Goal: Task Accomplishment & Management: Manage account settings

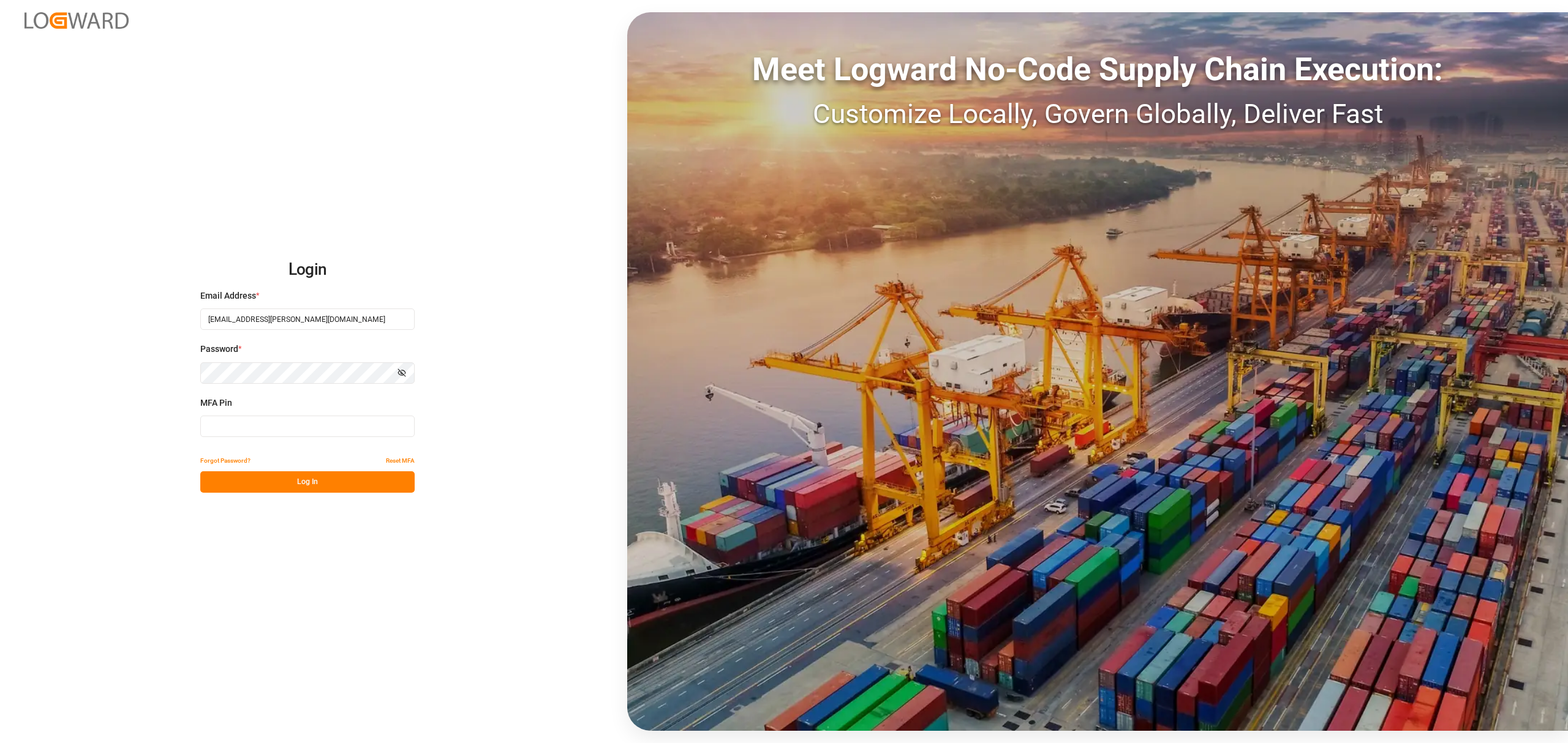
click at [223, 434] on input at bounding box center [307, 426] width 214 height 21
type input "461638"
click at [245, 481] on button "Log In" at bounding box center [307, 481] width 214 height 21
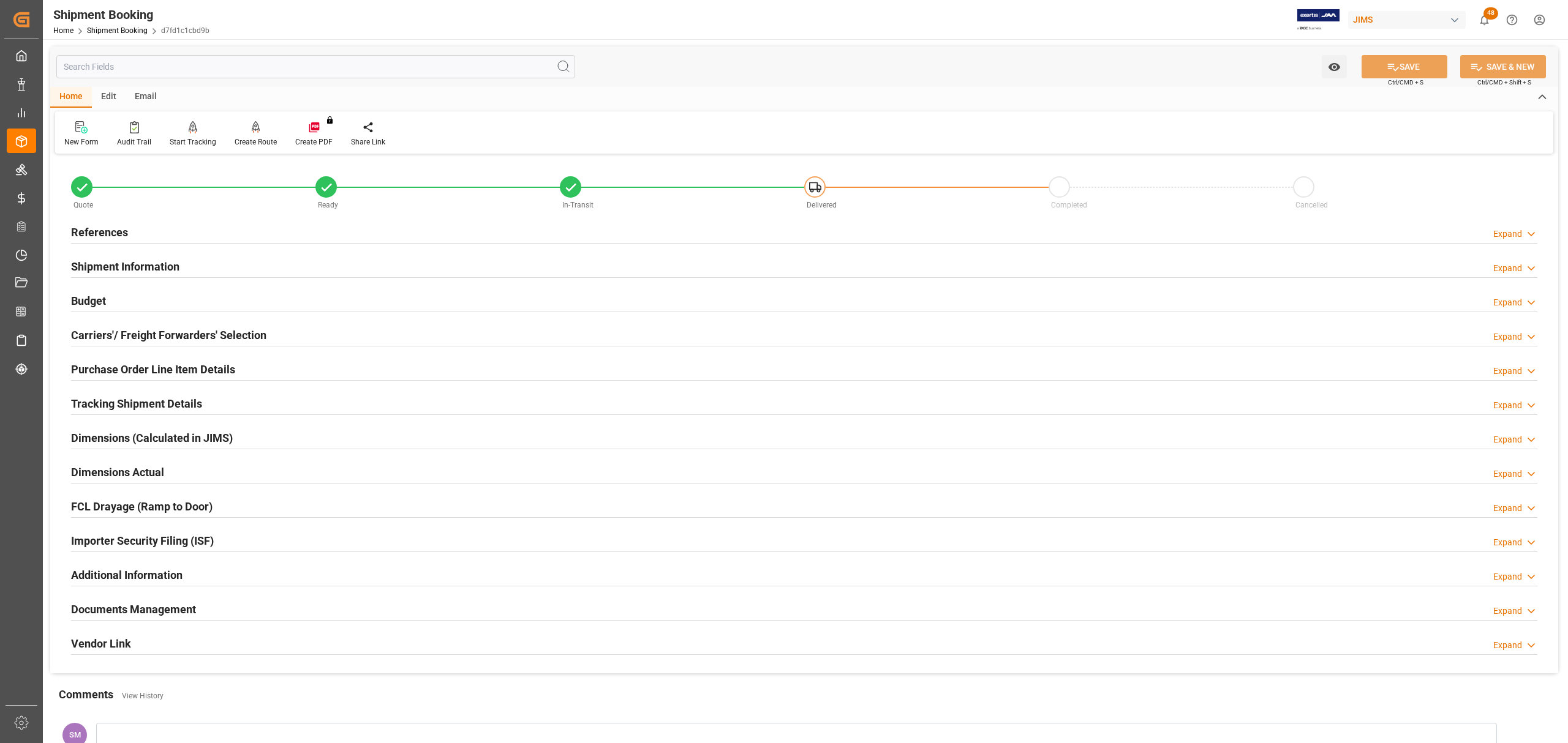
click at [96, 224] on h2 "References" at bounding box center [99, 232] width 57 height 17
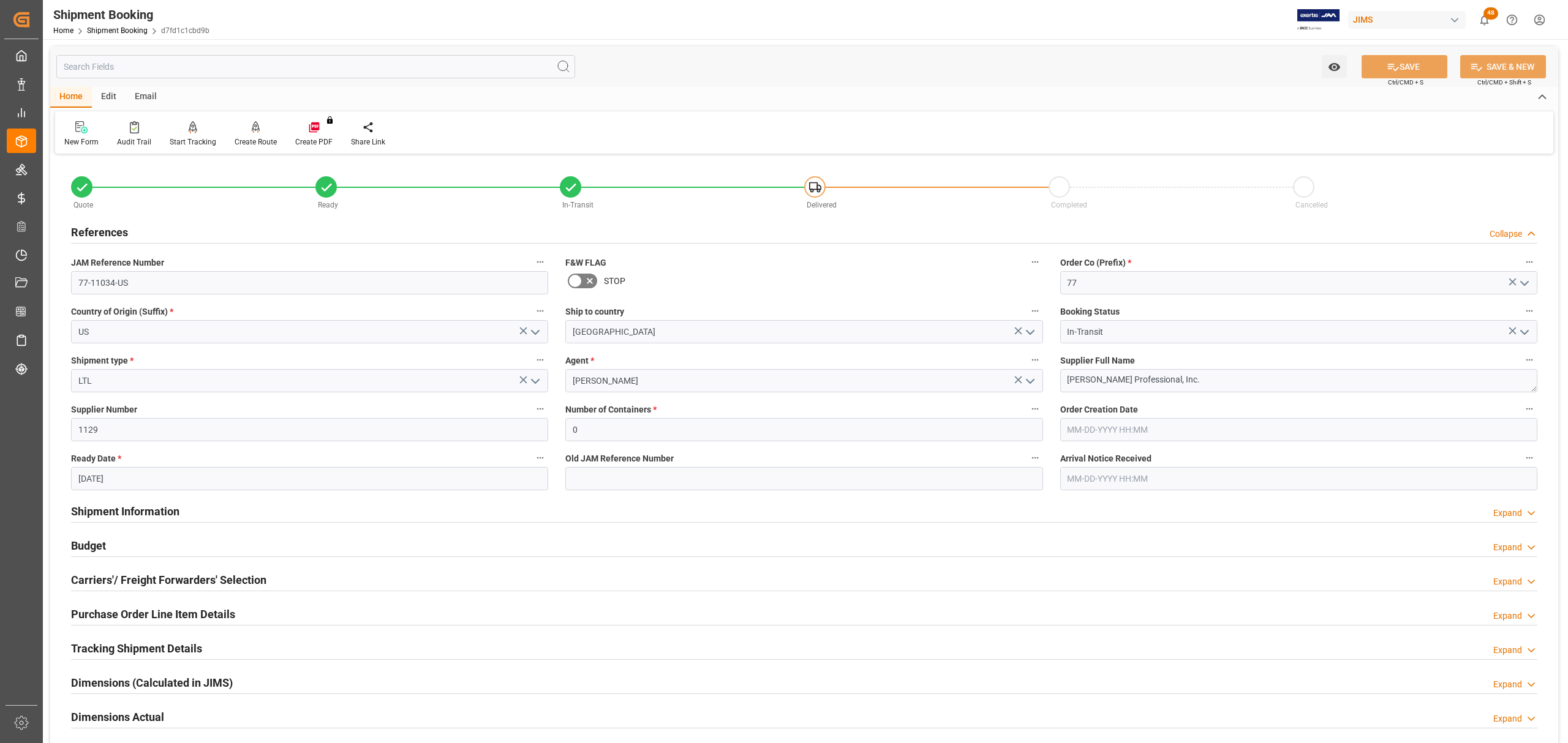
click at [96, 224] on h2 "References" at bounding box center [99, 232] width 57 height 17
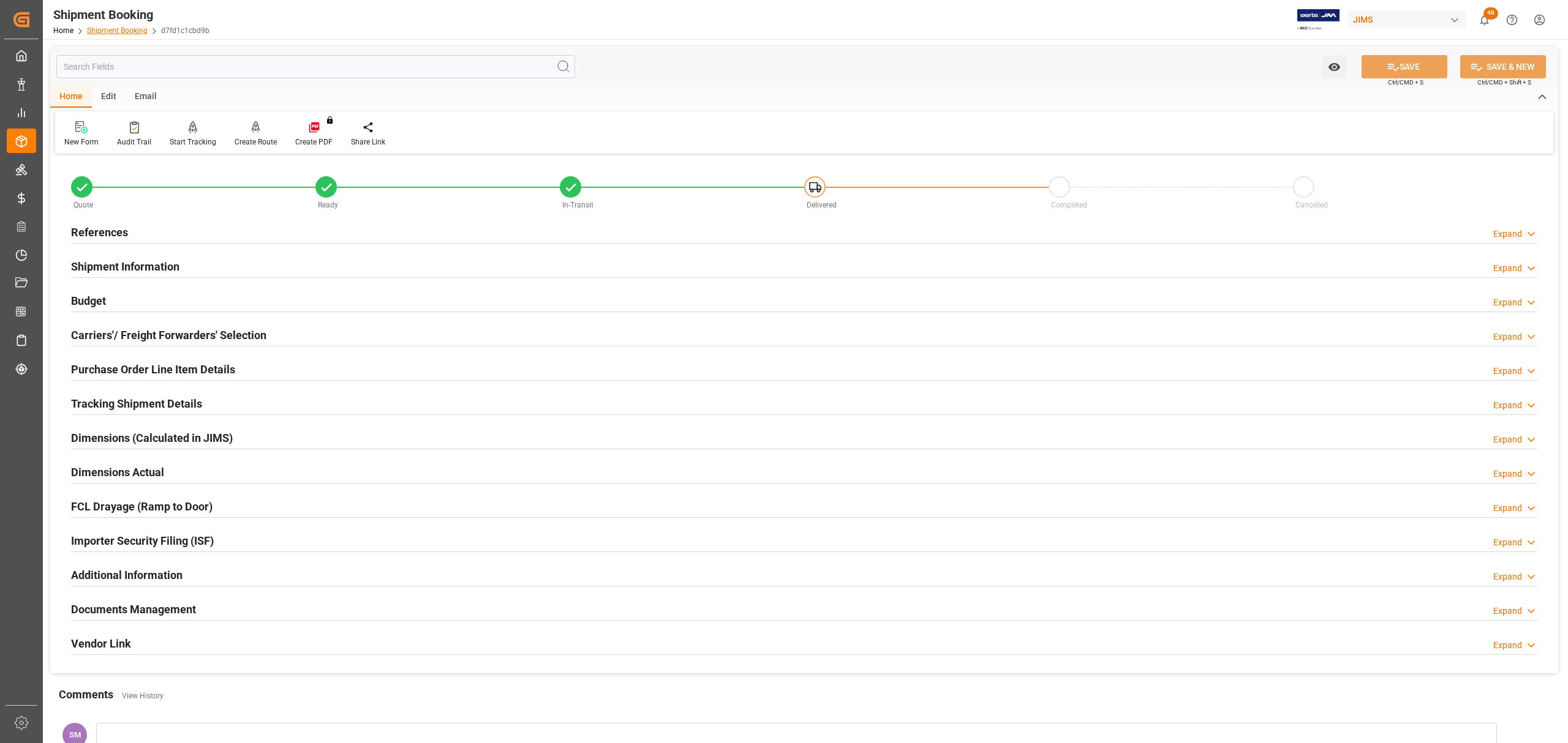
click at [116, 27] on link "Shipment Booking" at bounding box center [118, 30] width 61 height 8
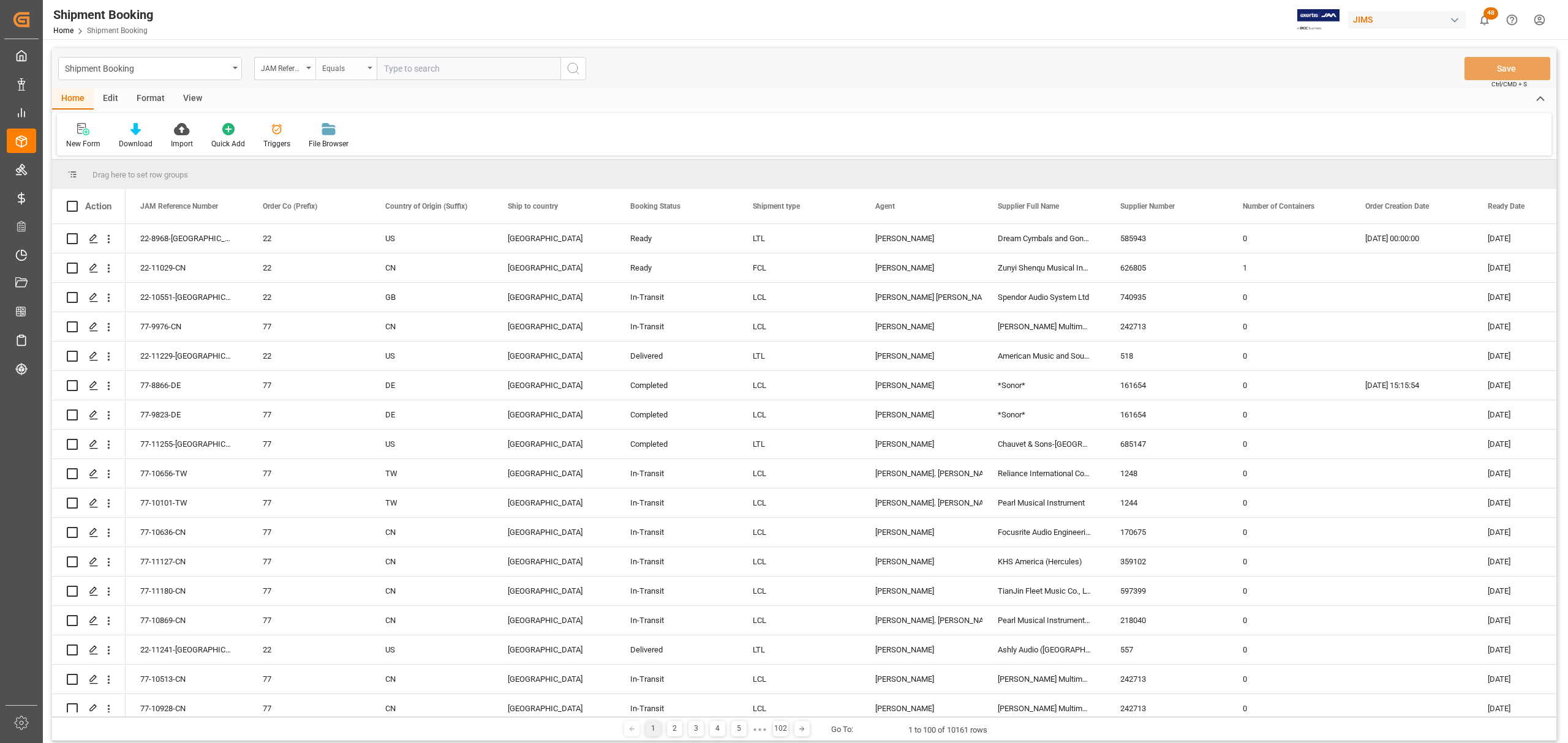
click at [372, 70] on div "Equals" at bounding box center [345, 68] width 62 height 23
click at [375, 150] on div "Fuzzy search" at bounding box center [407, 151] width 183 height 26
type input "11308"
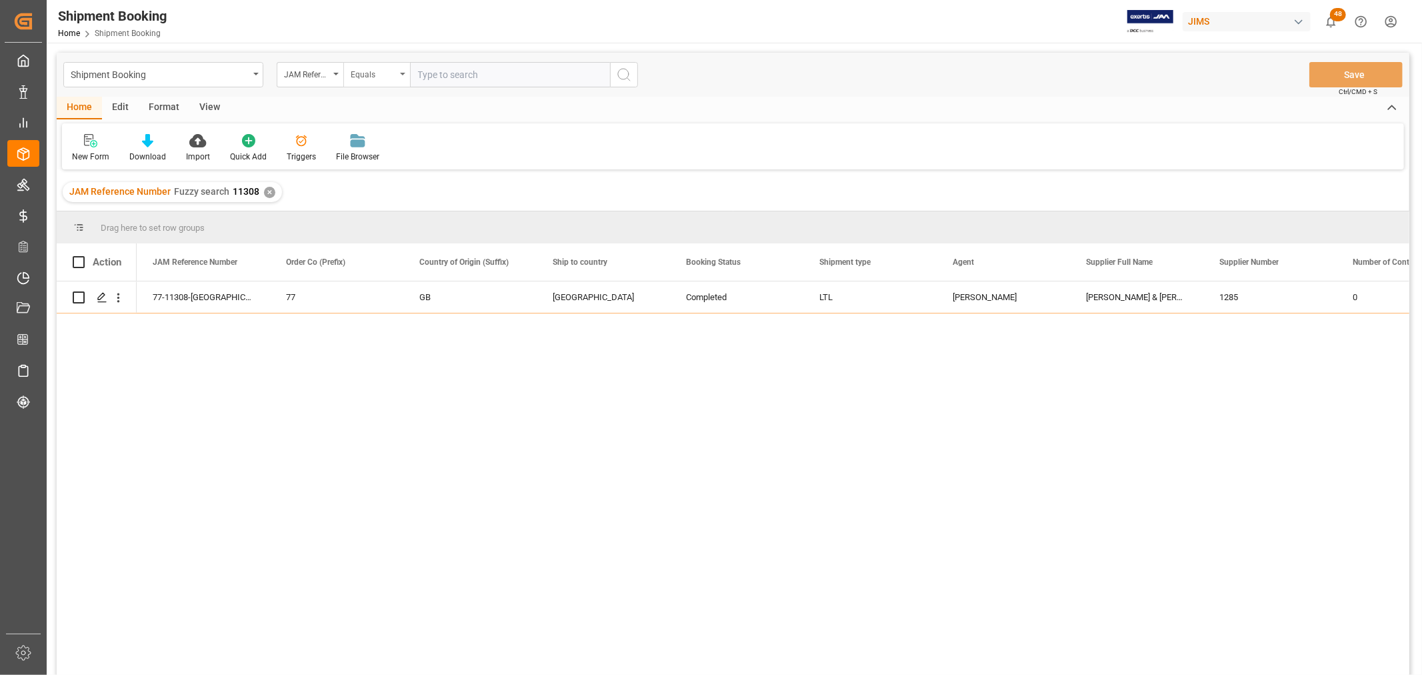
click at [404, 70] on div "Equals" at bounding box center [376, 74] width 67 height 25
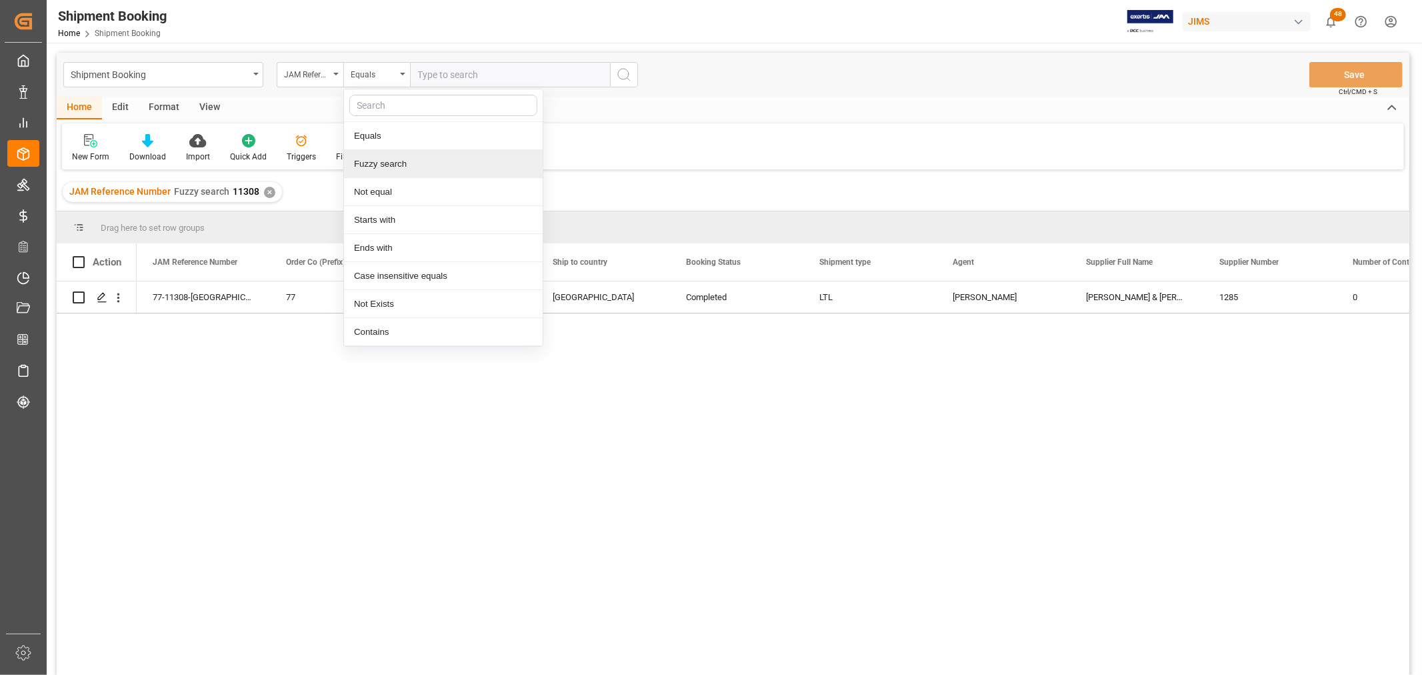
click at [369, 158] on div "Fuzzy search" at bounding box center [443, 164] width 199 height 28
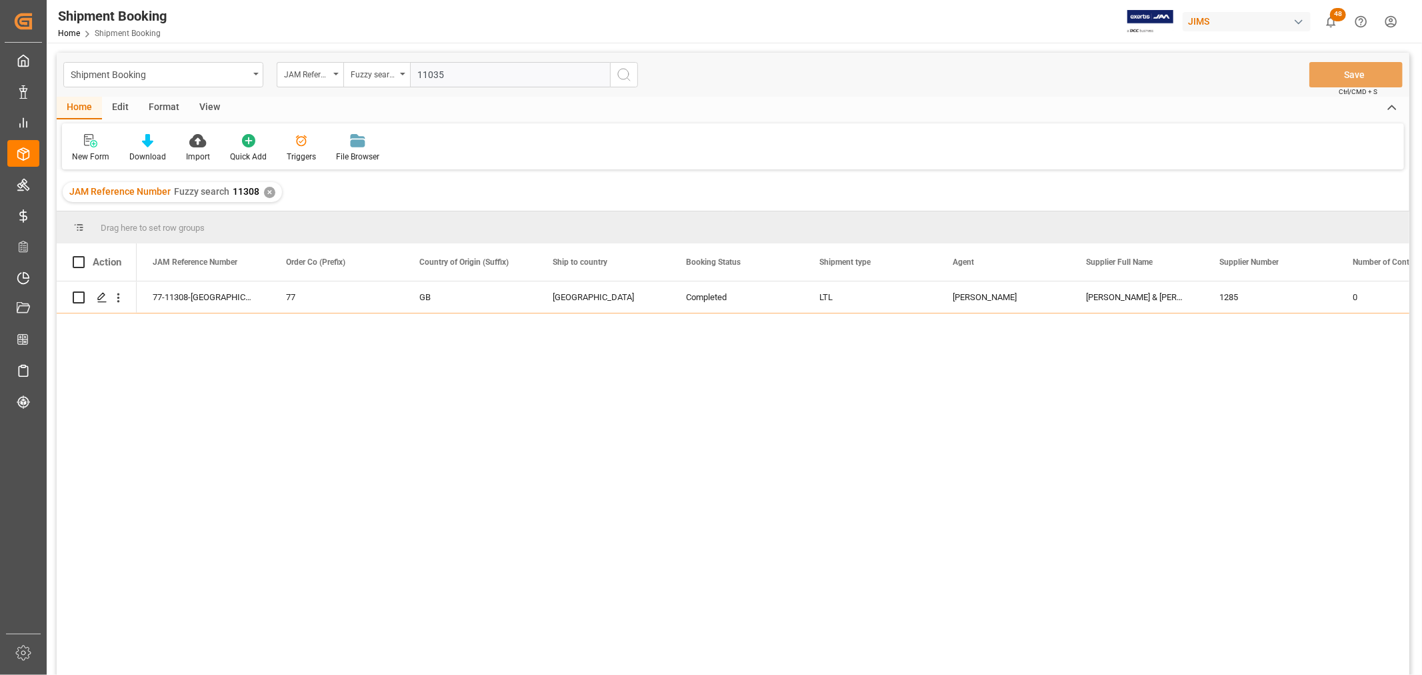
type input "11035"
click at [625, 71] on icon "search button" at bounding box center [624, 75] width 16 height 16
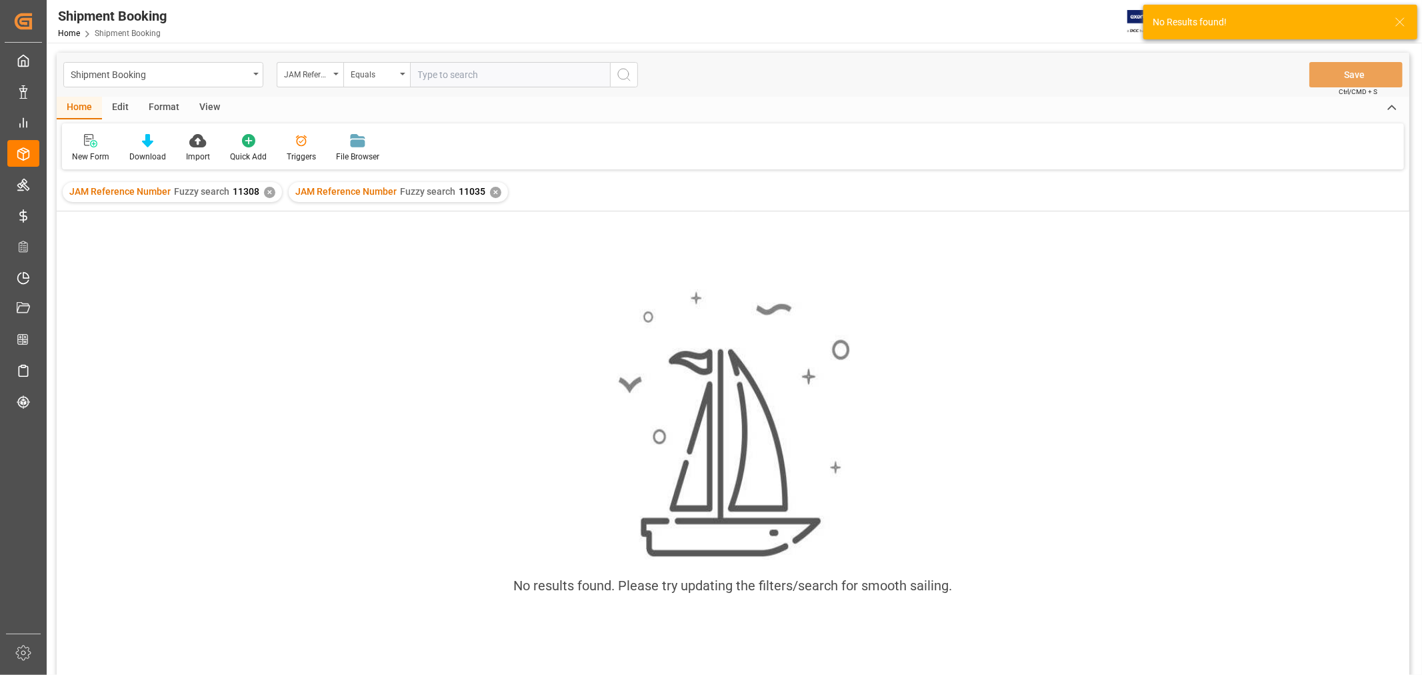
click at [264, 194] on div "✕" at bounding box center [269, 192] width 11 height 11
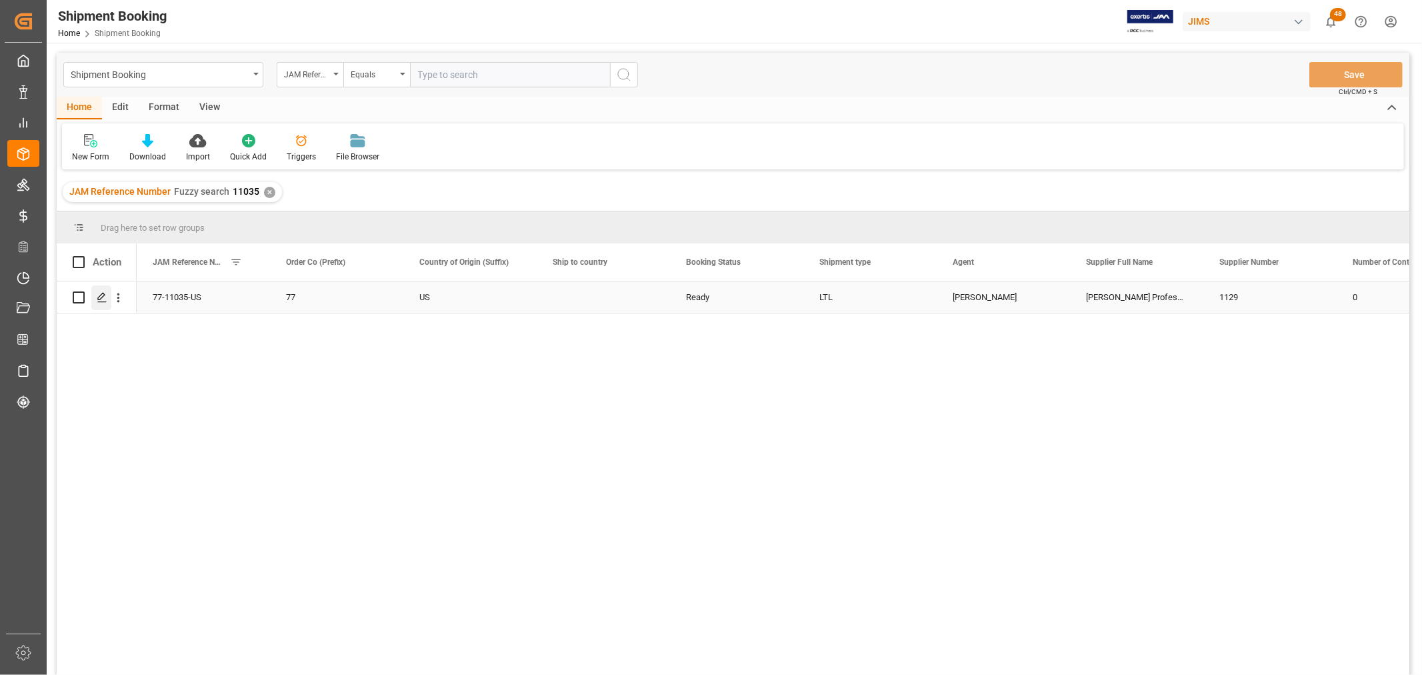
click at [97, 301] on icon "Press SPACE to select this row." at bounding box center [102, 297] width 11 height 11
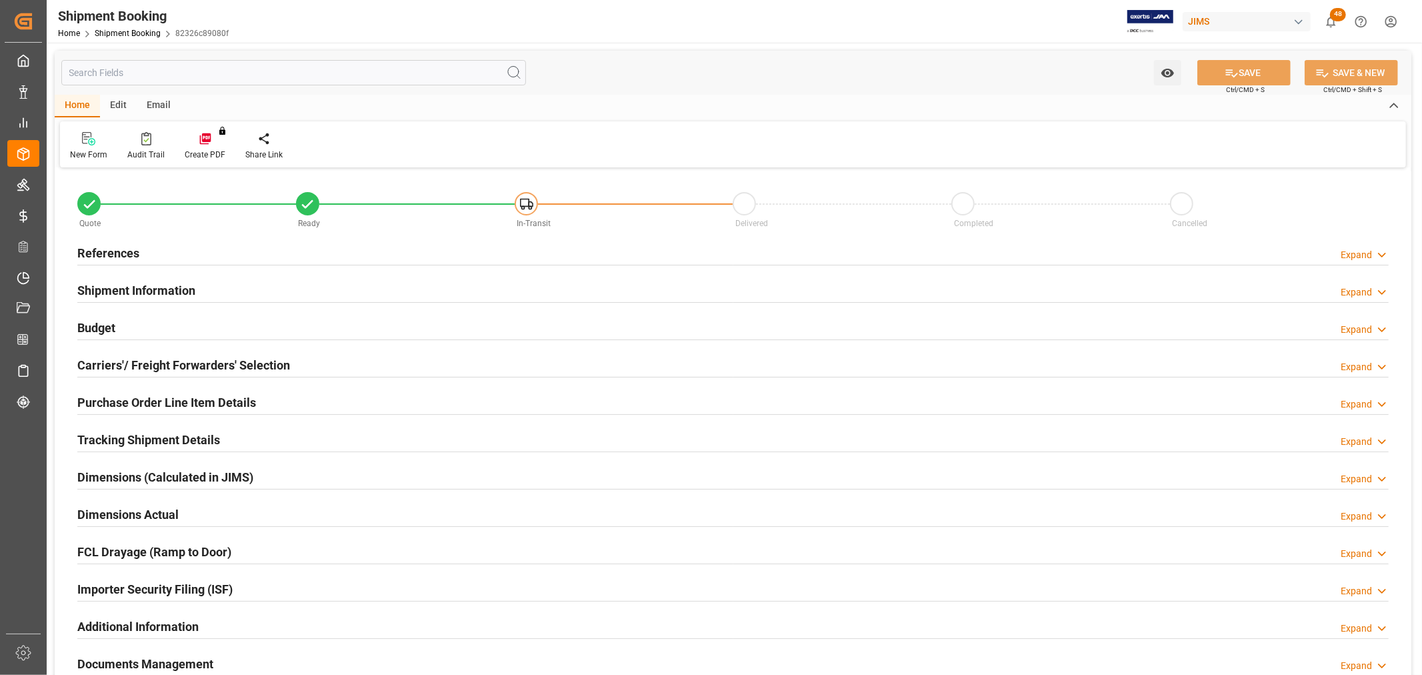
type input "18.2499"
type input "119.489"
type input "4874.79"
click at [83, 322] on h2 "Budget" at bounding box center [96, 328] width 38 height 18
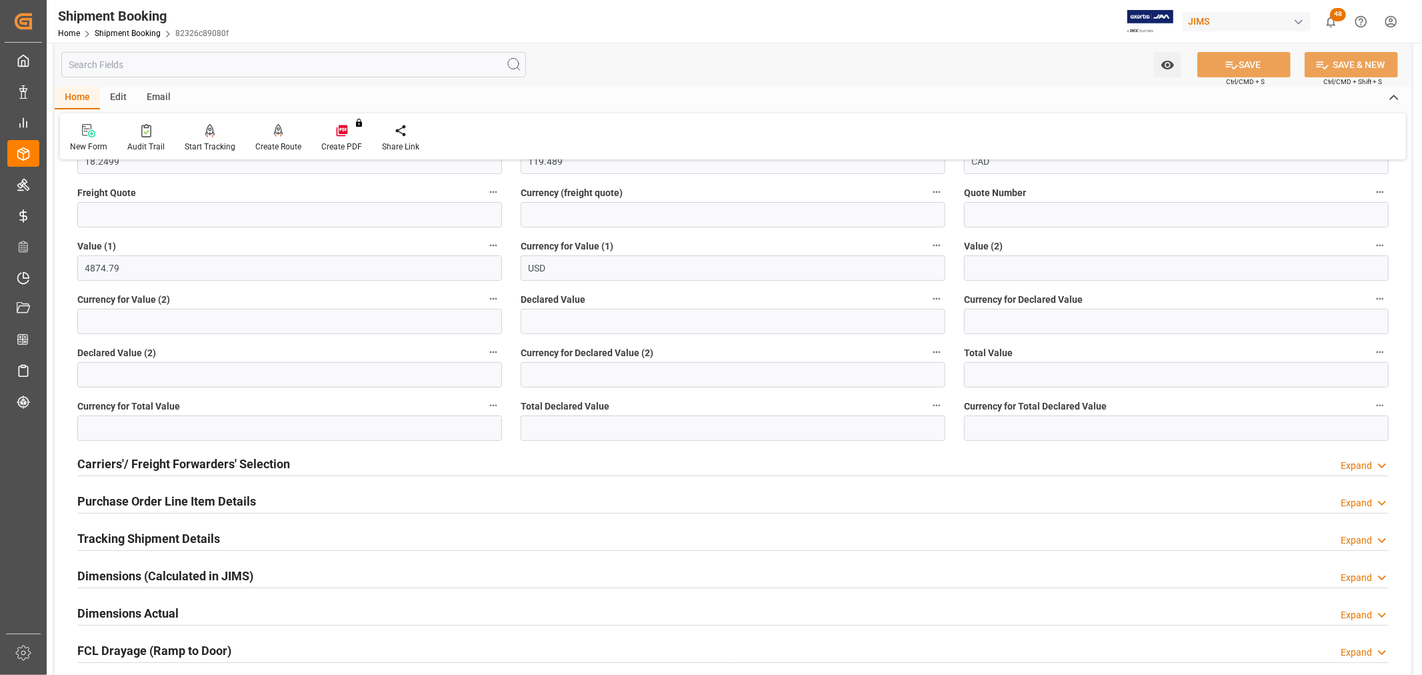
scroll to position [222, 0]
click at [125, 459] on h2 "Carriers'/ Freight Forwarders' Selection" at bounding box center [183, 463] width 213 height 18
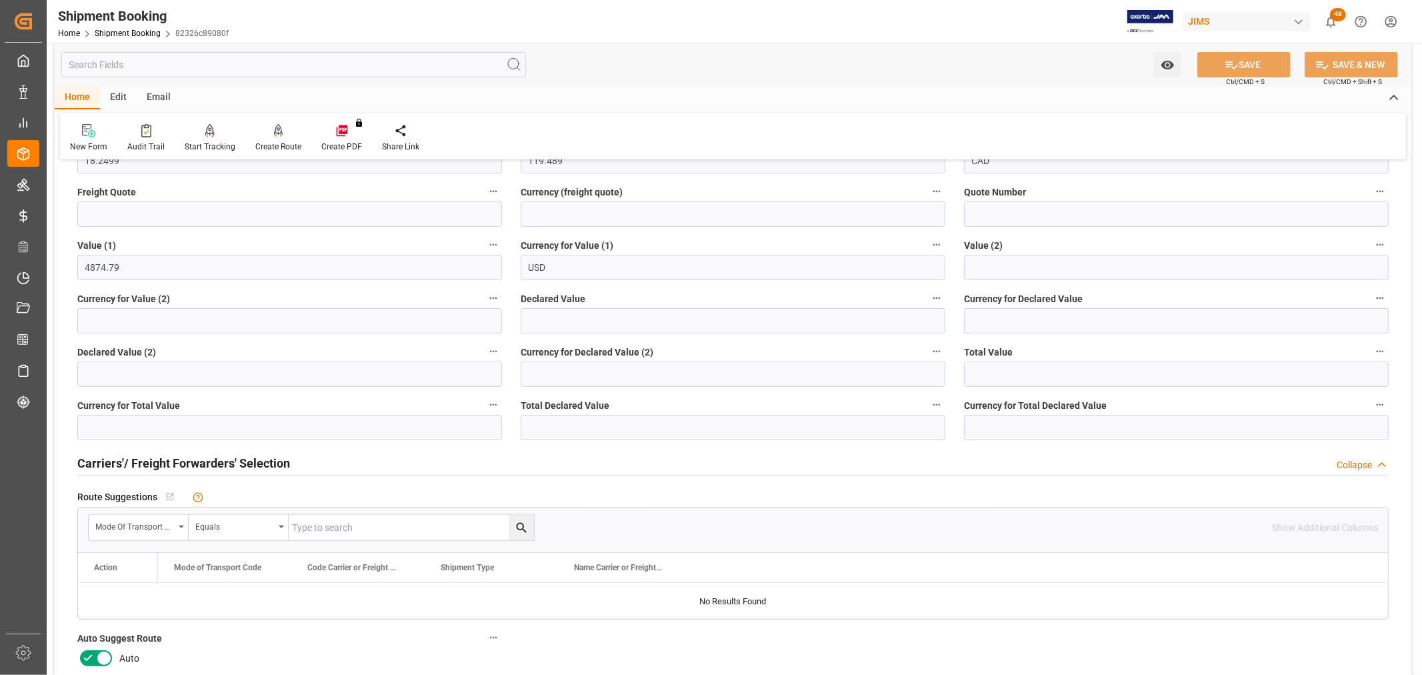
click at [94, 658] on icon at bounding box center [88, 658] width 16 height 16
click at [0, 0] on input "checkbox" at bounding box center [0, 0] width 0 height 0
click at [1268, 59] on button "SAVE" at bounding box center [1243, 64] width 93 height 25
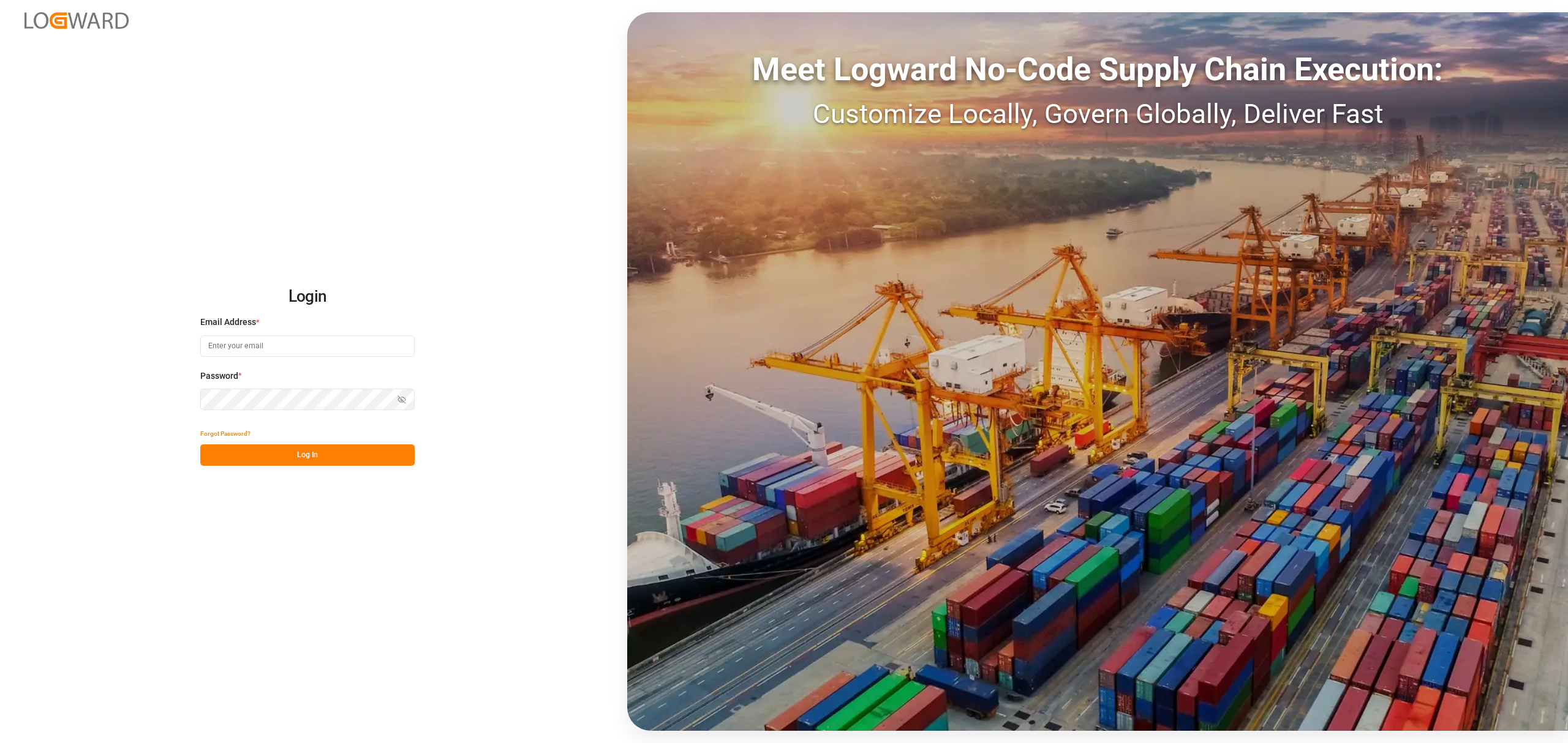
type input "[EMAIL_ADDRESS][PERSON_NAME][DOMAIN_NAME]"
click at [275, 454] on button "Log In" at bounding box center [307, 455] width 214 height 21
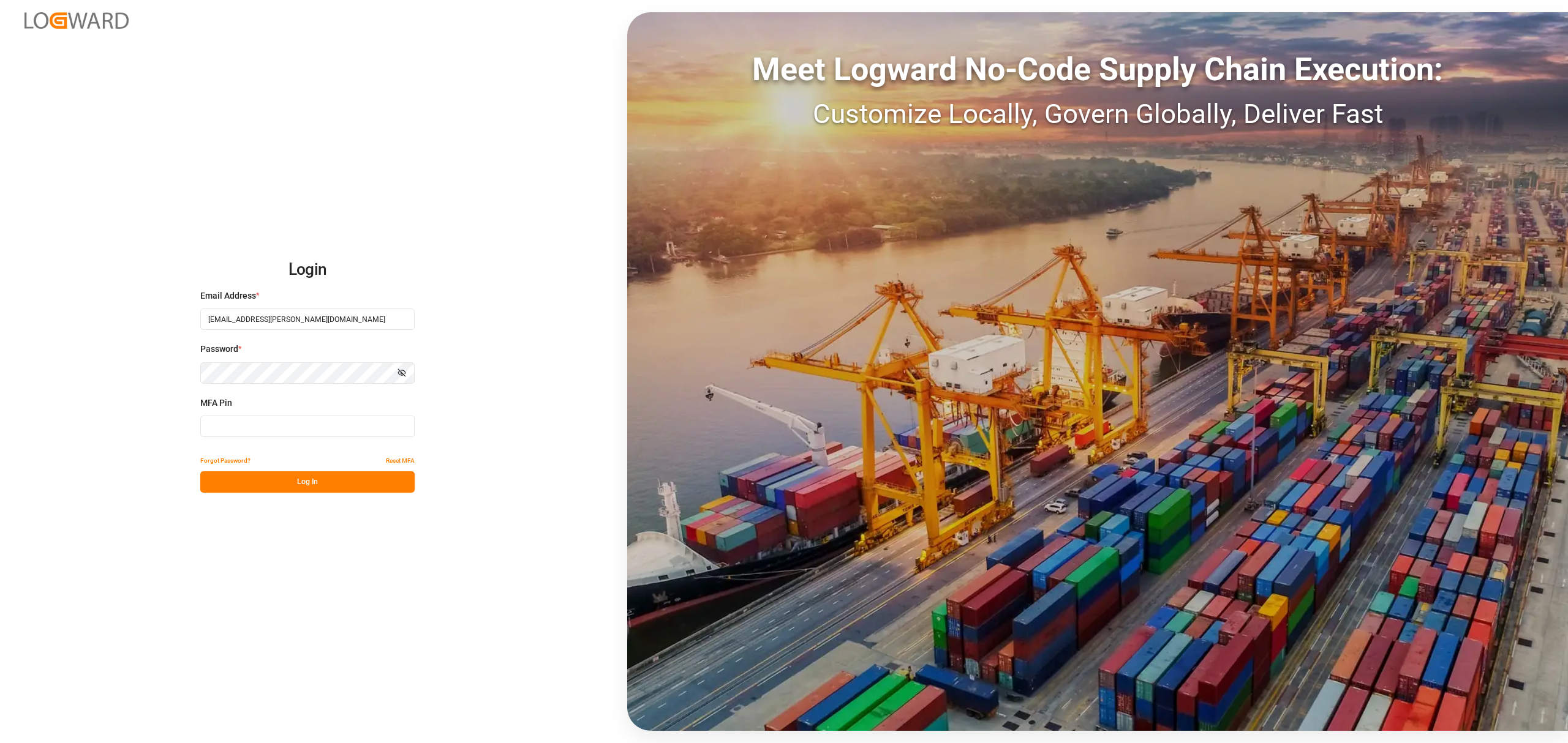
click at [257, 427] on input at bounding box center [307, 426] width 214 height 21
type input "232475"
click at [263, 480] on button "Log In" at bounding box center [307, 481] width 214 height 21
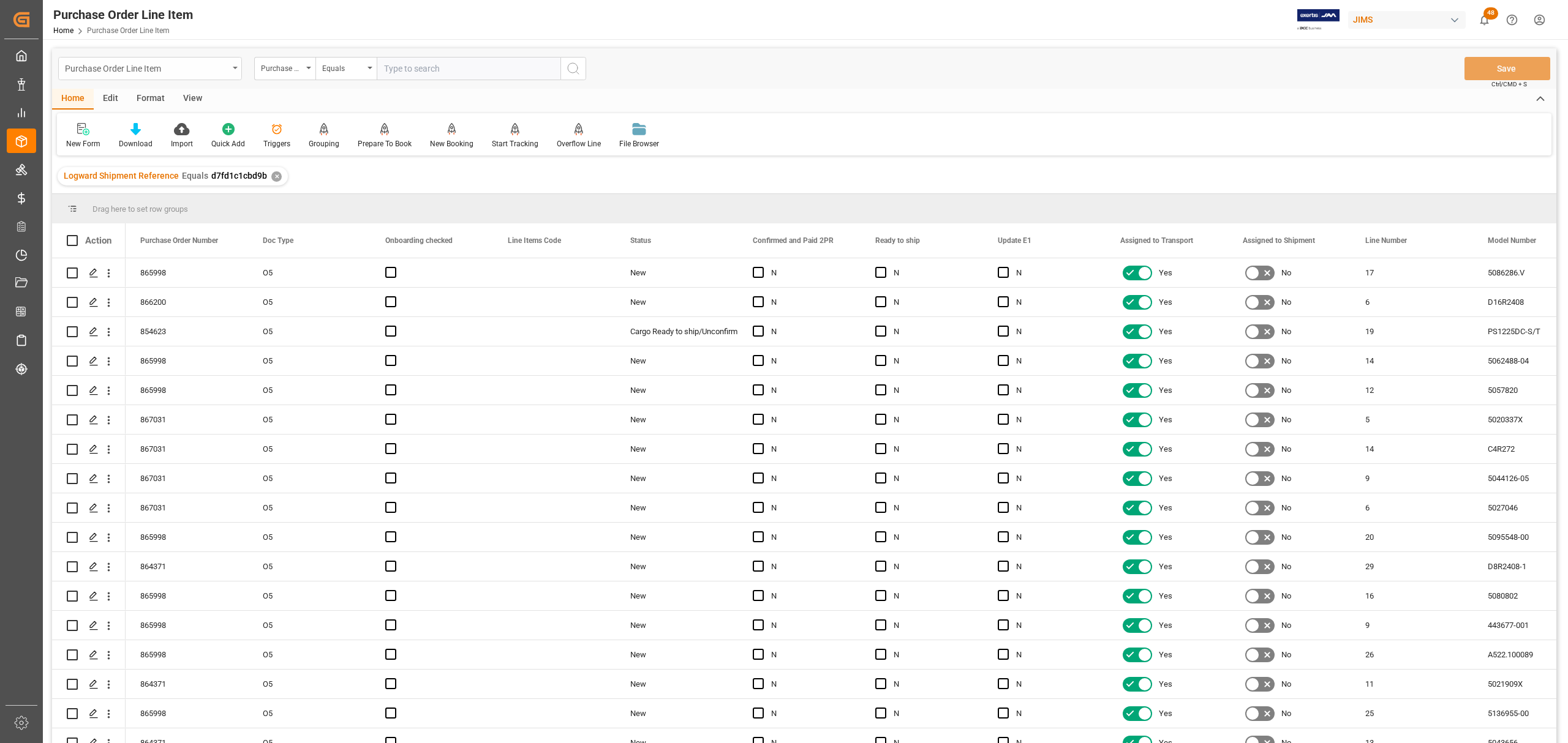
click at [236, 67] on icon "open menu" at bounding box center [234, 68] width 5 height 3
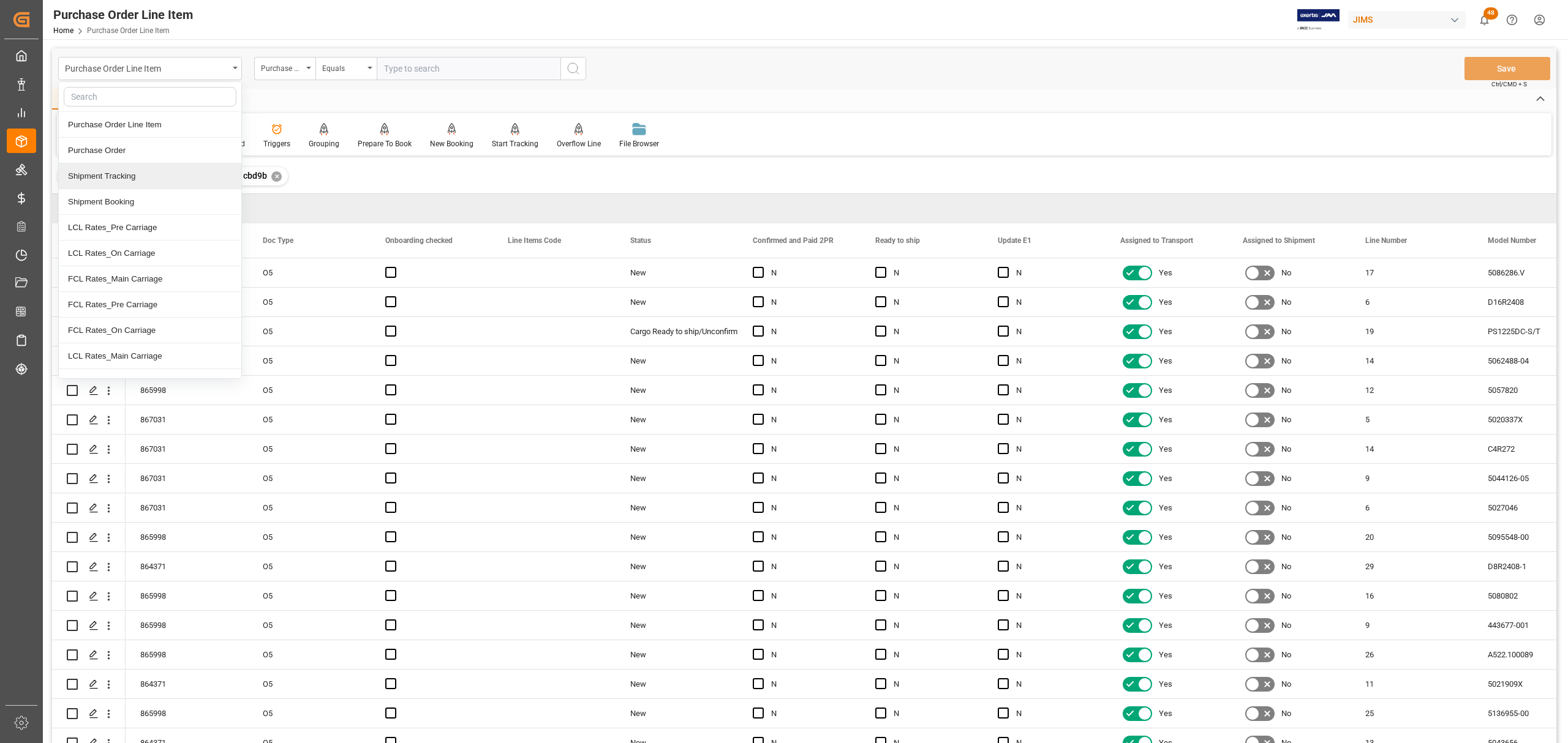
click at [140, 180] on div "Shipment Tracking" at bounding box center [150, 176] width 183 height 26
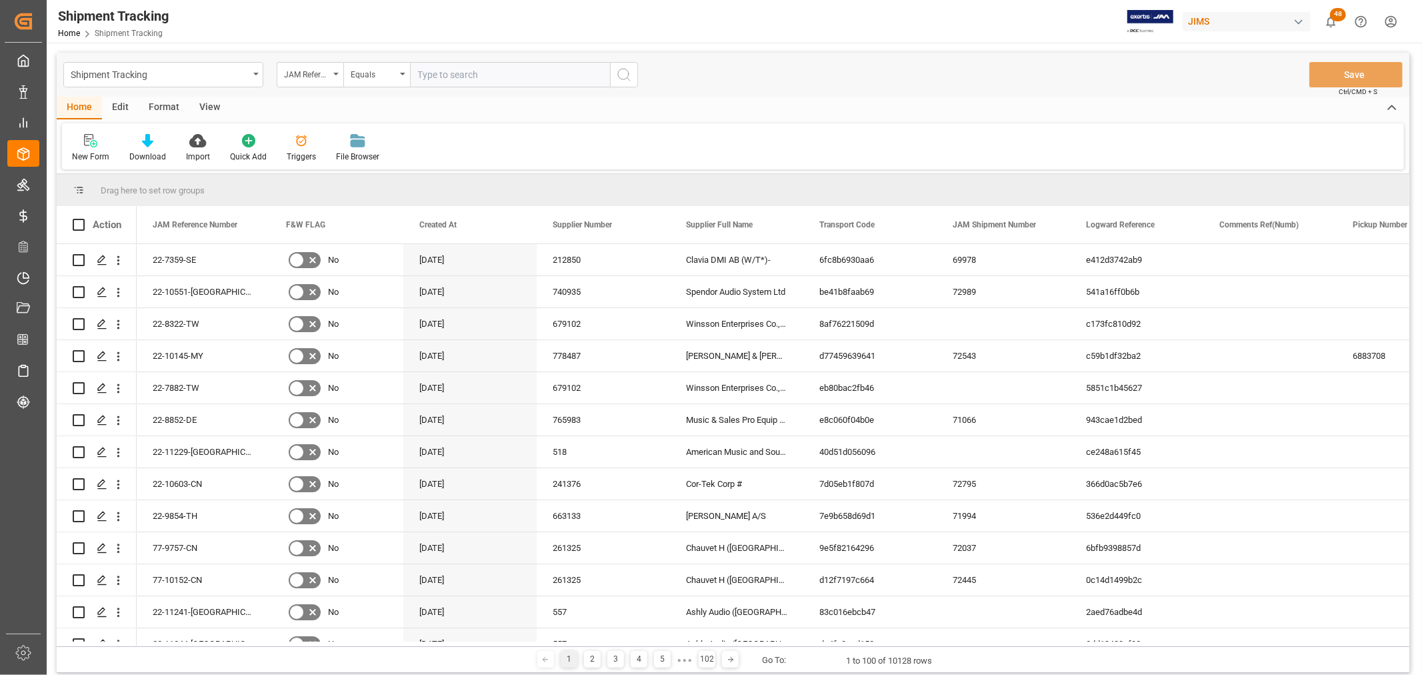
click at [461, 68] on input "text" at bounding box center [510, 74] width 200 height 25
type input "11308"
click at [627, 69] on icon "search button" at bounding box center [624, 75] width 16 height 16
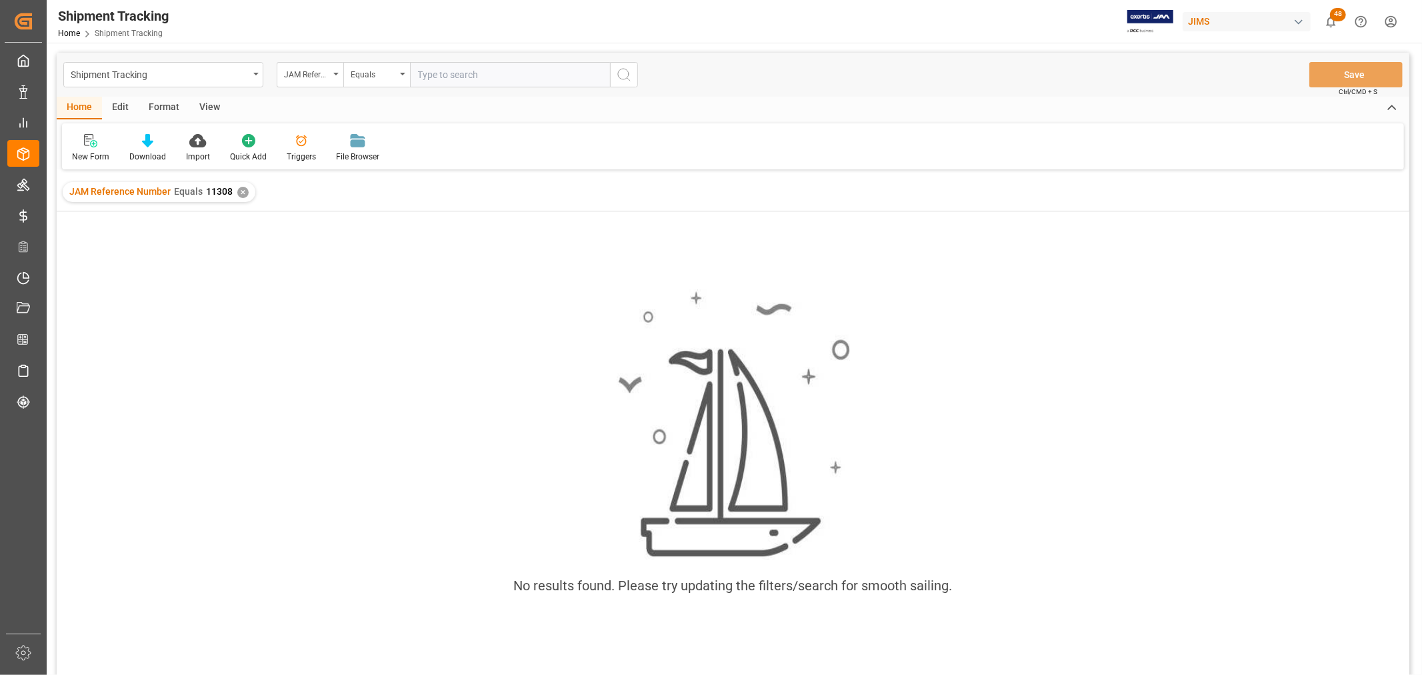
click at [235, 196] on div "JAM Reference Number Equals 11308 ✕" at bounding box center [159, 192] width 193 height 20
click at [237, 187] on div "✕" at bounding box center [242, 192] width 11 height 11
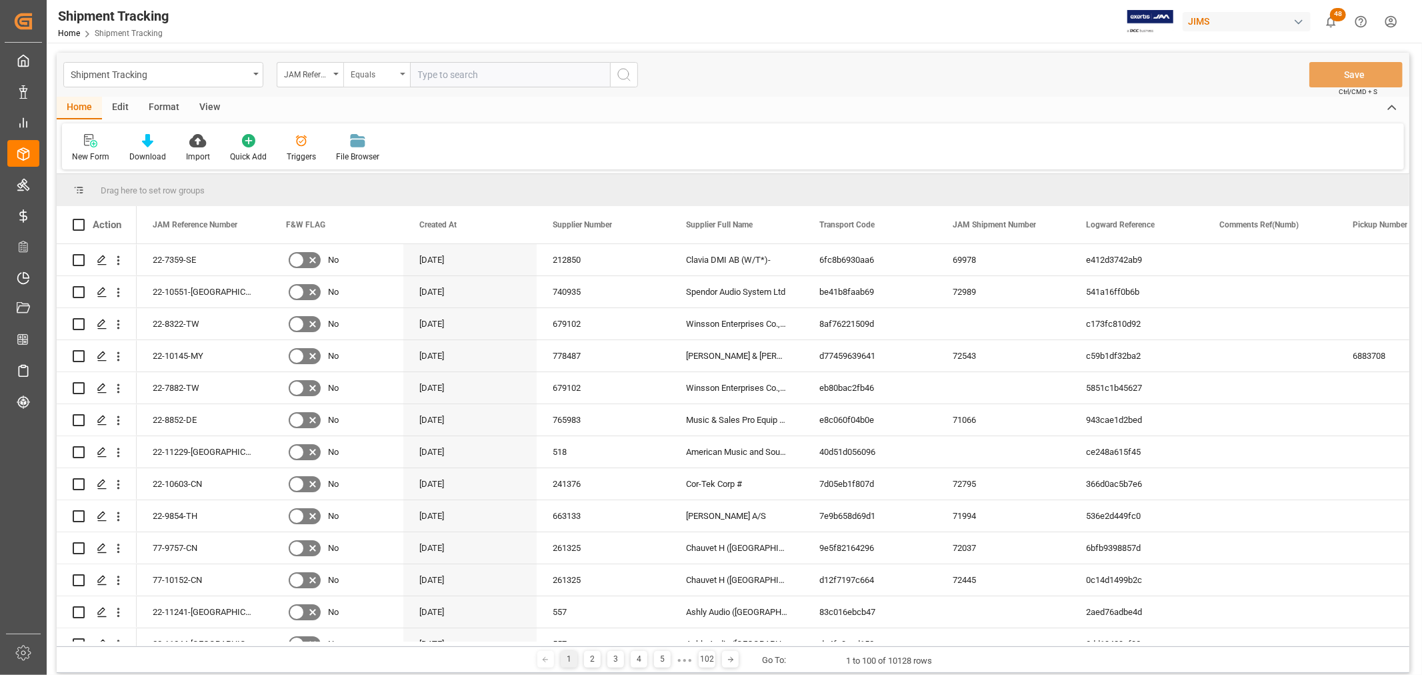
click at [405, 77] on div "Equals" at bounding box center [376, 74] width 67 height 25
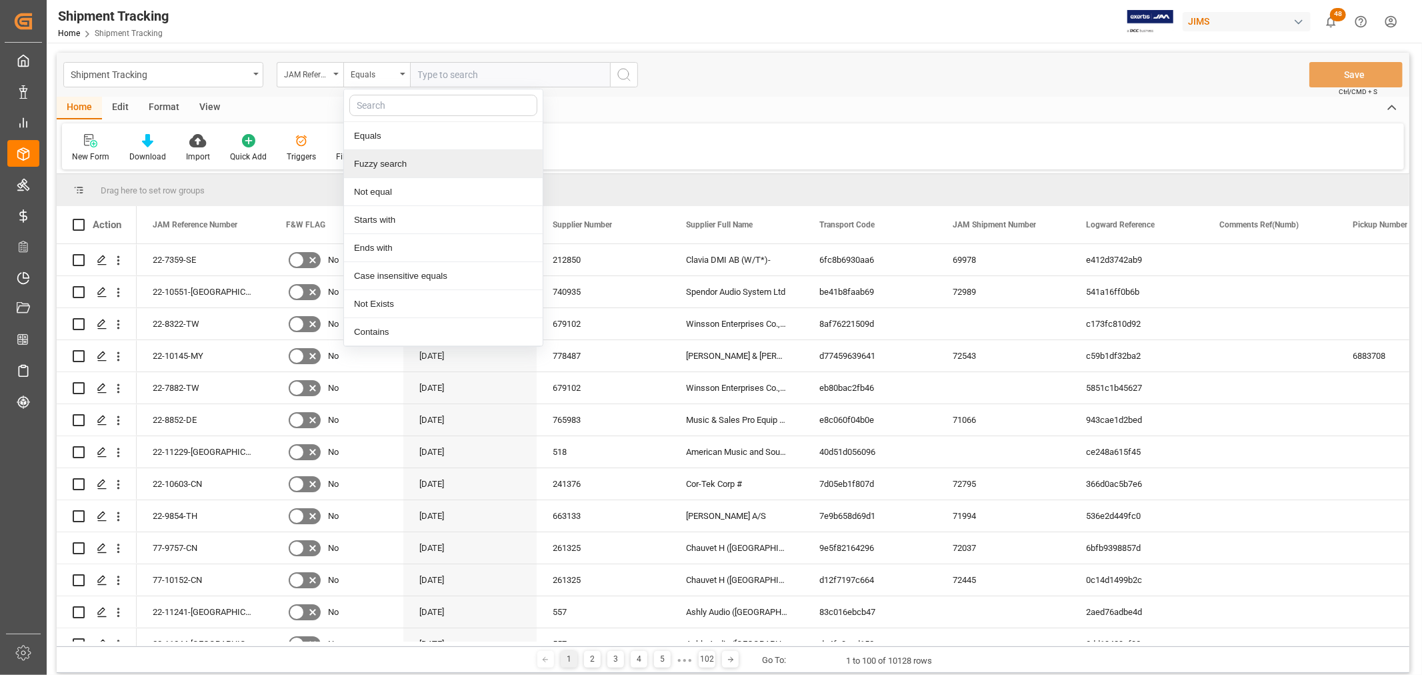
click at [393, 163] on div "Fuzzy search" at bounding box center [443, 164] width 199 height 28
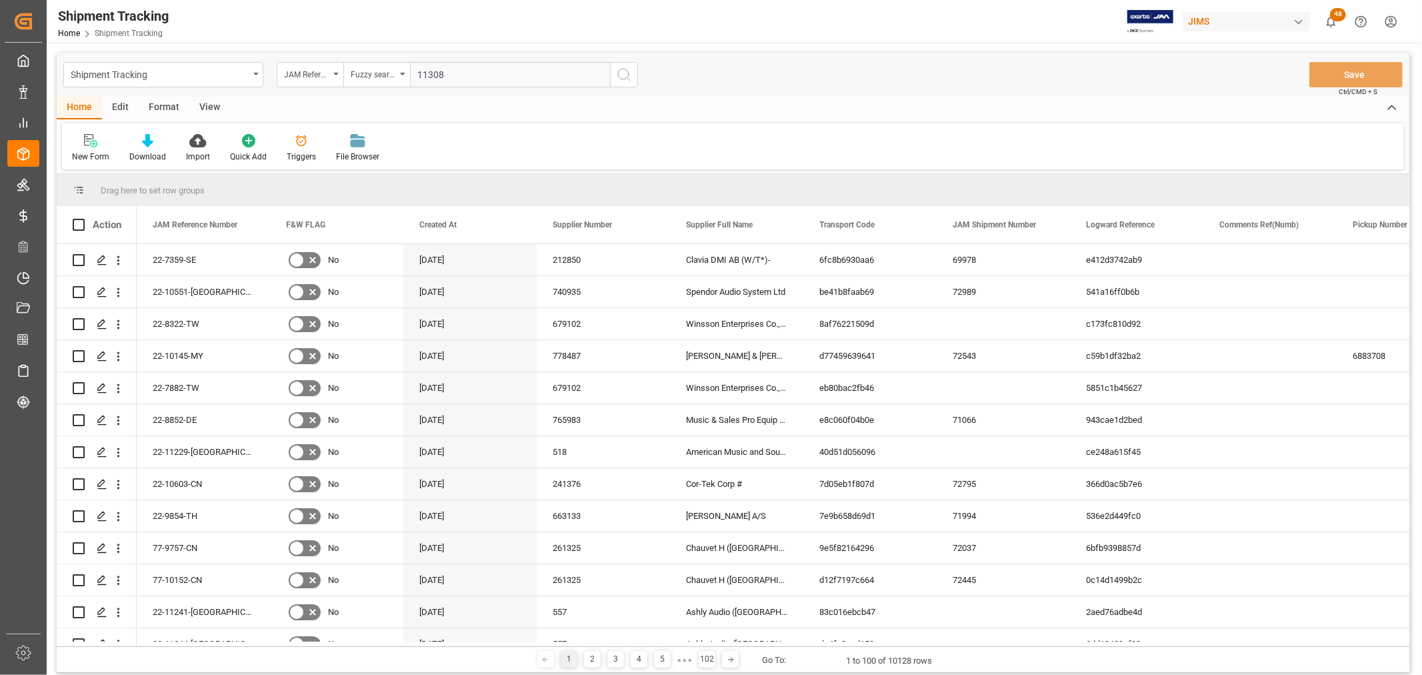
type input "11308"
click at [617, 72] on icon "search button" at bounding box center [624, 75] width 16 height 16
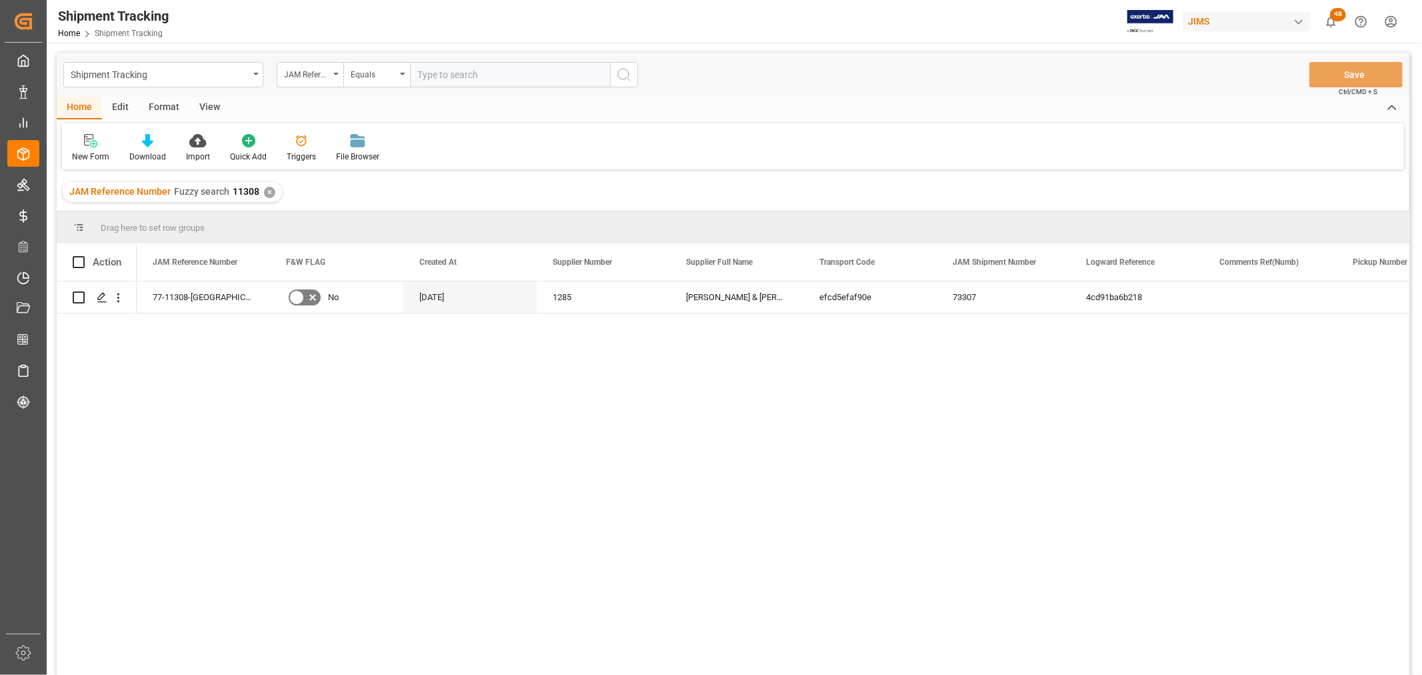
click at [208, 105] on div "View" at bounding box center [209, 108] width 41 height 23
click at [84, 149] on div "Default" at bounding box center [85, 147] width 46 height 29
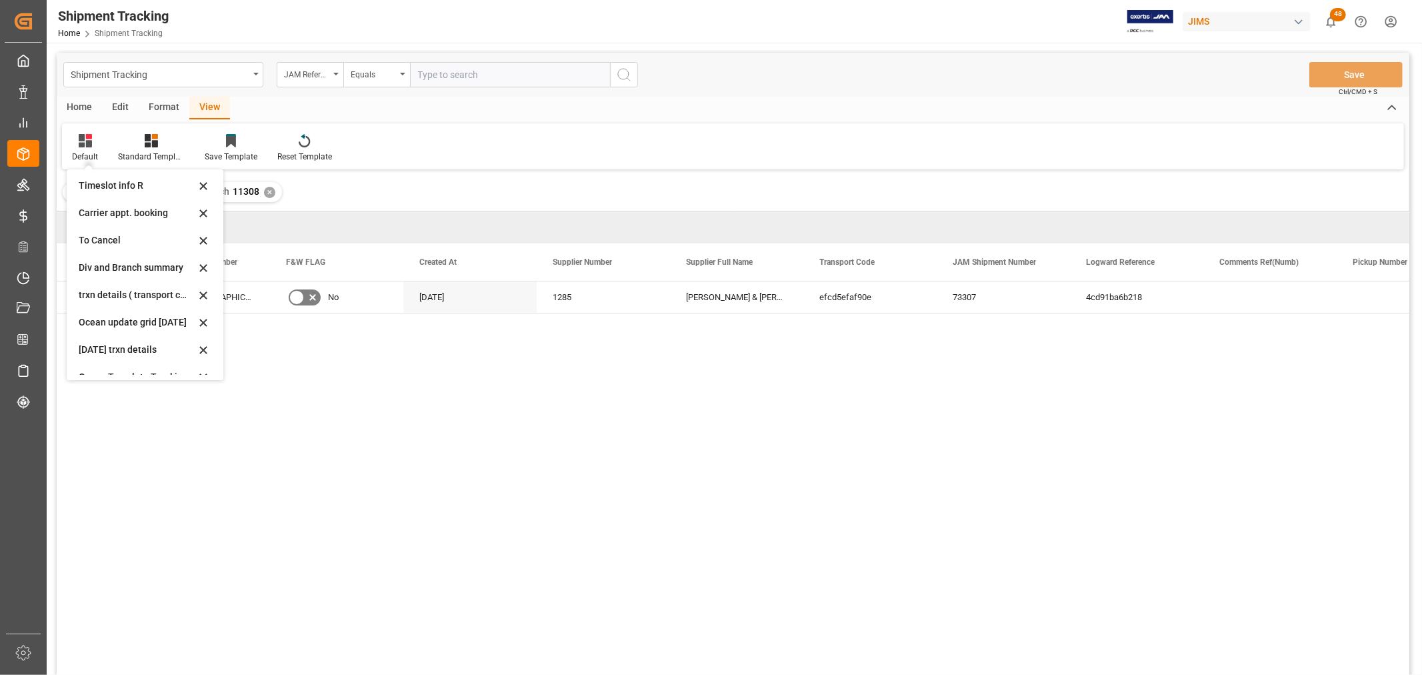
scroll to position [127, 0]
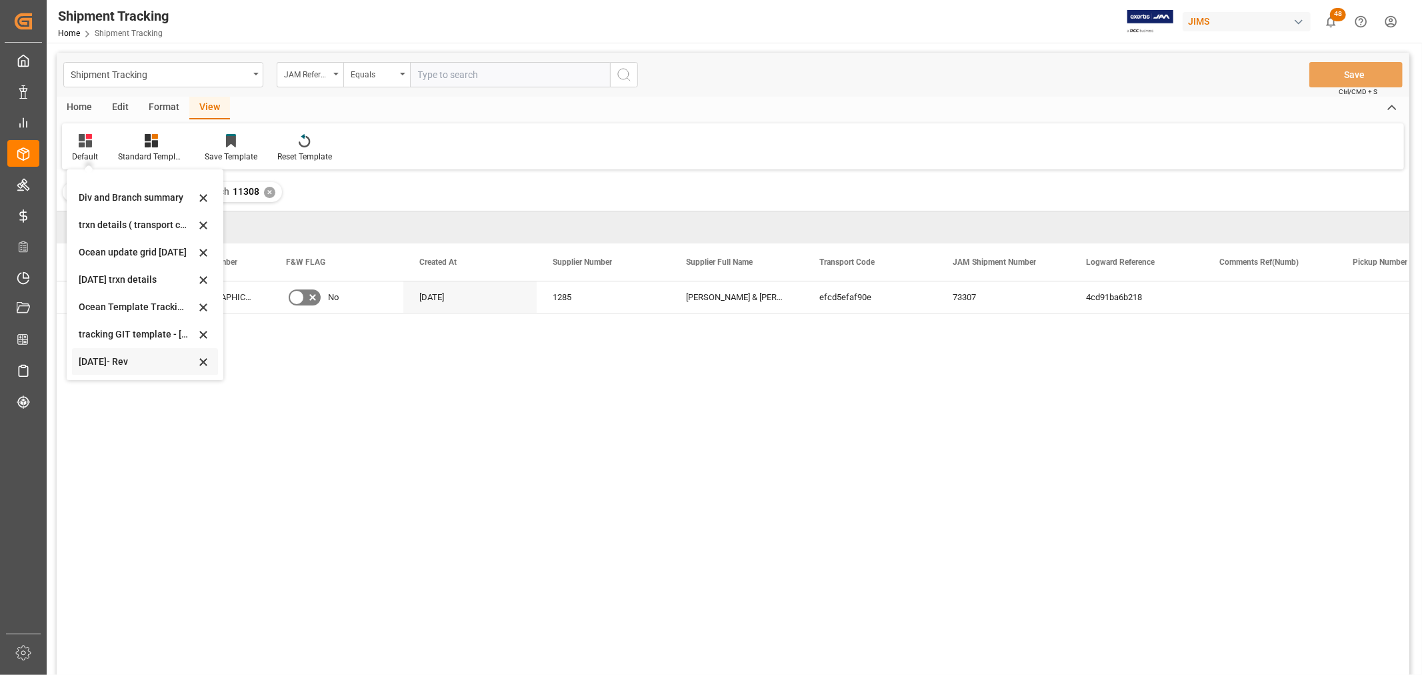
click at [102, 362] on div "Oct 2025- Rev" at bounding box center [137, 362] width 117 height 14
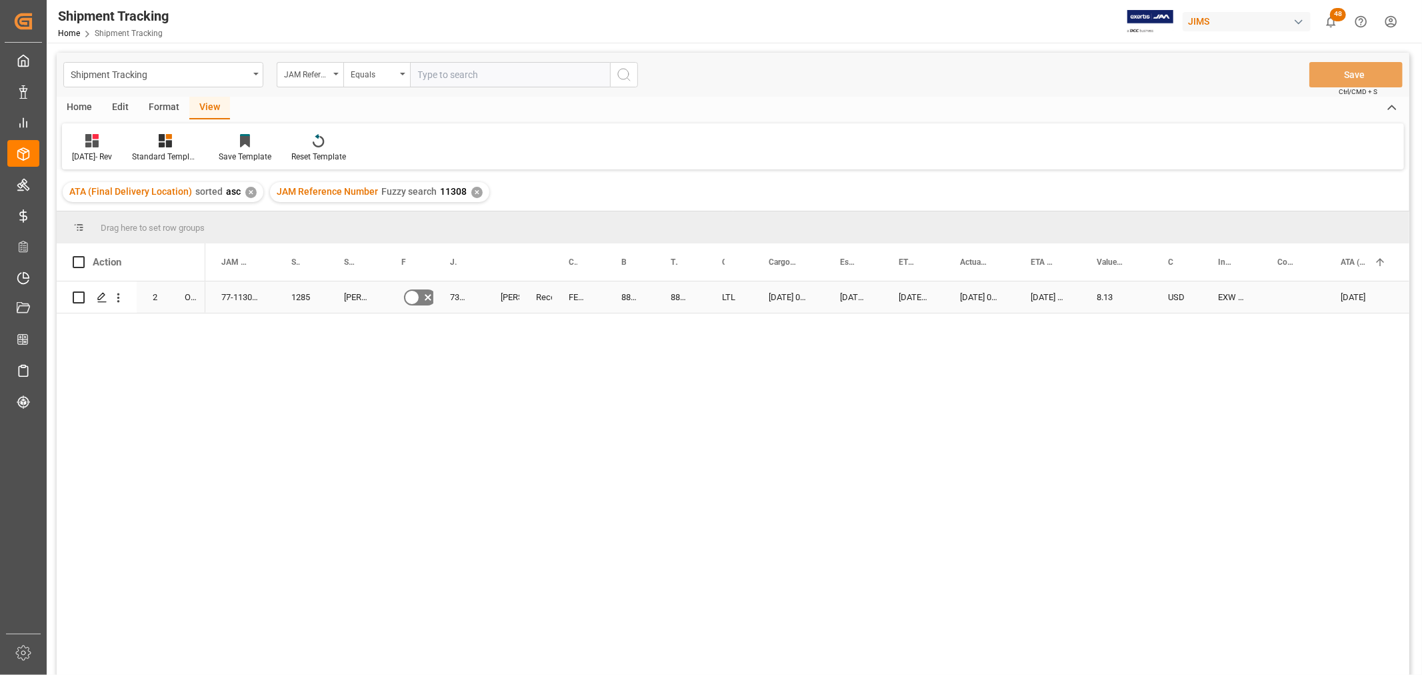
click at [1271, 291] on div "Press SPACE to select this row." at bounding box center [1292, 296] width 63 height 31
click at [259, 74] on div "Shipment Tracking" at bounding box center [163, 74] width 200 height 25
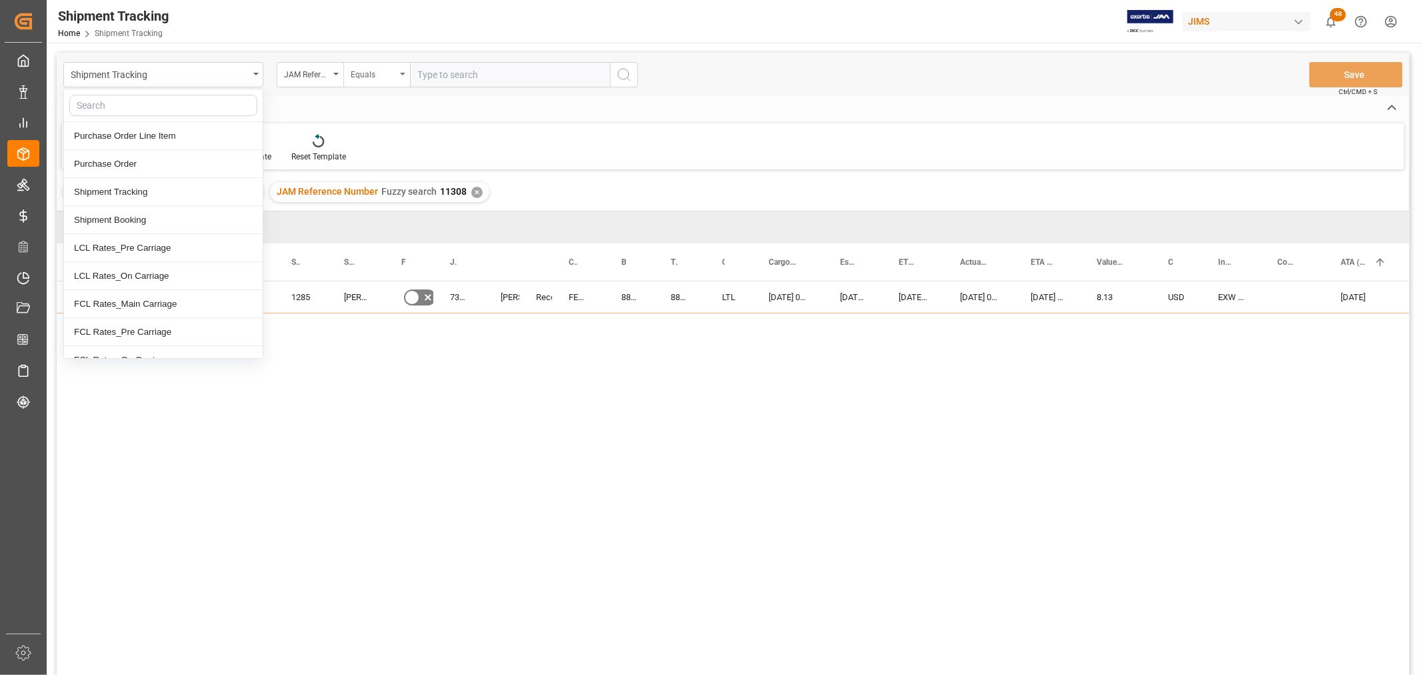
click at [403, 70] on div "Equals" at bounding box center [376, 74] width 67 height 25
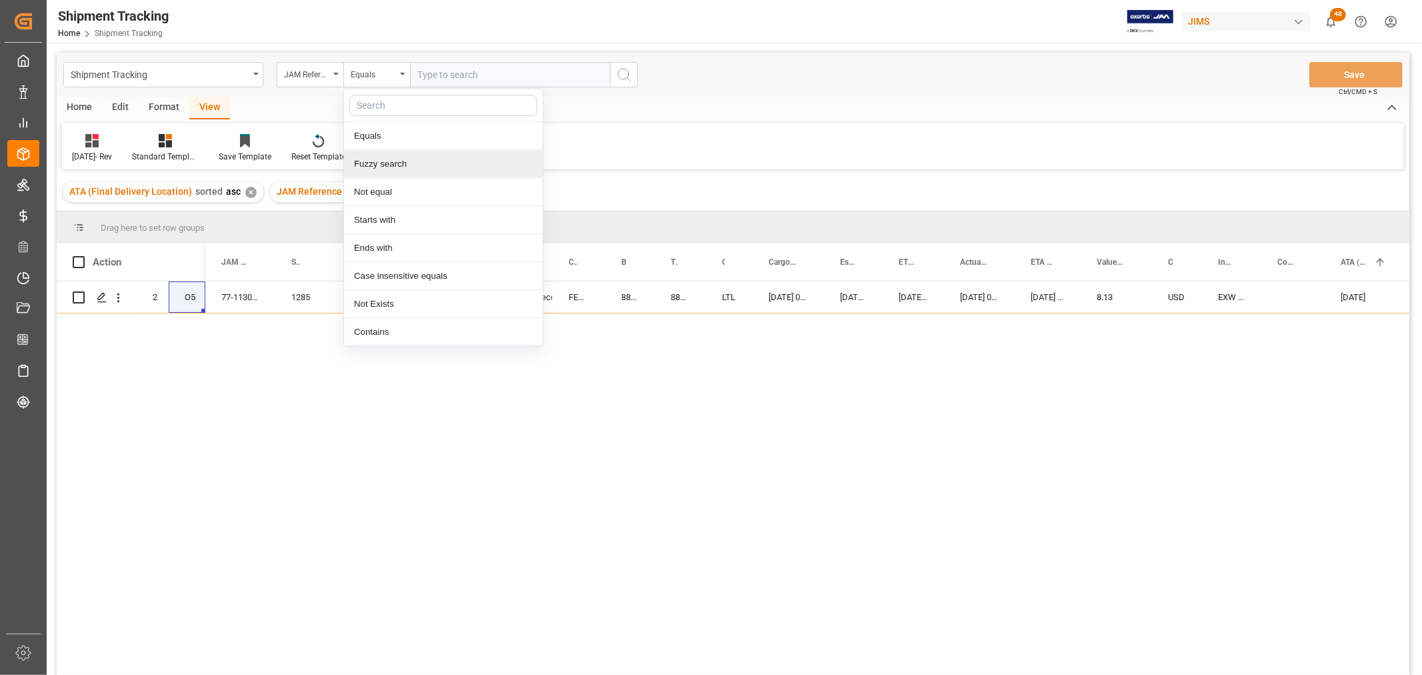
click at [368, 163] on div "Fuzzy search" at bounding box center [443, 164] width 199 height 28
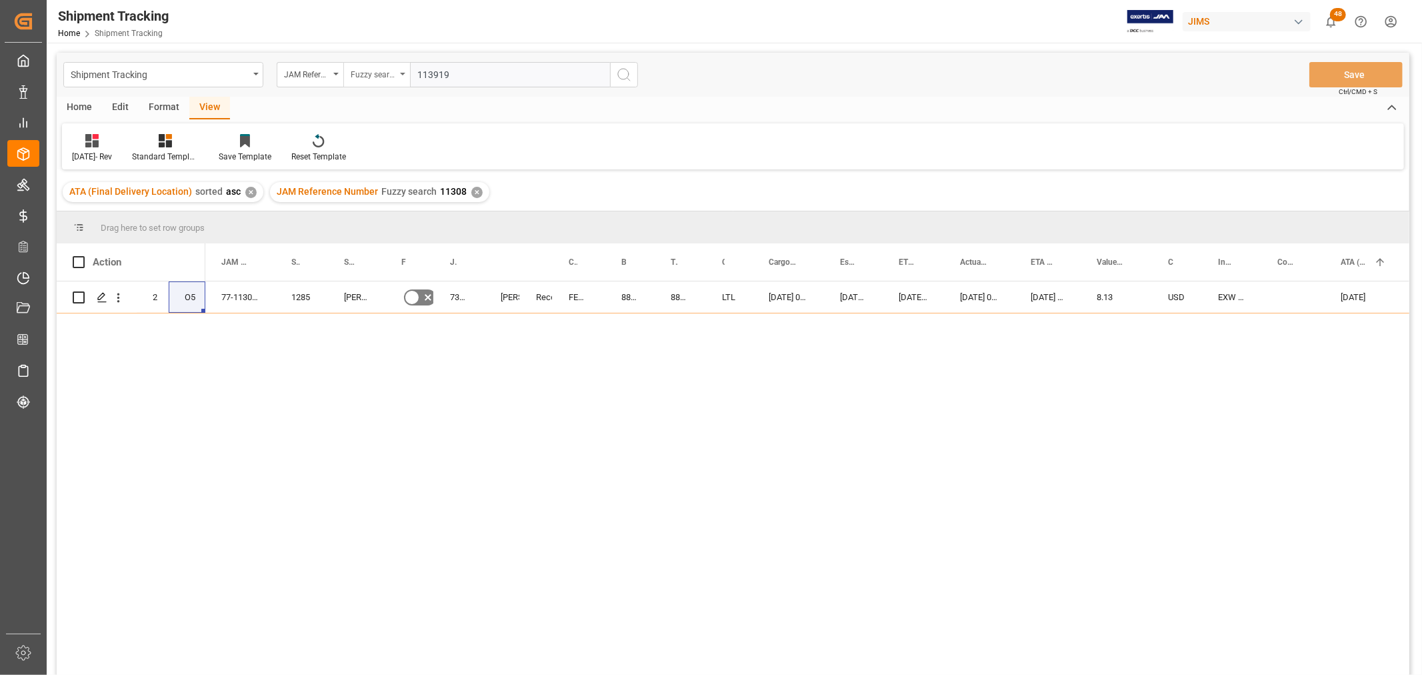
drag, startPoint x: 474, startPoint y: 78, endPoint x: 407, endPoint y: 78, distance: 66.7
click at [407, 78] on div "JAM Reference Number Fuzzy search 113919" at bounding box center [457, 74] width 361 height 25
type input "11319"
click at [618, 77] on icon "search button" at bounding box center [624, 75] width 16 height 16
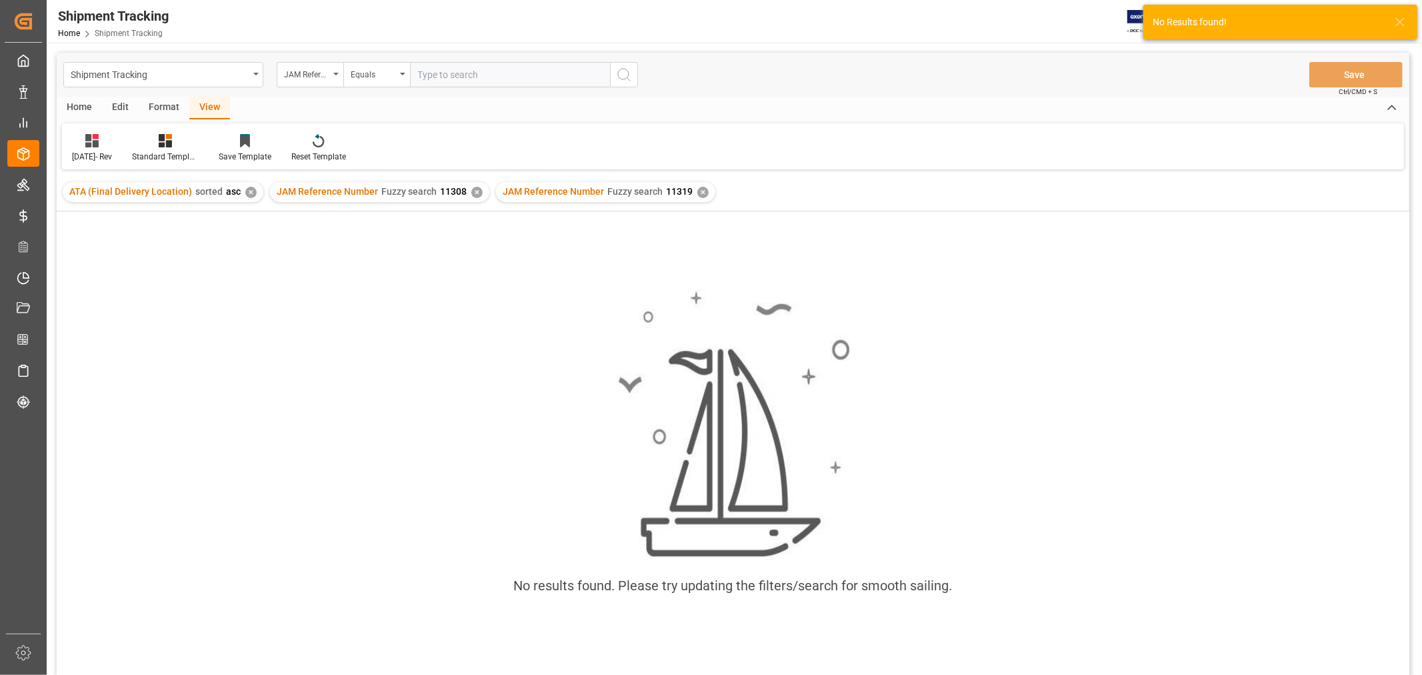
click at [471, 190] on div "✕" at bounding box center [476, 192] width 11 height 11
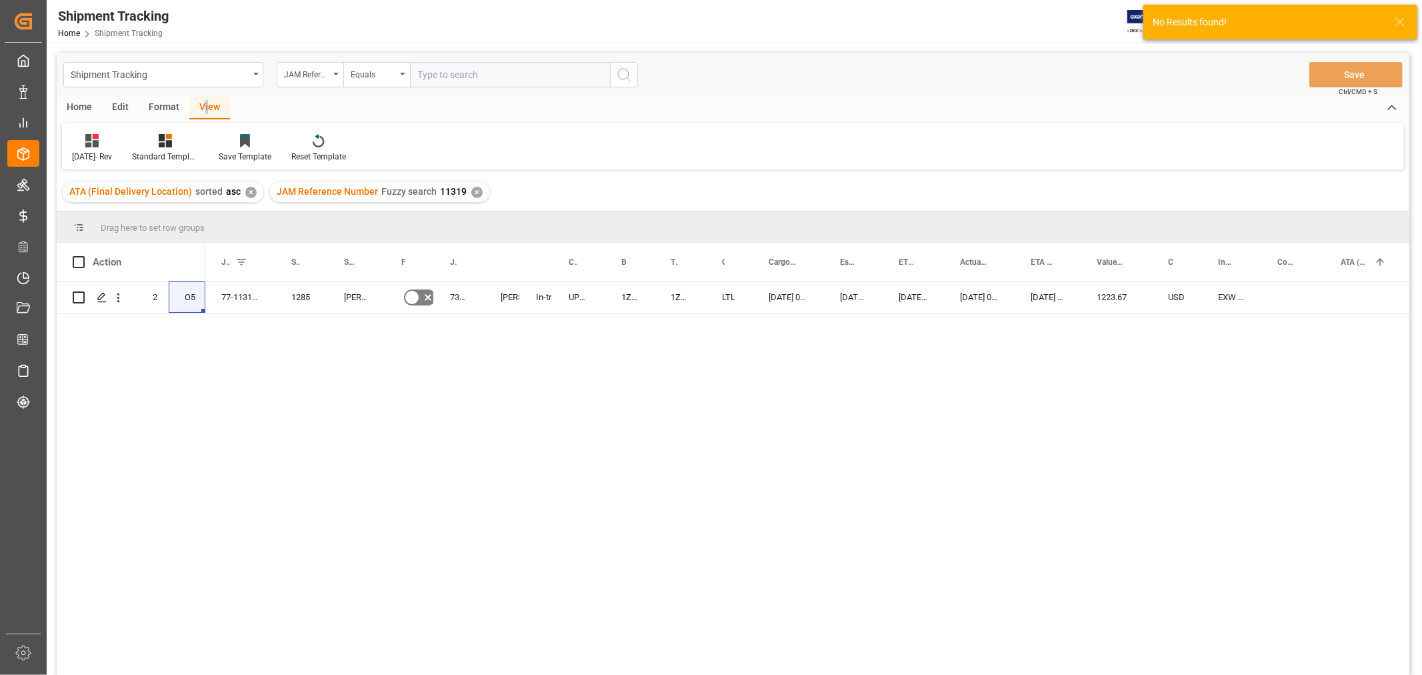
click at [205, 105] on div "View" at bounding box center [209, 108] width 41 height 23
click at [103, 136] on div at bounding box center [92, 140] width 40 height 14
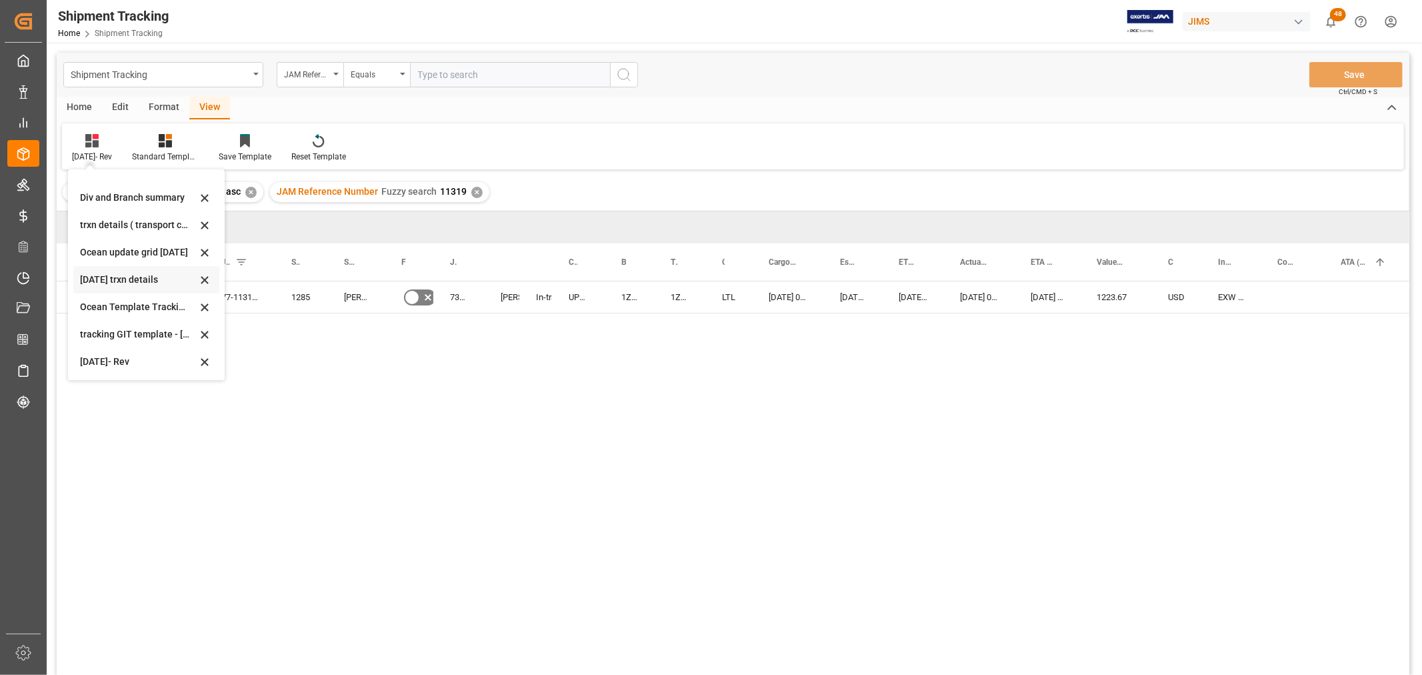
scroll to position [74, 0]
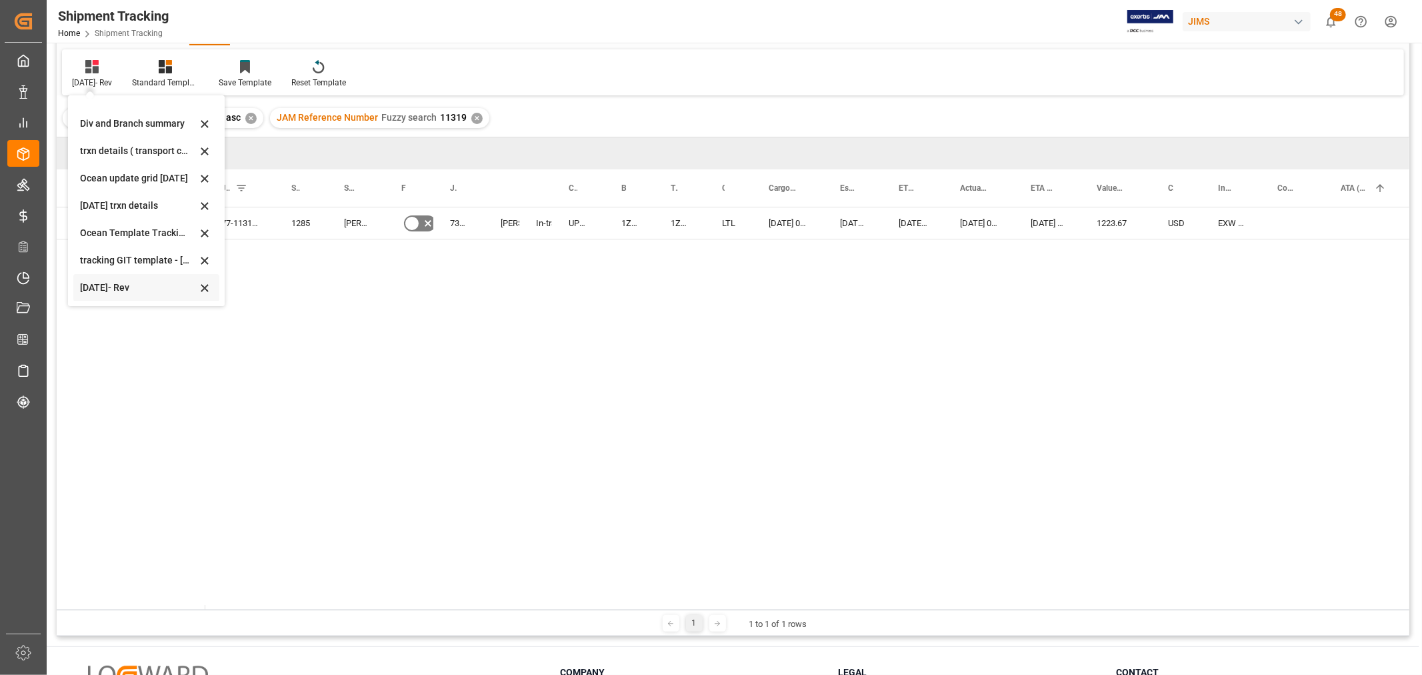
click at [113, 283] on div "[DATE]- Rev" at bounding box center [138, 288] width 117 height 14
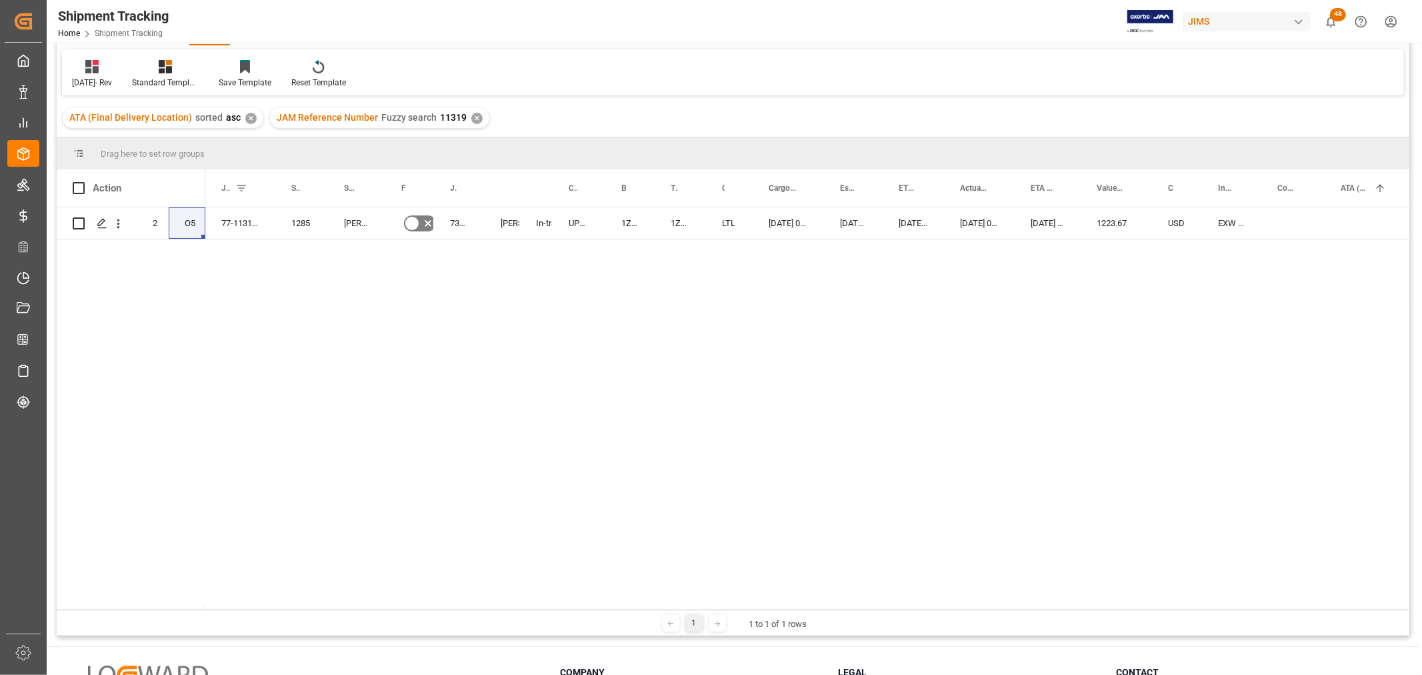
click at [376, 363] on div "77-11319-GB 1285 Allen & Heath No 73286 Shyamala Mantha In-transit UPS ECONOMY …" at bounding box center [807, 408] width 1204 height 402
click at [167, 297] on div "2 O5 77-11319-GB 1285 Allen & Heath No 73286 Shyamala Mantha In-transit UPS ECO…" at bounding box center [733, 405] width 1353 height 397
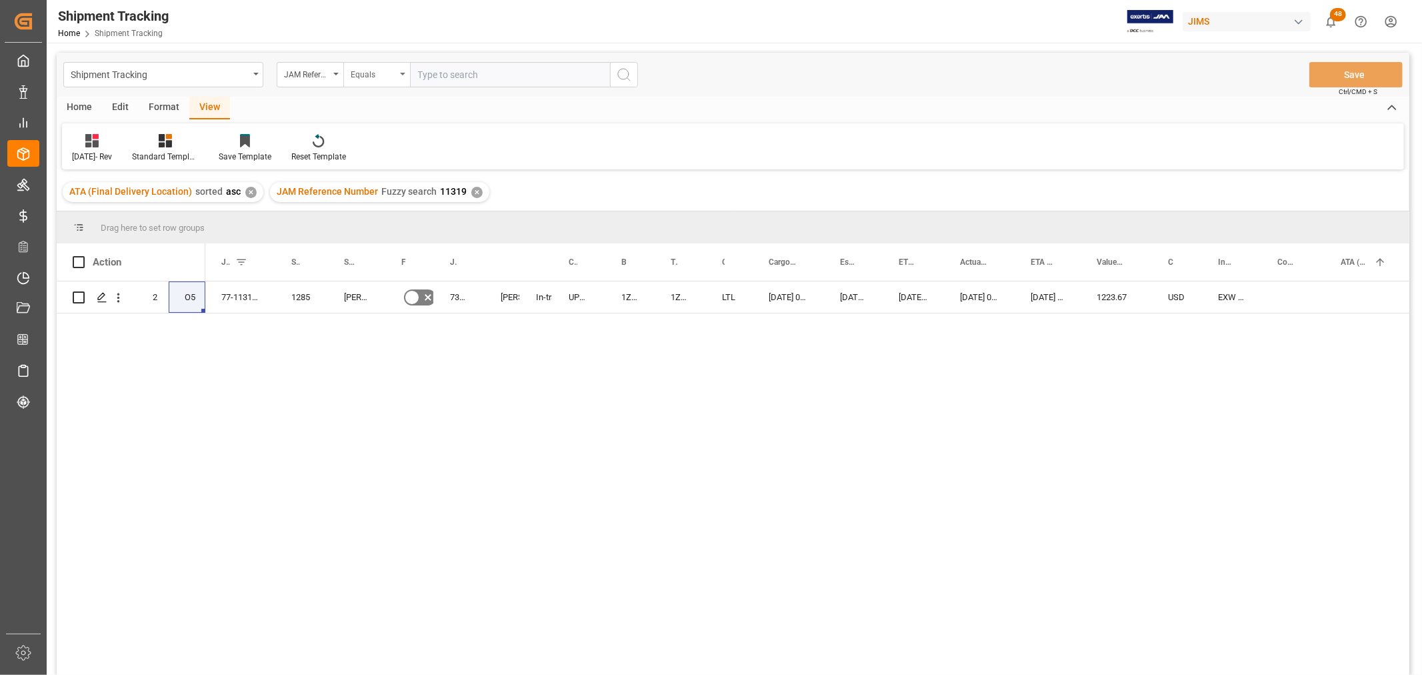
click at [403, 77] on div "Equals" at bounding box center [376, 74] width 67 height 25
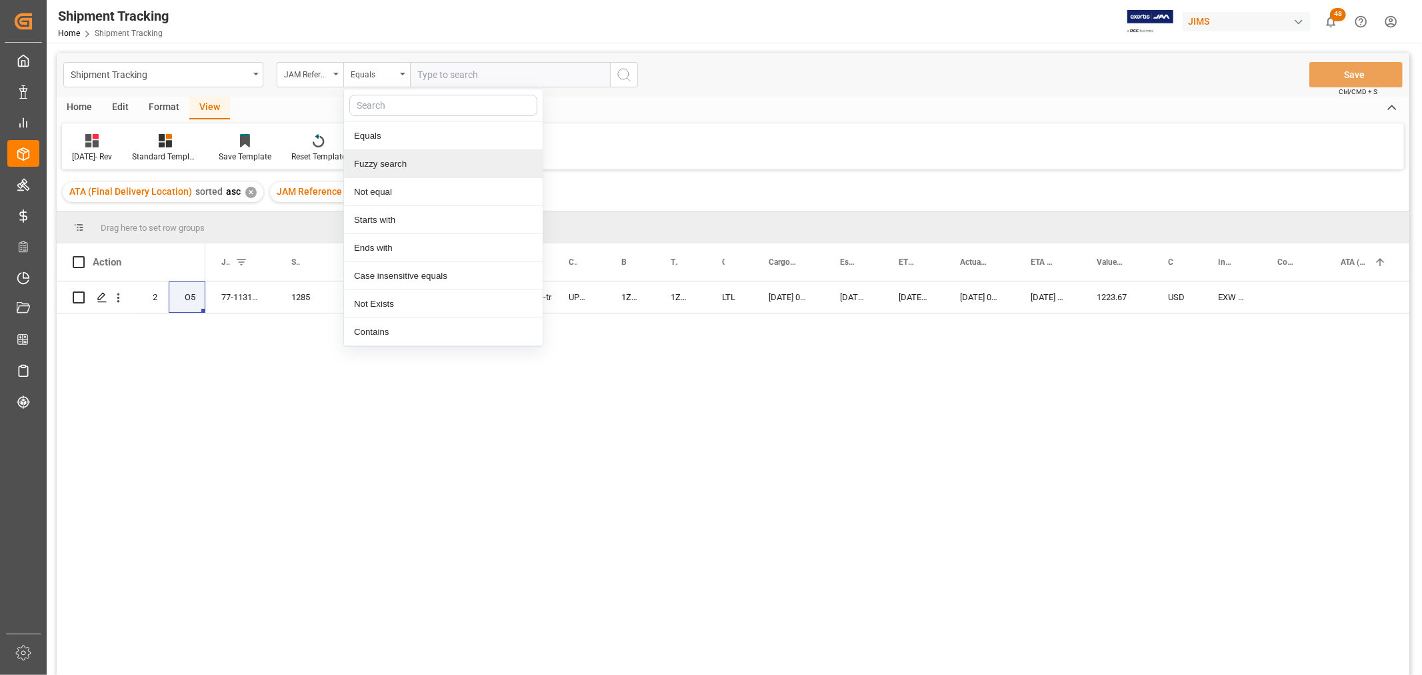
click at [405, 171] on div "Fuzzy search" at bounding box center [443, 164] width 199 height 28
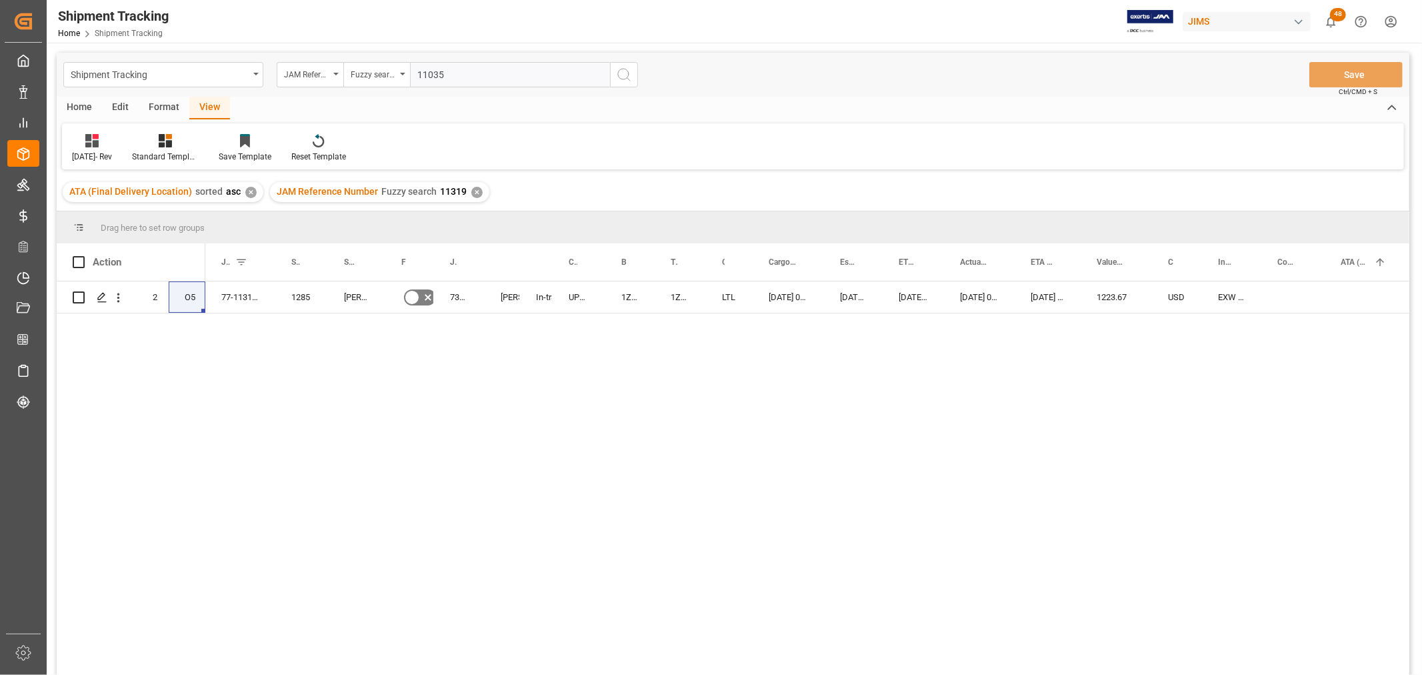
type input "11035"
click at [621, 71] on icon "search button" at bounding box center [624, 75] width 16 height 16
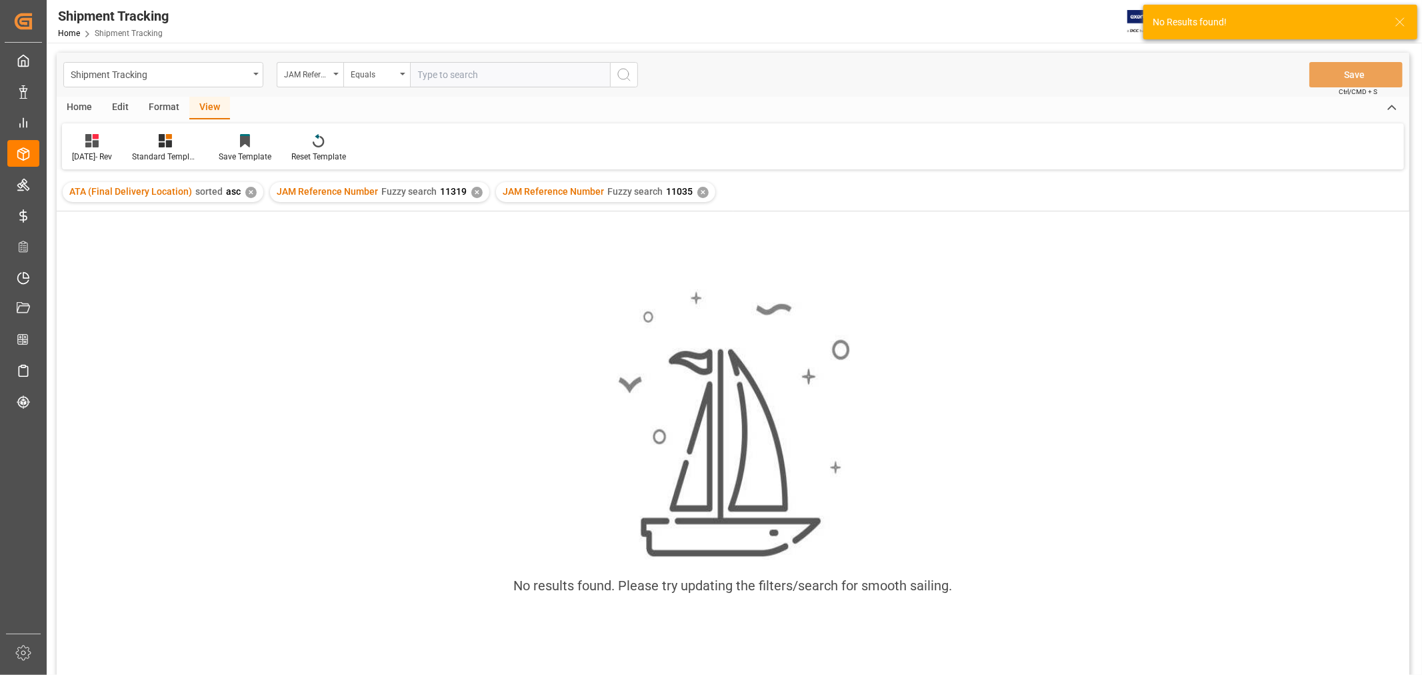
click at [473, 193] on div "✕" at bounding box center [476, 192] width 11 height 11
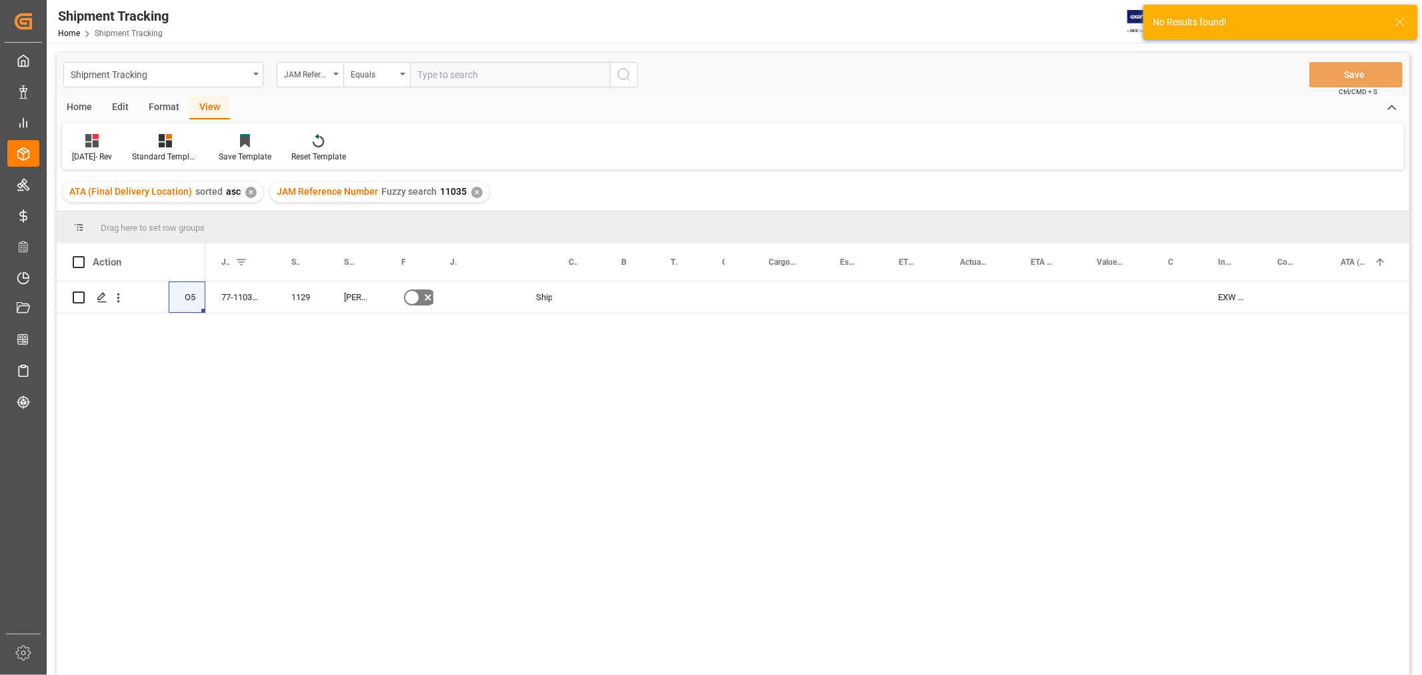
click at [247, 187] on div "✕" at bounding box center [250, 192] width 11 height 11
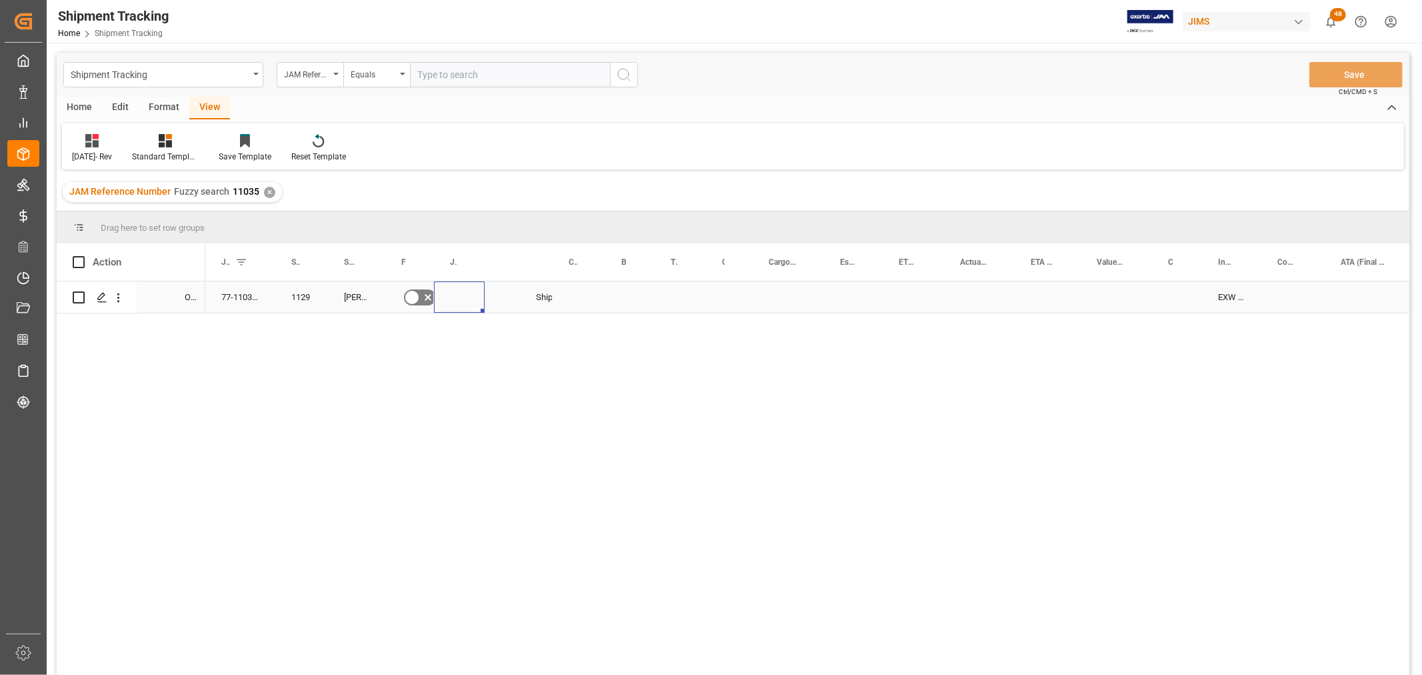
click at [461, 295] on div "Press SPACE to select this row." at bounding box center [459, 296] width 51 height 31
click at [464, 365] on div "77-11035-US 1129 Harman Professional, Inc. No 73319 Shipping instructions sent …" at bounding box center [807, 482] width 1204 height 402
click at [1350, 74] on button "Save" at bounding box center [1355, 74] width 93 height 25
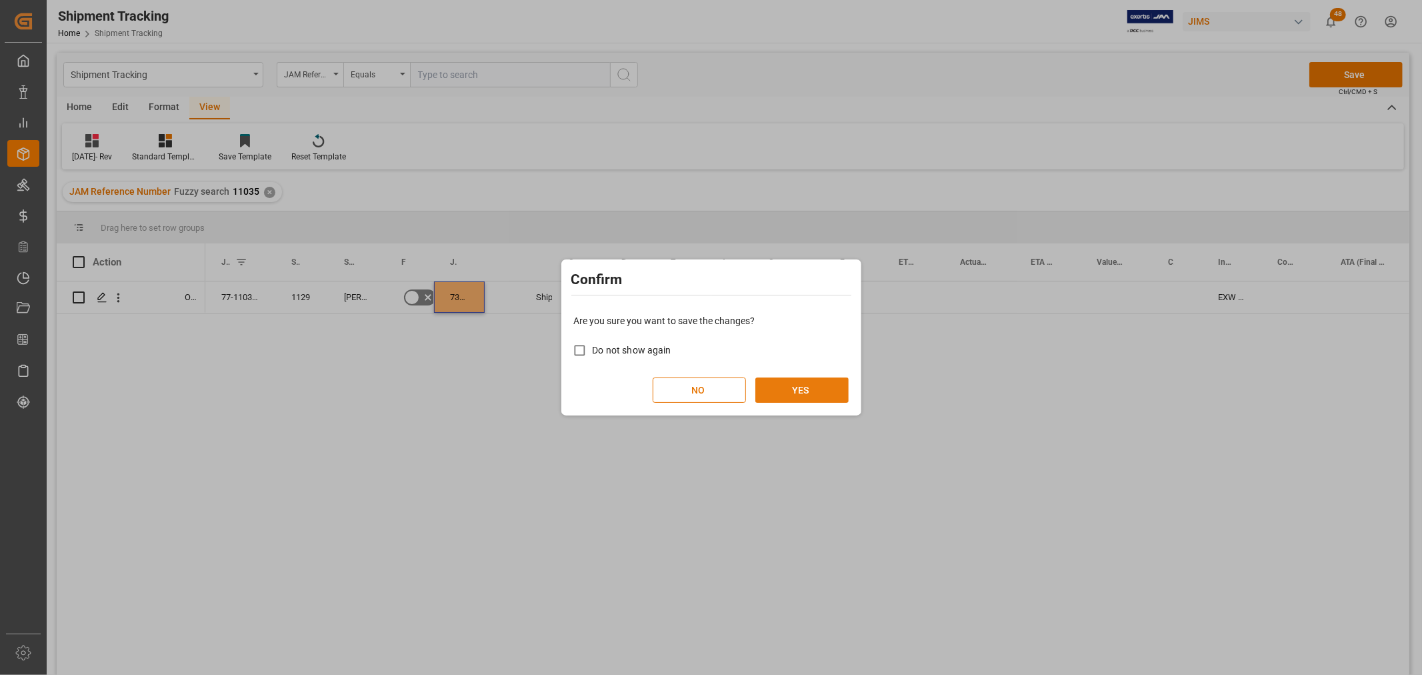
click at [821, 392] on button "YES" at bounding box center [801, 389] width 93 height 25
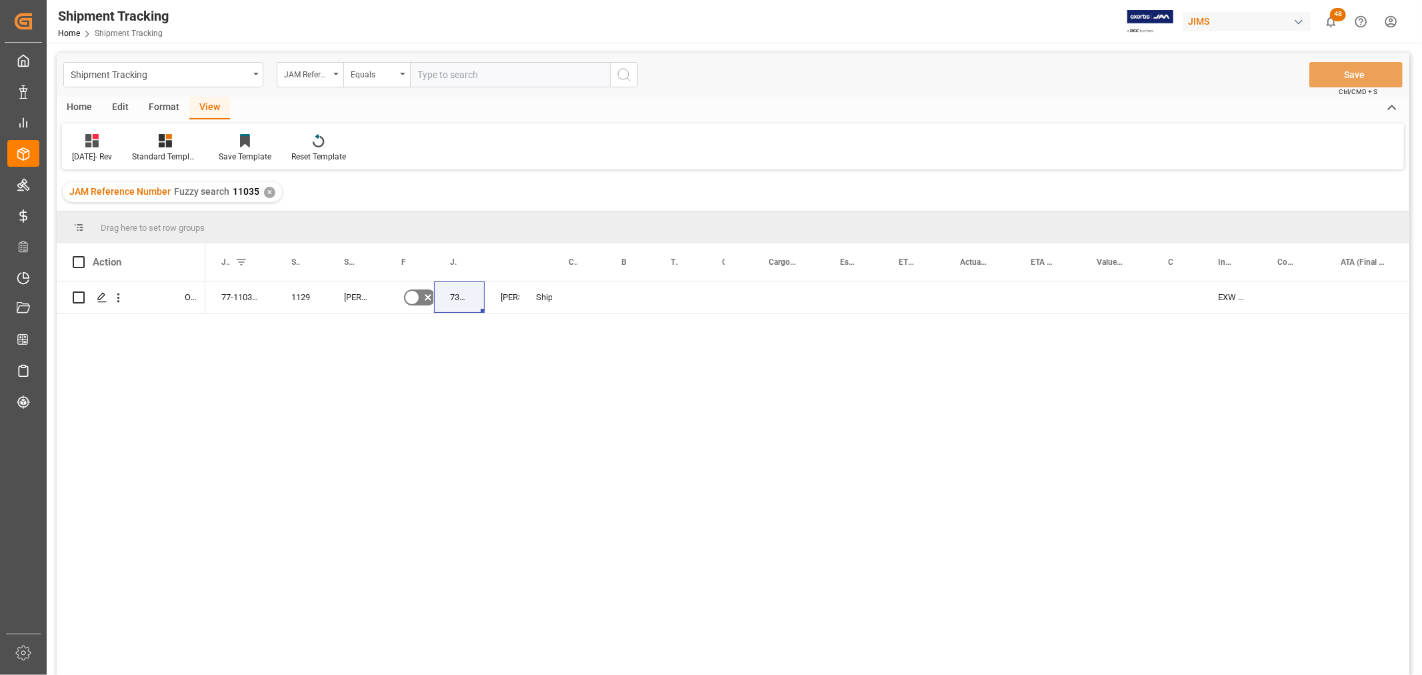
click at [325, 337] on div "77-11035-US 1129 Harman Professional, Inc. No 73319 Jacques Denis Shipping inst…" at bounding box center [807, 482] width 1204 height 402
drag, startPoint x: 274, startPoint y: 247, endPoint x: 290, endPoint y: 256, distance: 18.2
click at [290, 256] on div at bounding box center [291, 261] width 5 height 37
click at [297, 304] on div "1129" at bounding box center [317, 296] width 53 height 31
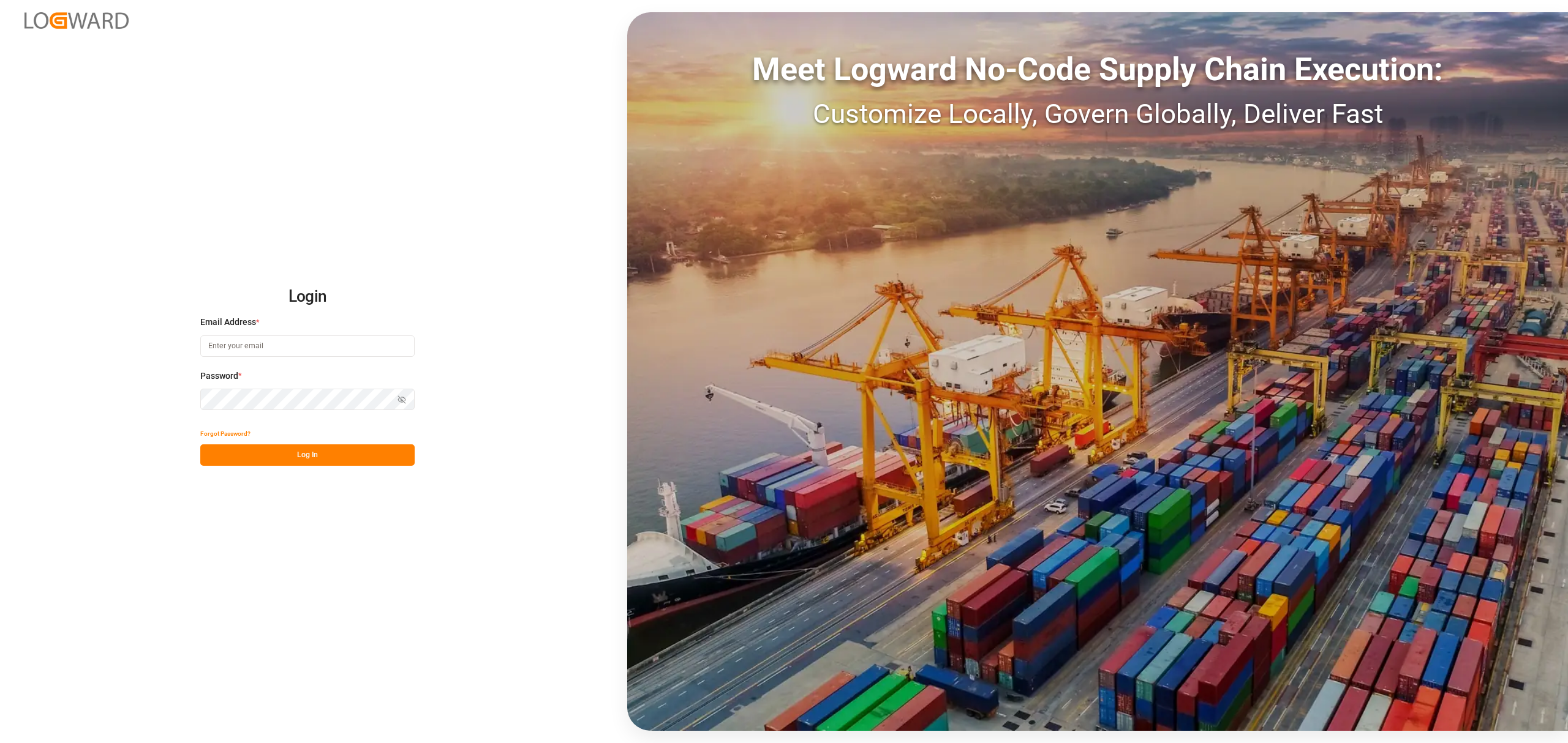
type input "[EMAIL_ADDRESS][PERSON_NAME][DOMAIN_NAME]"
click at [315, 453] on button "Log In" at bounding box center [307, 455] width 214 height 21
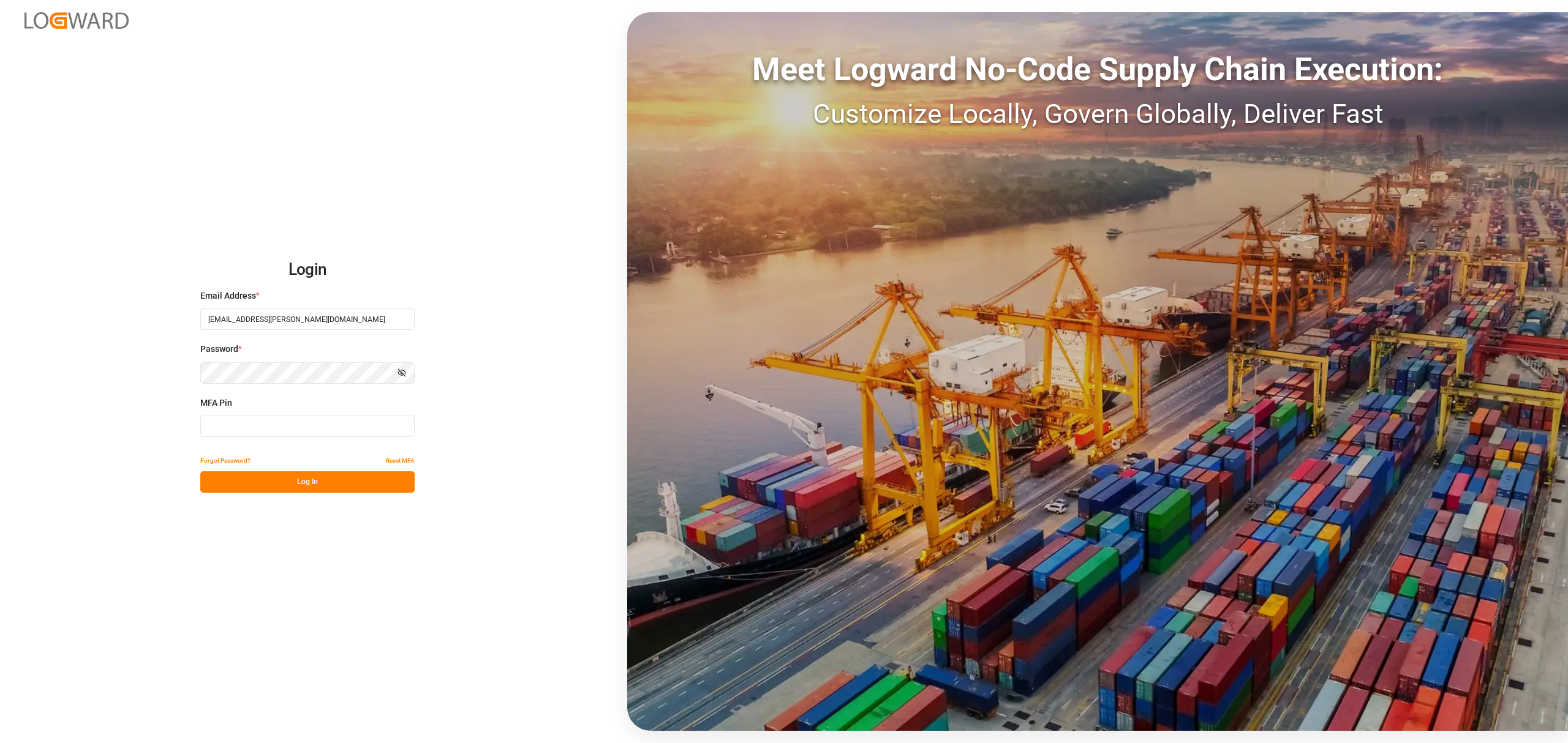
click at [221, 427] on input at bounding box center [307, 426] width 214 height 21
type input "561958"
click at [232, 478] on button "Log In" at bounding box center [307, 481] width 214 height 21
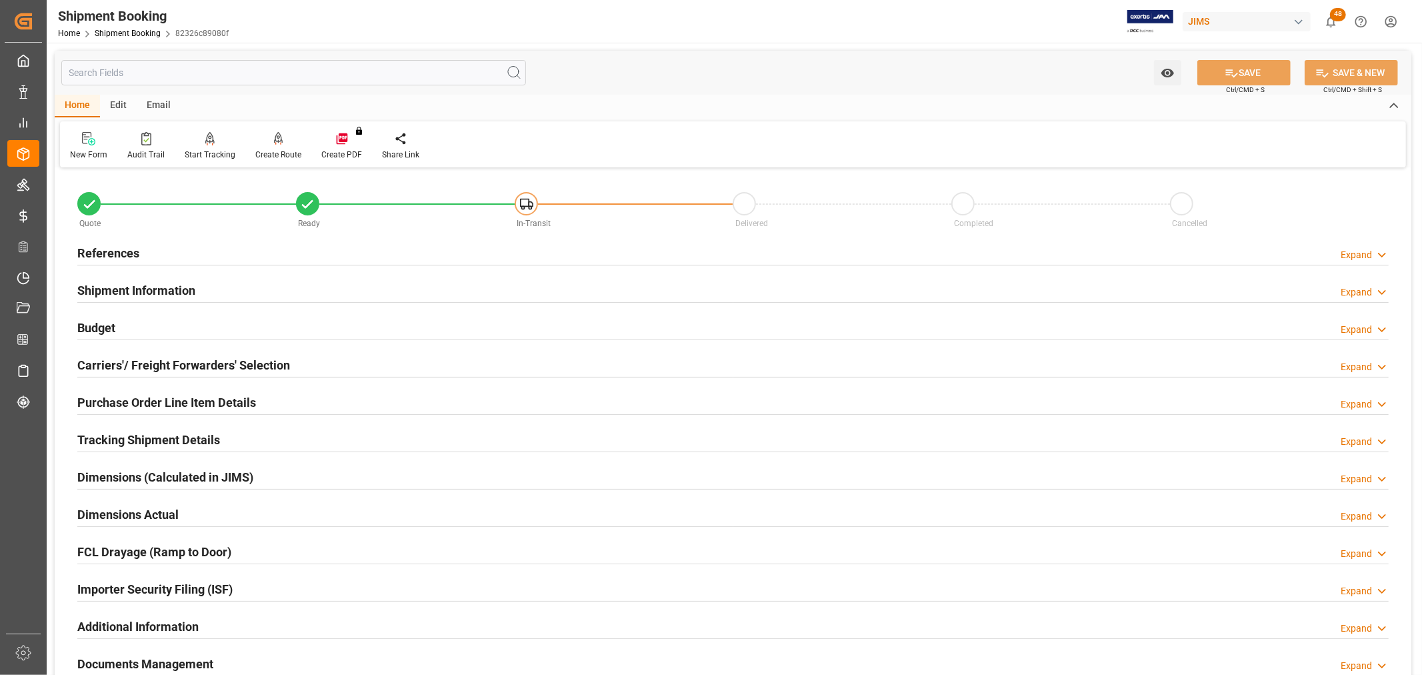
click at [119, 369] on h2 "Carriers'/ Freight Forwarders' Selection" at bounding box center [183, 365] width 213 height 18
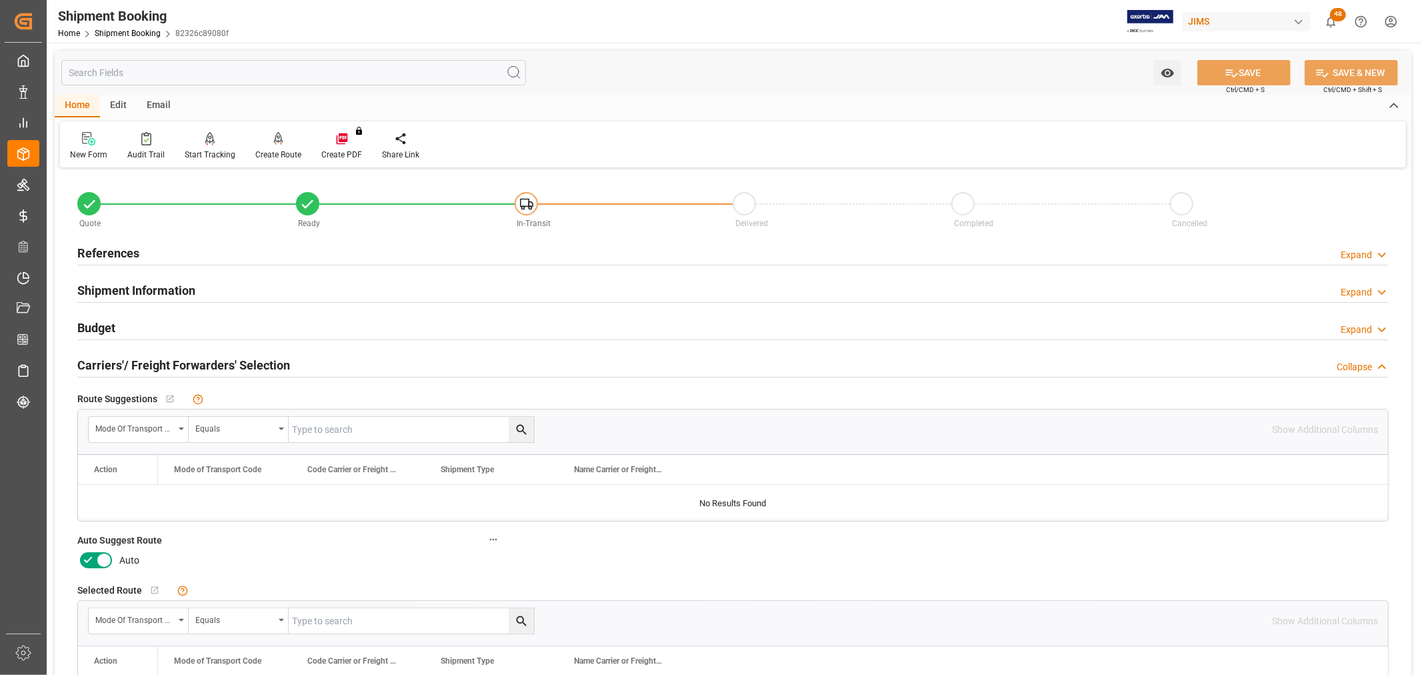
click at [93, 242] on div "References" at bounding box center [108, 251] width 62 height 25
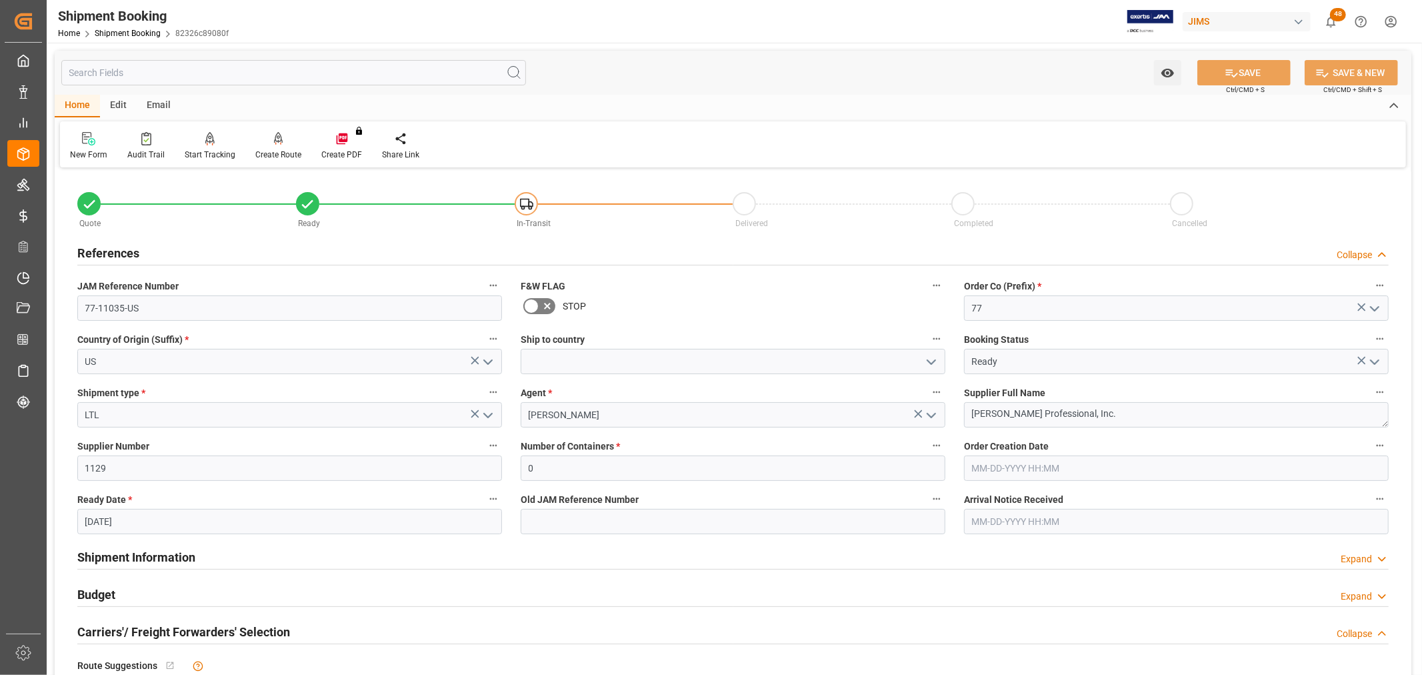
click at [93, 242] on div "References" at bounding box center [108, 251] width 62 height 25
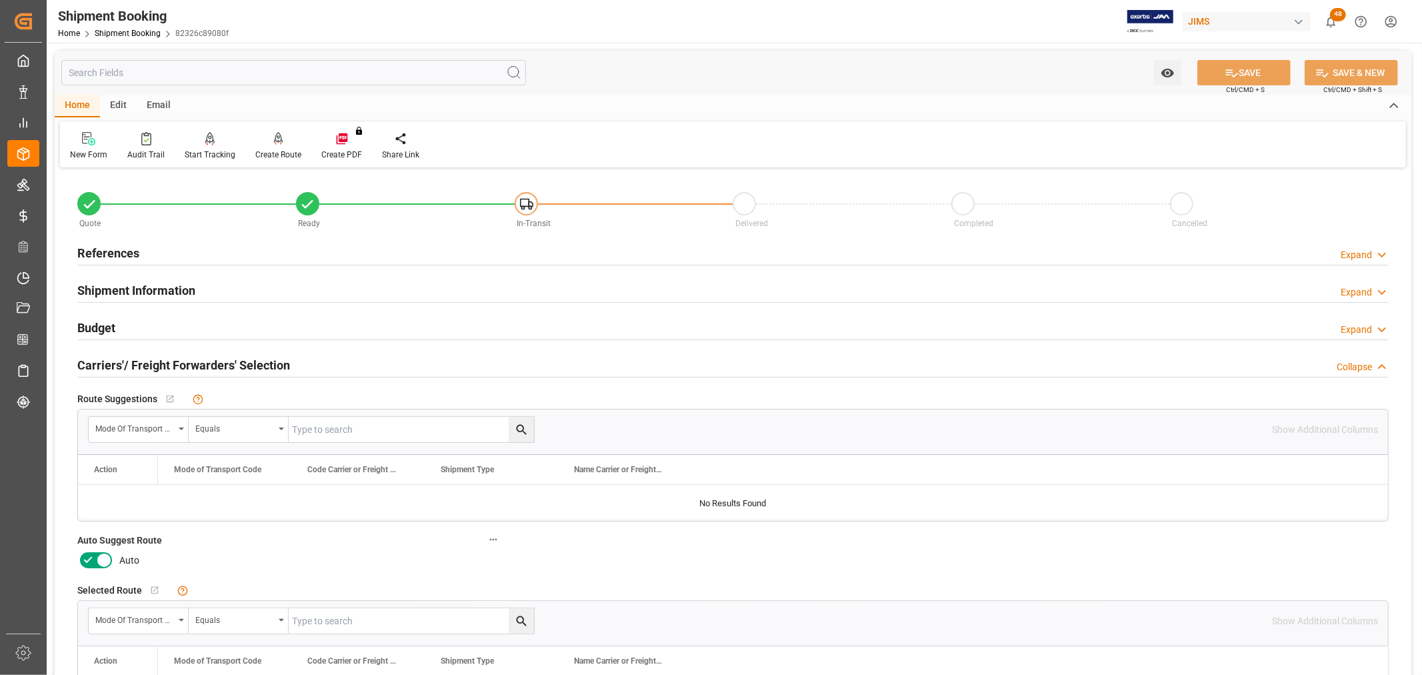
click at [93, 556] on icon at bounding box center [88, 560] width 16 height 16
click at [0, 0] on input "checkbox" at bounding box center [0, 0] width 0 height 0
click at [1251, 72] on button "SAVE" at bounding box center [1243, 72] width 93 height 25
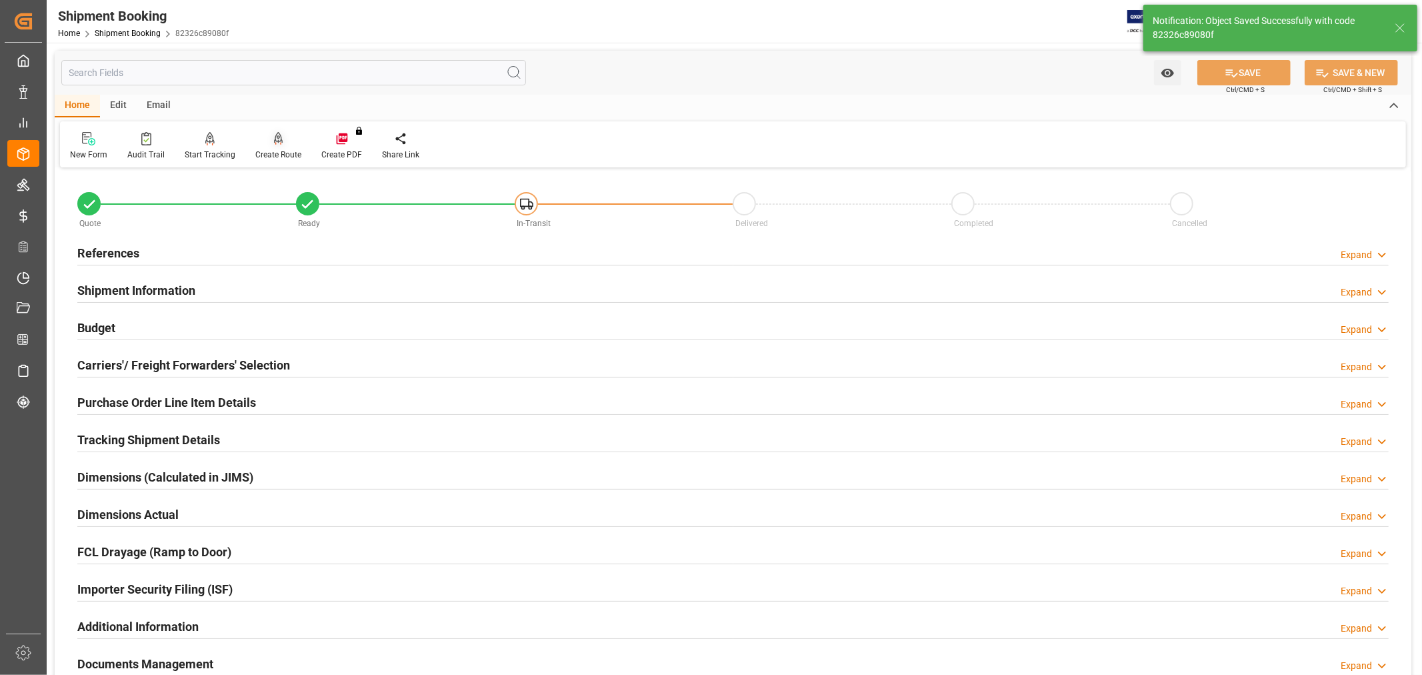
click at [281, 152] on div "Create Route" at bounding box center [278, 155] width 46 height 12
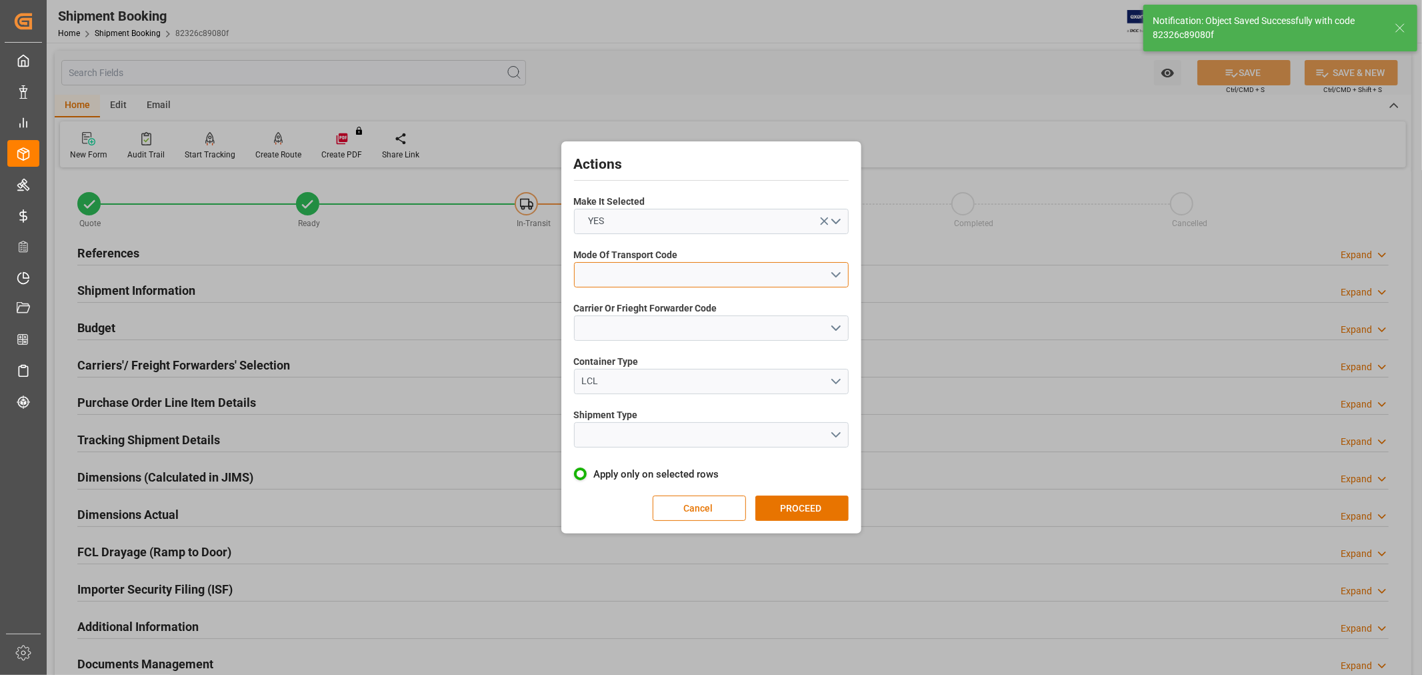
click at [635, 271] on button "open menu" at bounding box center [711, 274] width 275 height 25
click at [638, 385] on div "5- COURIER GROUND" at bounding box center [711, 390] width 273 height 28
click at [607, 317] on button "open menu" at bounding box center [711, 327] width 275 height 25
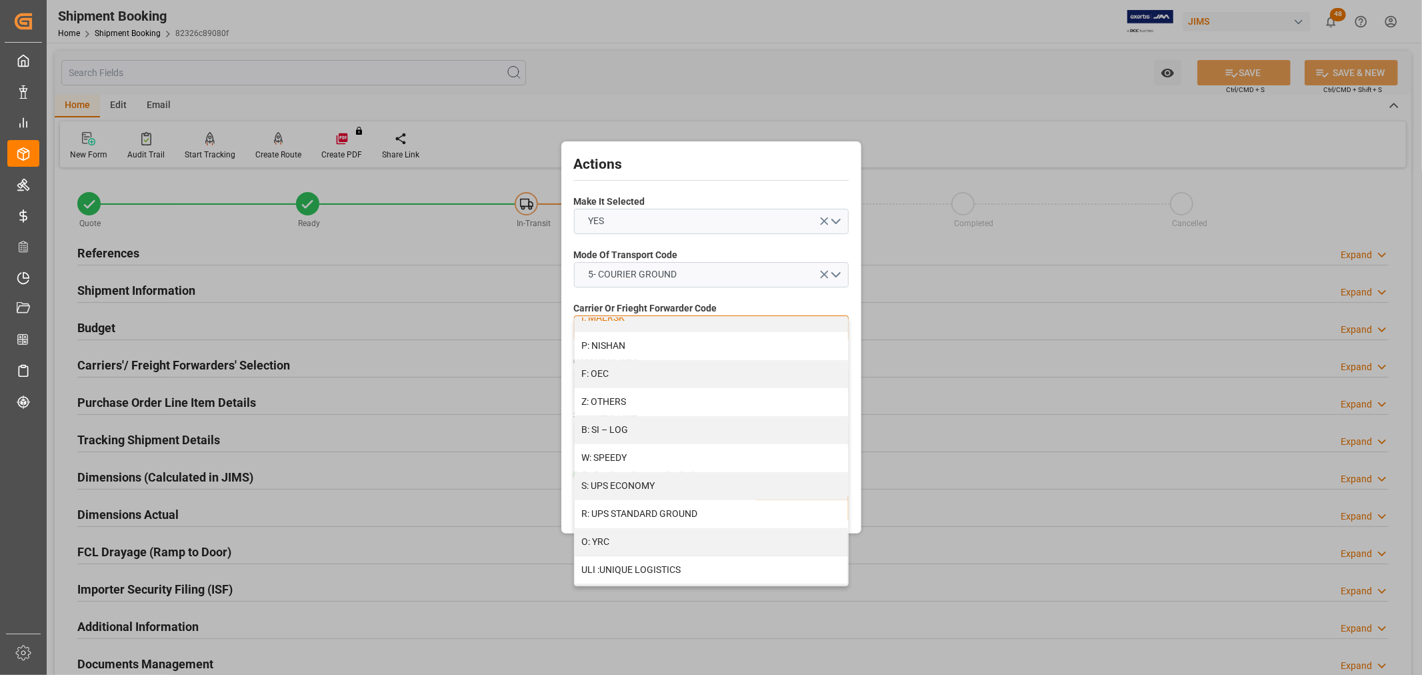
scroll to position [738, 0]
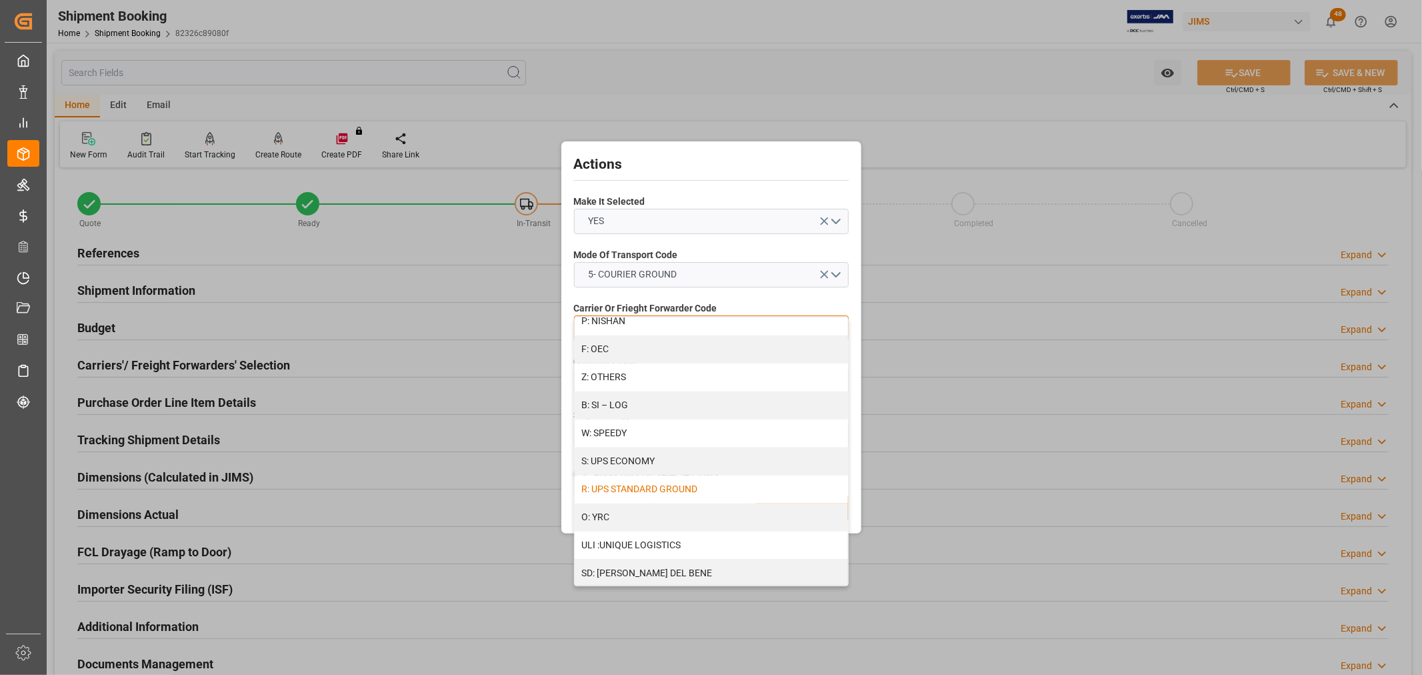
click at [663, 489] on div "R: UPS STANDARD GROUND" at bounding box center [711, 489] width 273 height 28
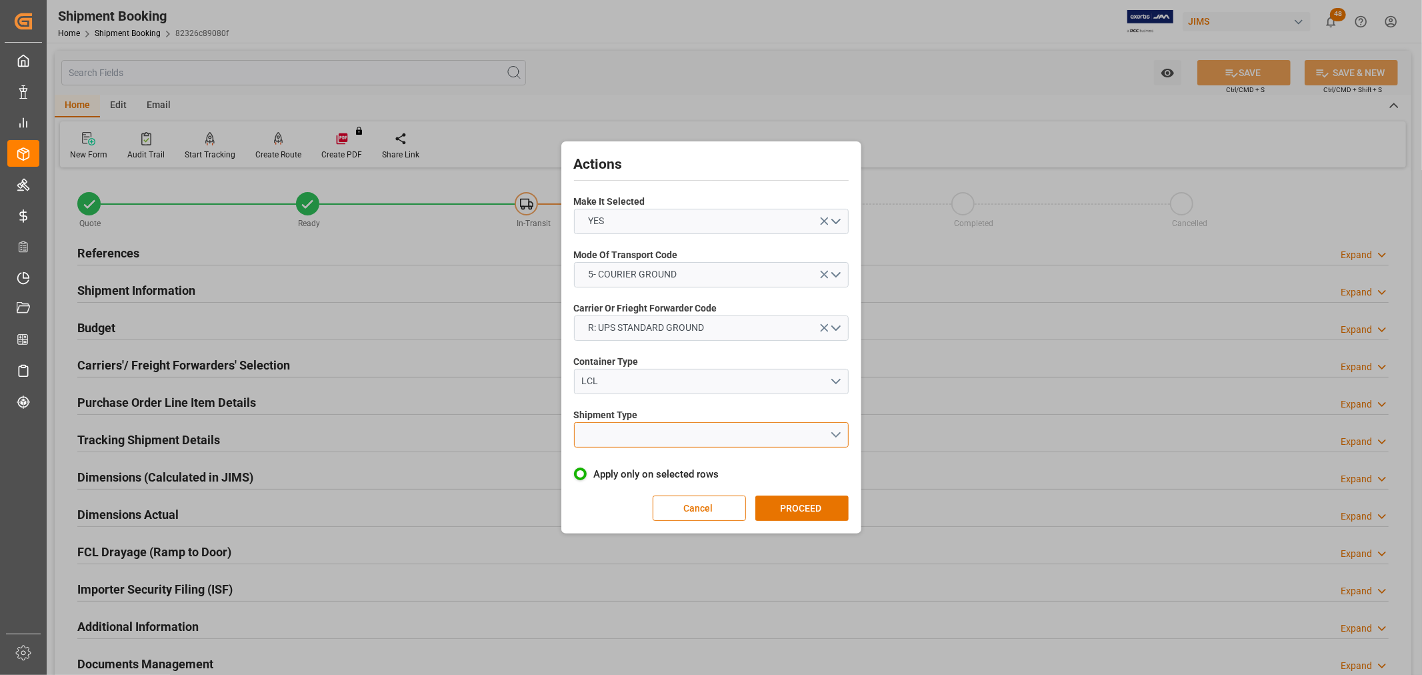
click at [607, 439] on button "open menu" at bounding box center [711, 434] width 275 height 25
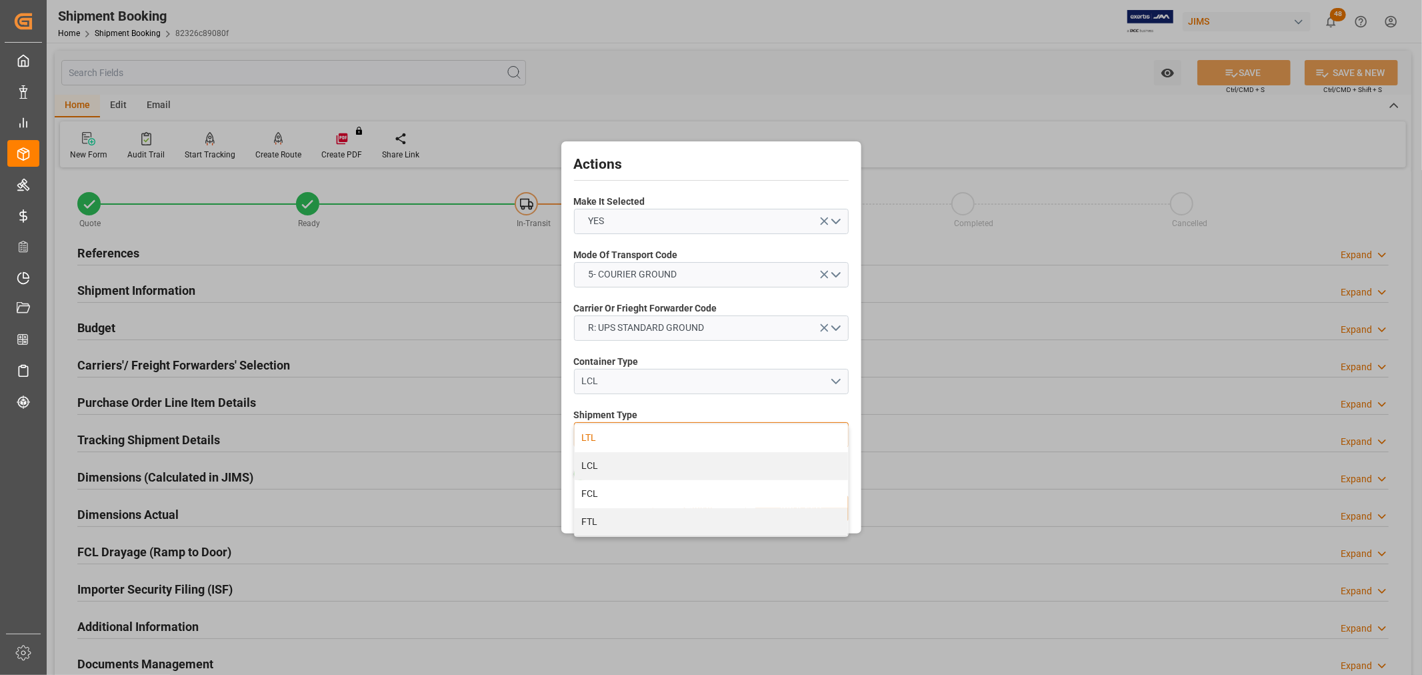
click at [581, 441] on div "LTL" at bounding box center [711, 438] width 273 height 28
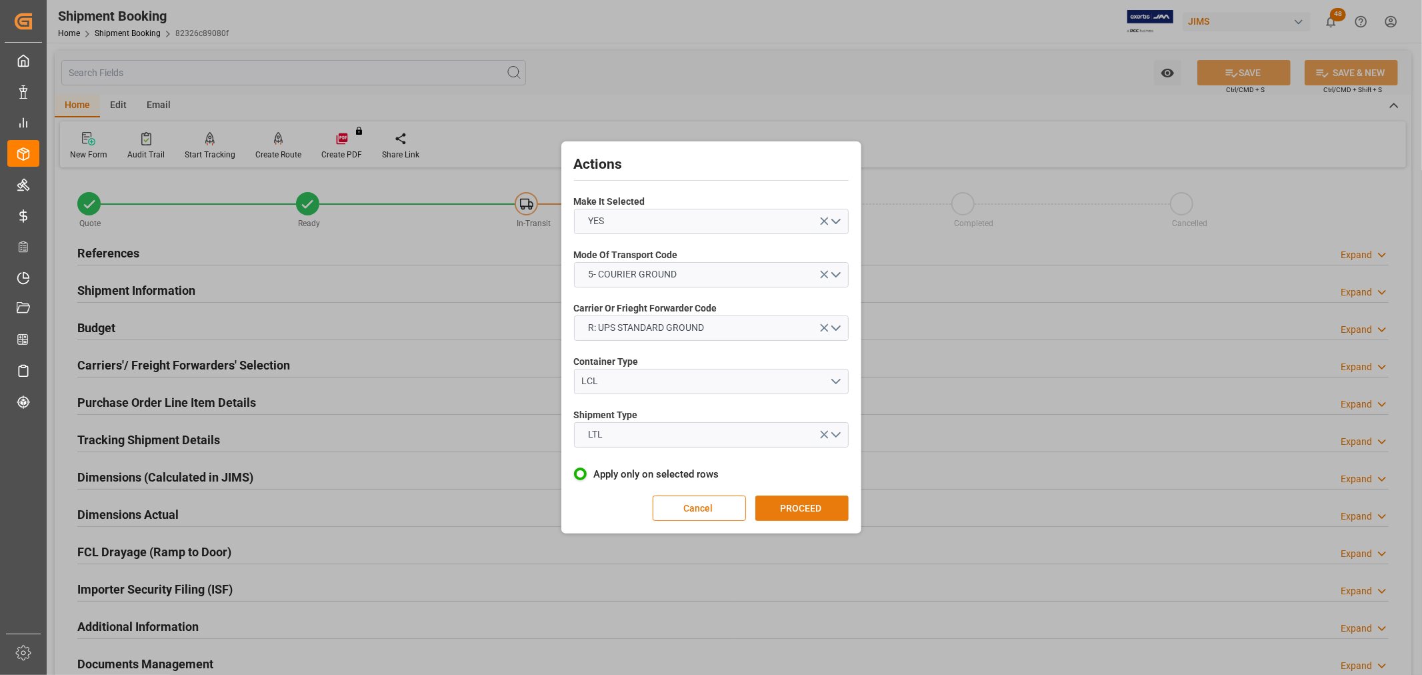
click at [824, 508] on button "PROCEED" at bounding box center [801, 507] width 93 height 25
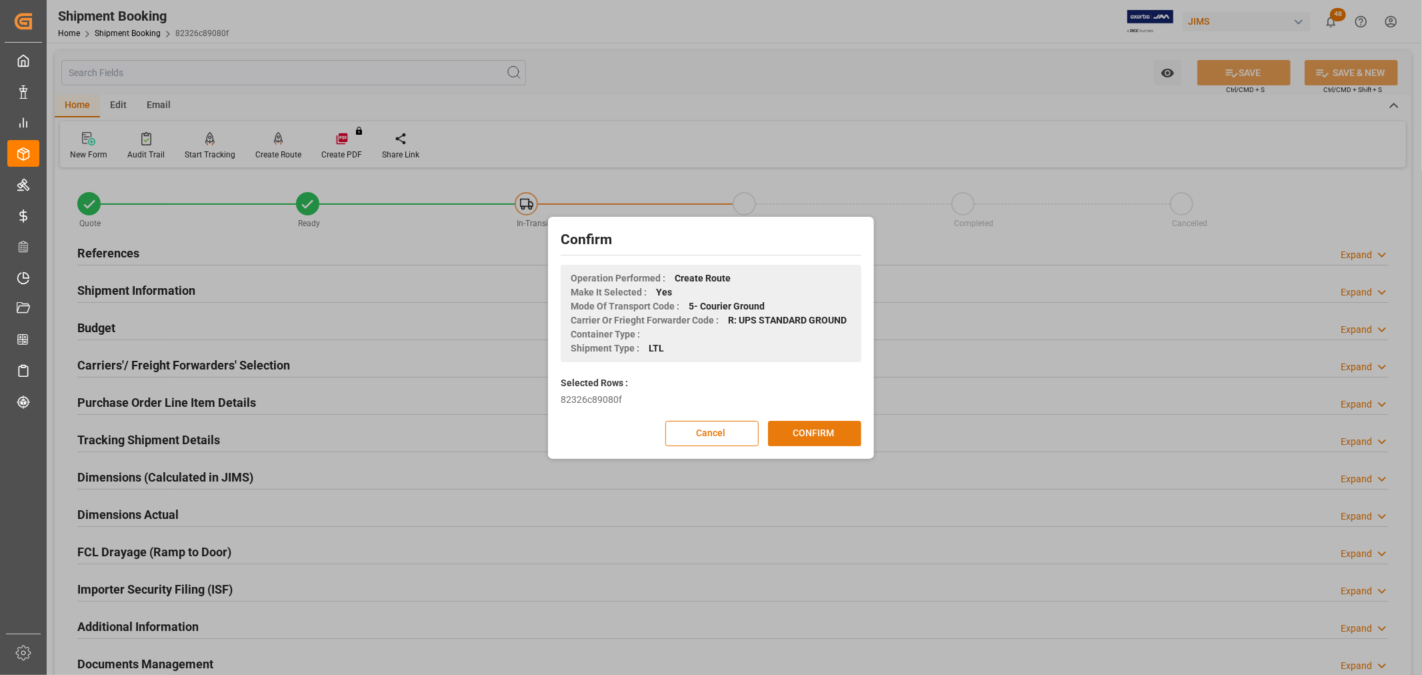
click at [813, 435] on button "CONFIRM" at bounding box center [814, 433] width 93 height 25
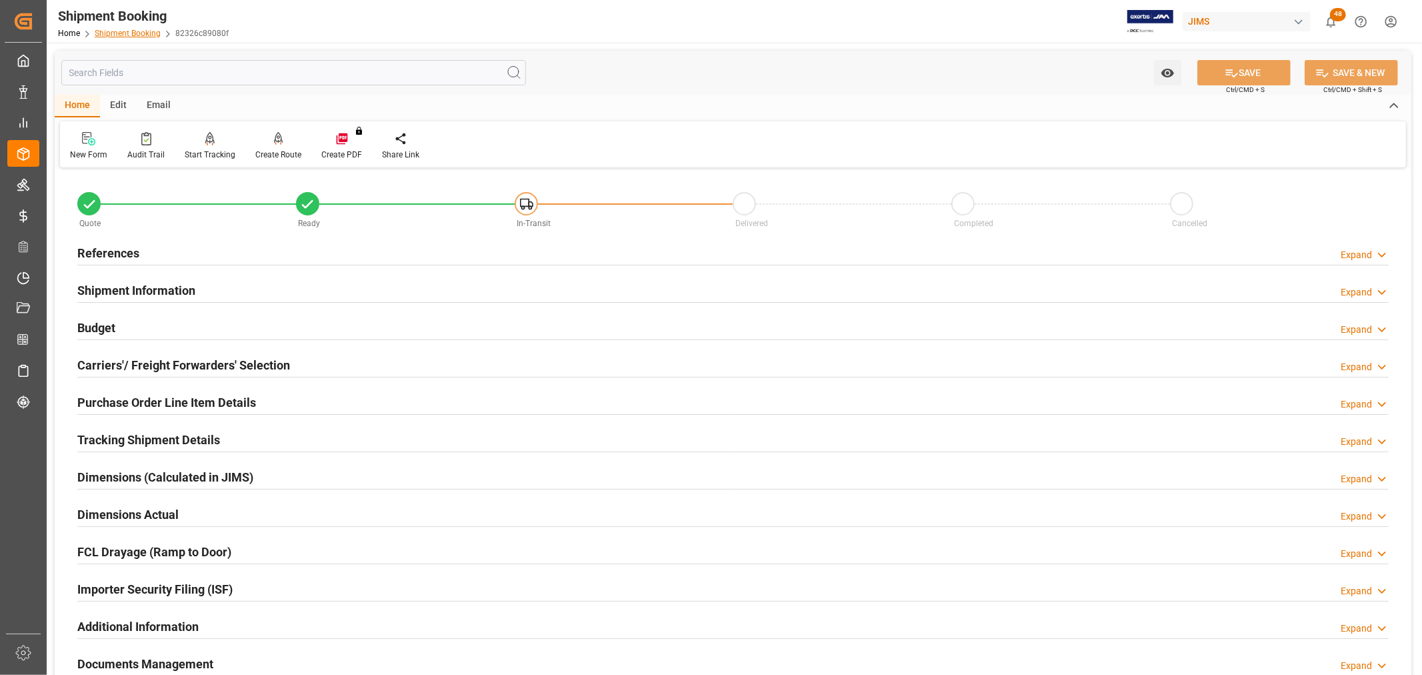
click at [142, 31] on link "Shipment Booking" at bounding box center [128, 33] width 66 height 9
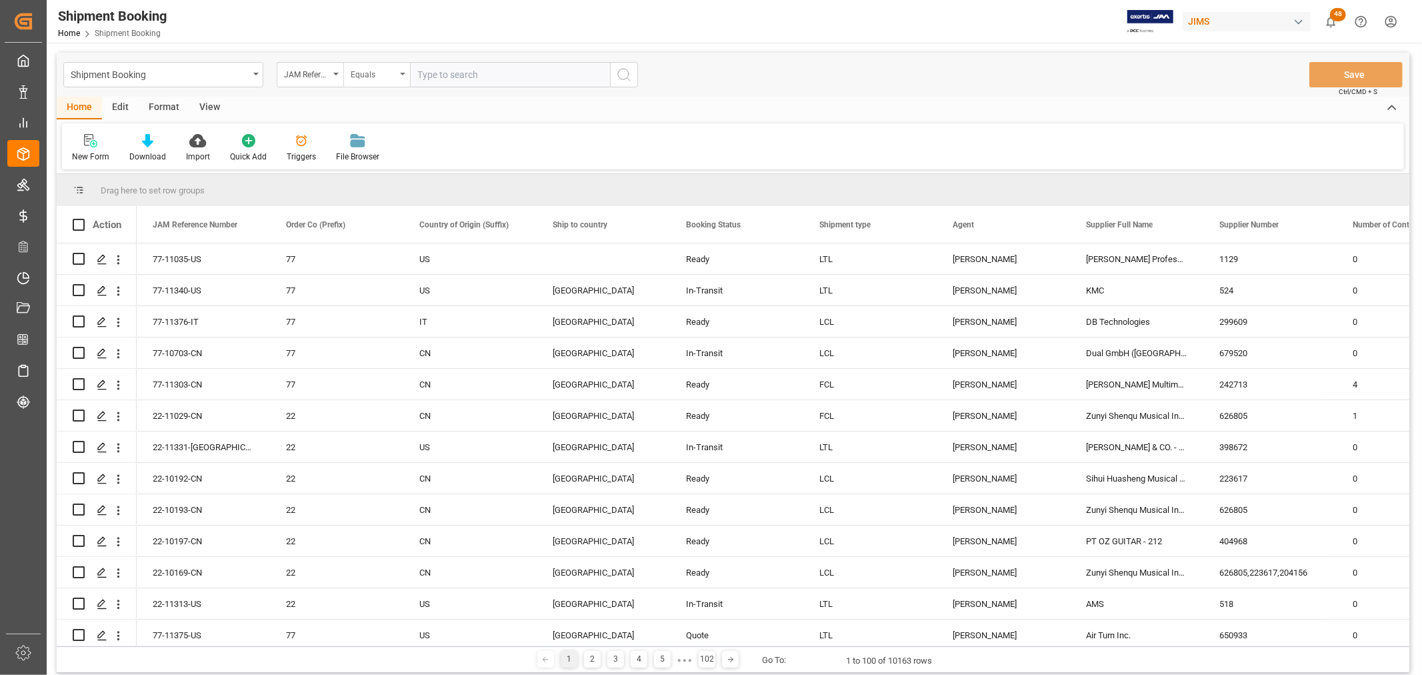
click at [401, 68] on div "Equals" at bounding box center [376, 74] width 67 height 25
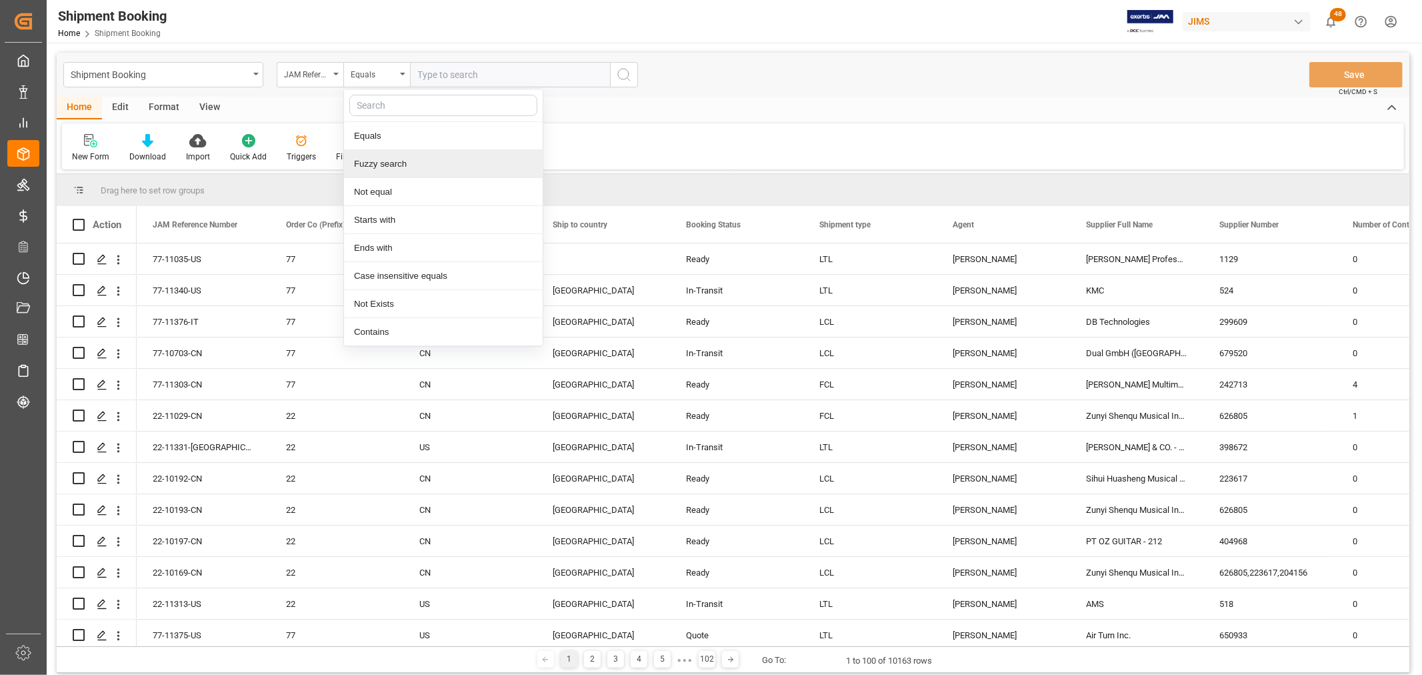
click at [363, 171] on div "Fuzzy search" at bounding box center [443, 164] width 199 height 28
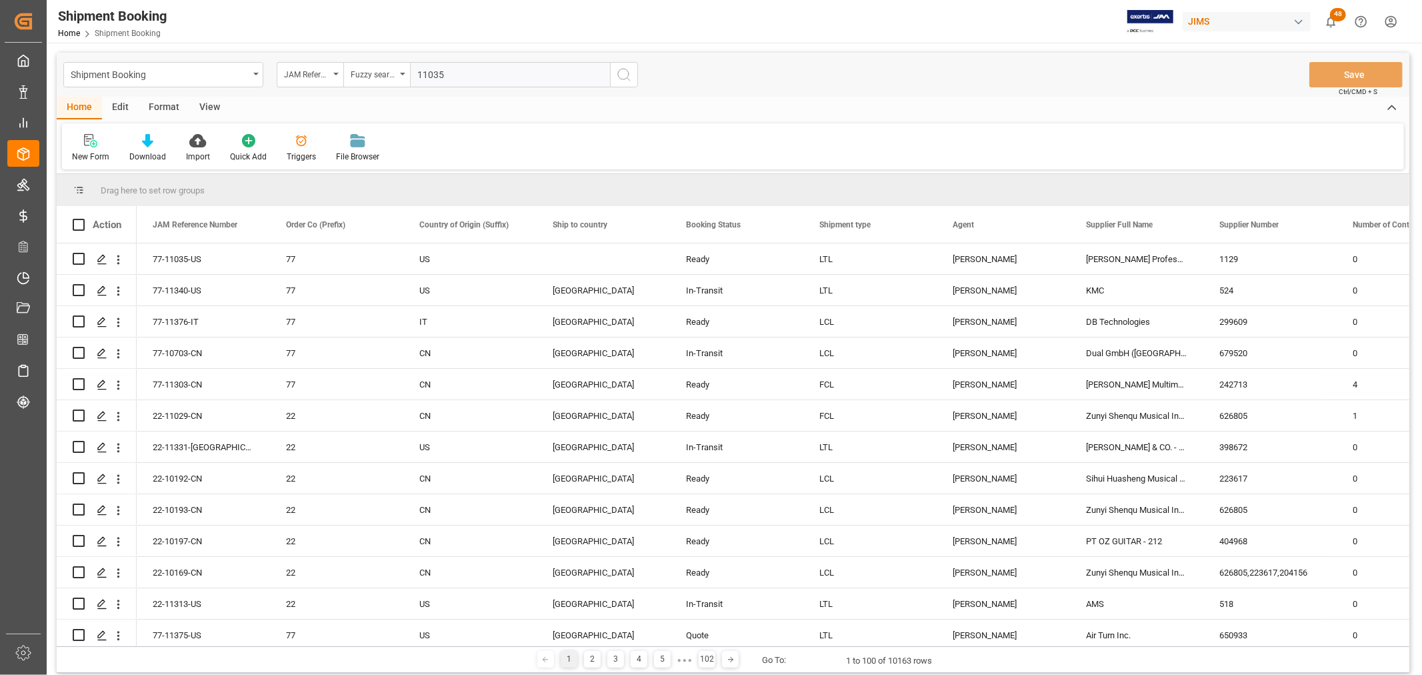
type input "11035"
click at [623, 72] on icon "search button" at bounding box center [624, 75] width 16 height 16
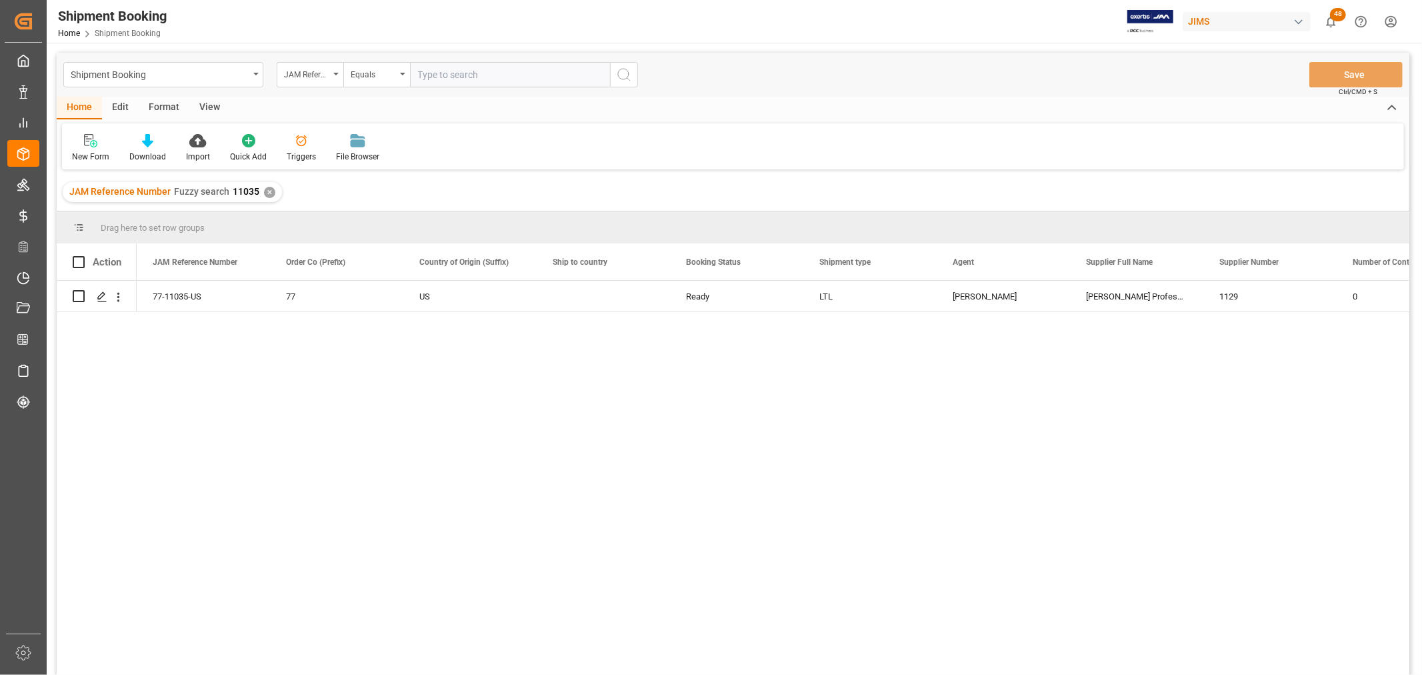
click at [207, 92] on div "Shipment Booking JAM Reference Number Equals Save Ctrl/CMD + S" at bounding box center [733, 75] width 1353 height 44
click at [205, 111] on div "View" at bounding box center [209, 108] width 41 height 23
click at [78, 151] on div "Default" at bounding box center [85, 157] width 26 height 12
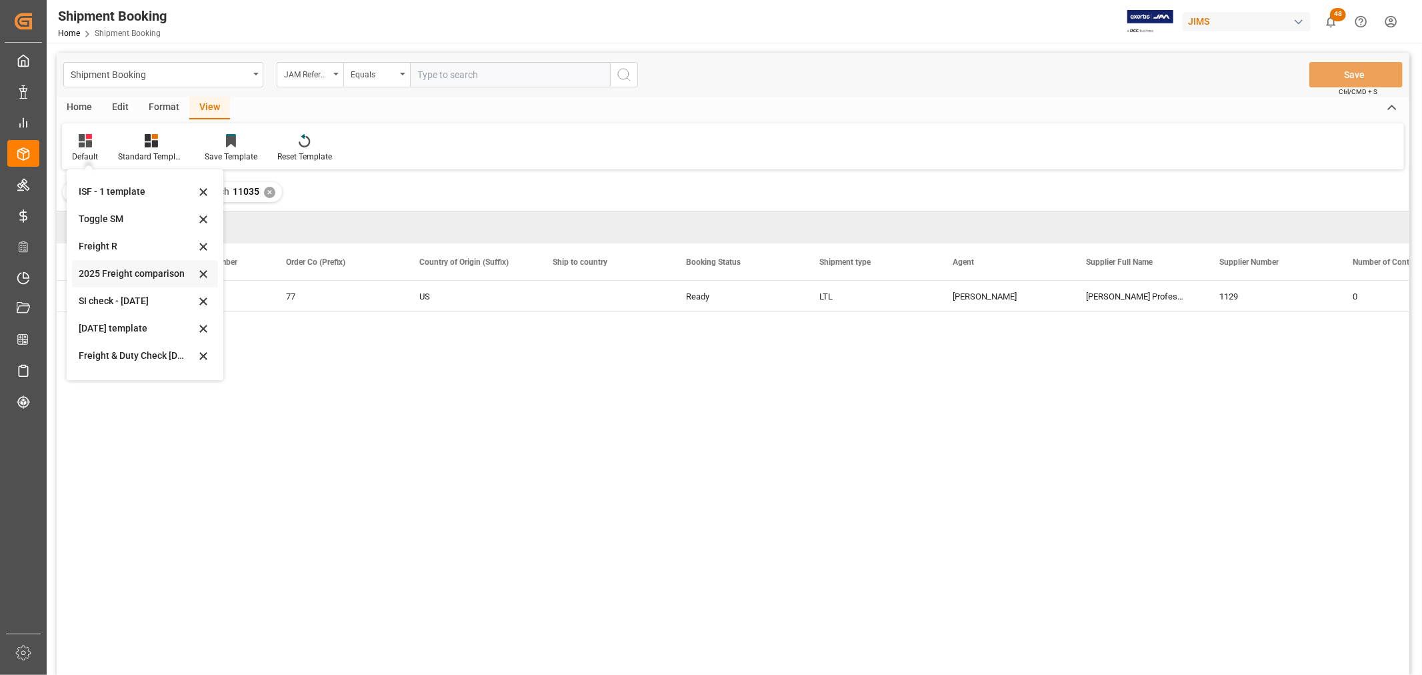
scroll to position [101, 0]
click at [128, 365] on div "Aug 2025 (2)" at bounding box center [137, 361] width 117 height 14
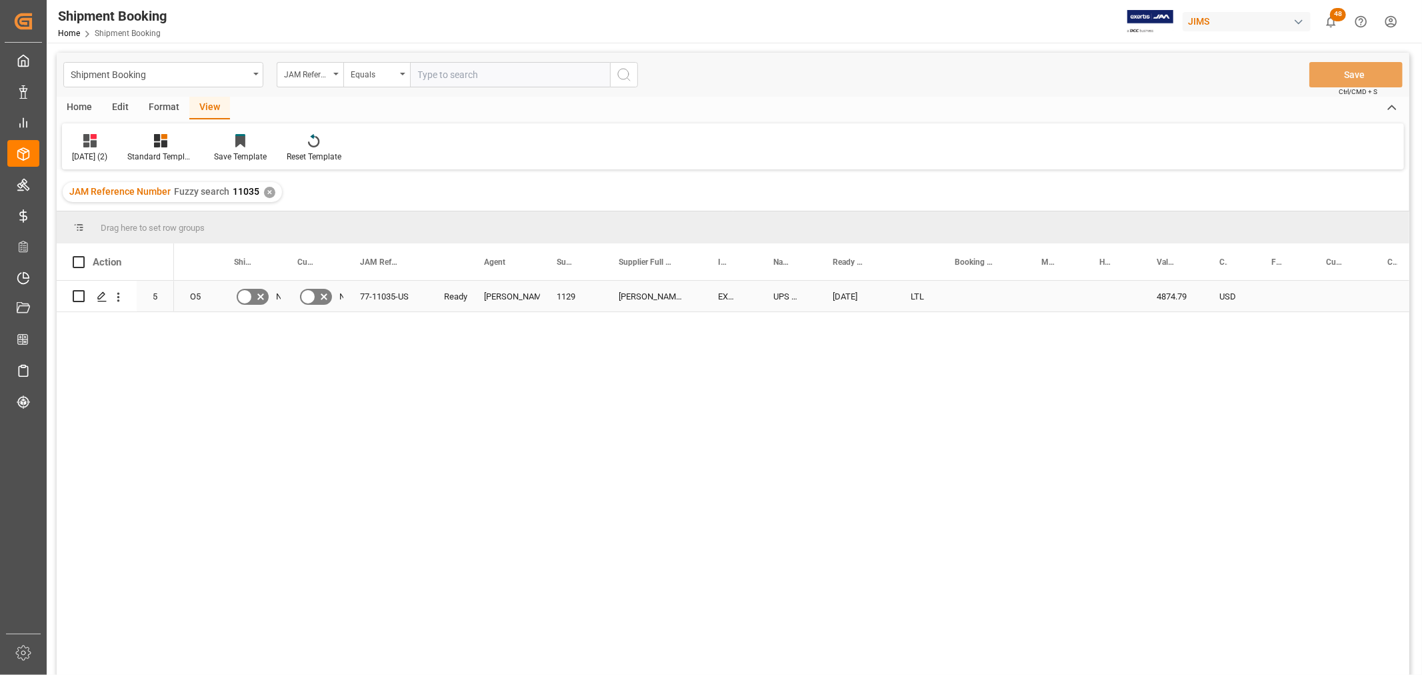
click at [974, 292] on div "Press SPACE to select this row." at bounding box center [982, 296] width 87 height 31
click at [975, 295] on input "Press SPACE to select this row." at bounding box center [981, 303] width 65 height 25
paste input "1Z08685A6872045267"
type input "1Z08685A6872045267"
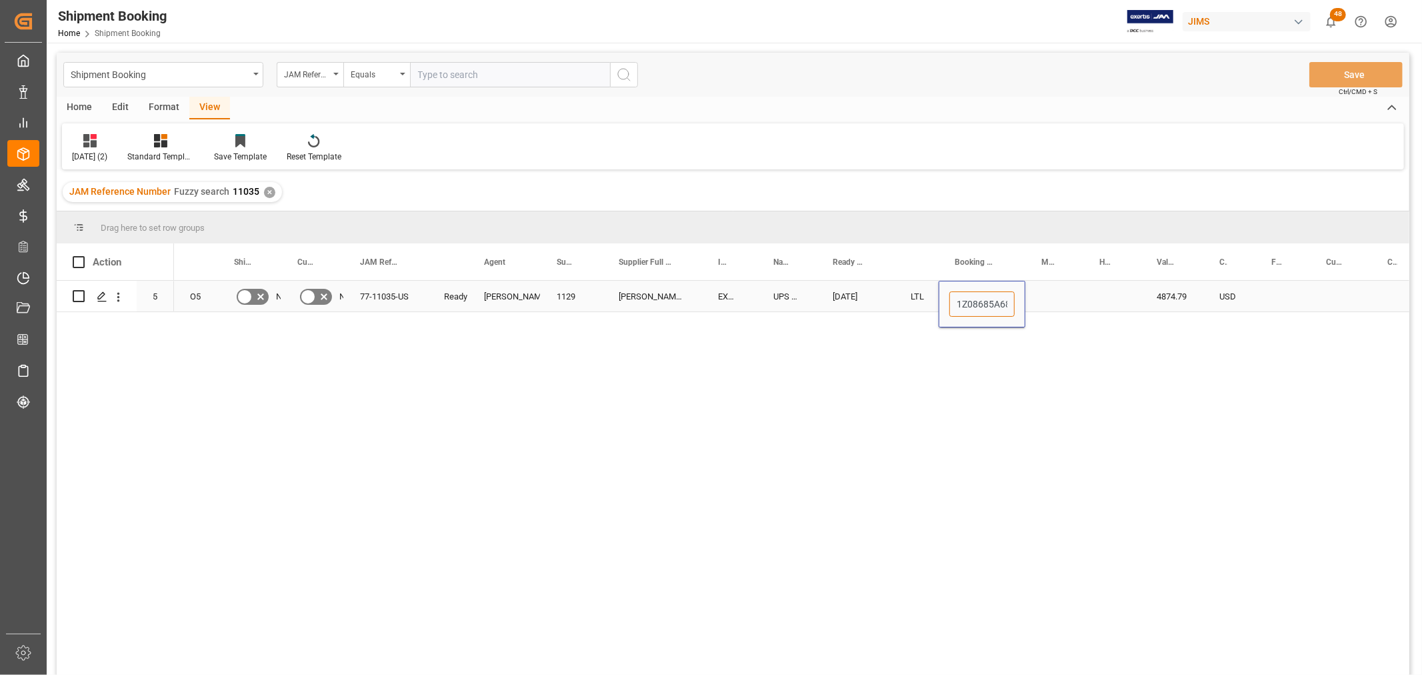
scroll to position [0, 45]
click at [1067, 301] on div "Press SPACE to select this row." at bounding box center [1054, 296] width 58 height 31
click at [981, 297] on div "1Z08685A6872045267" at bounding box center [982, 296] width 87 height 31
drag, startPoint x: 1021, startPoint y: 308, endPoint x: 1095, endPoint y: 301, distance: 75.0
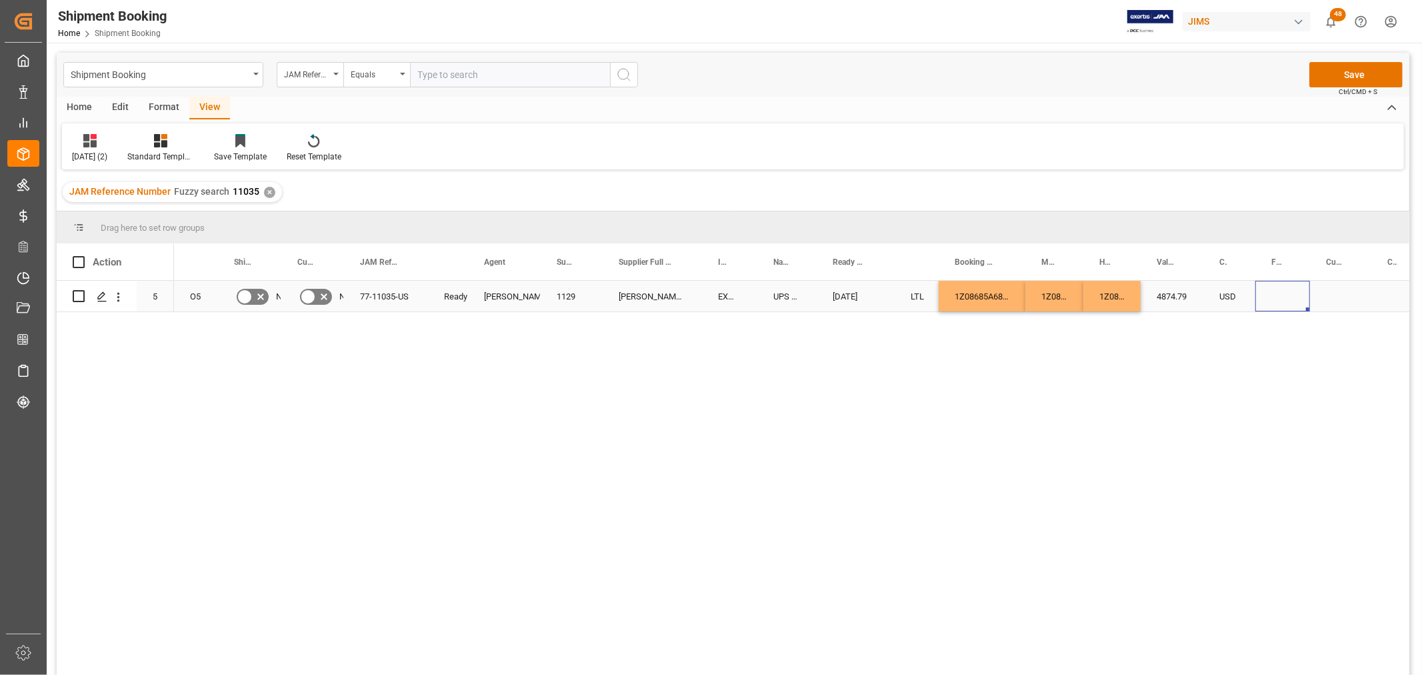
click at [1268, 290] on div "Press SPACE to select this row." at bounding box center [1282, 296] width 55 height 31
click at [1332, 70] on button "Save" at bounding box center [1355, 74] width 93 height 25
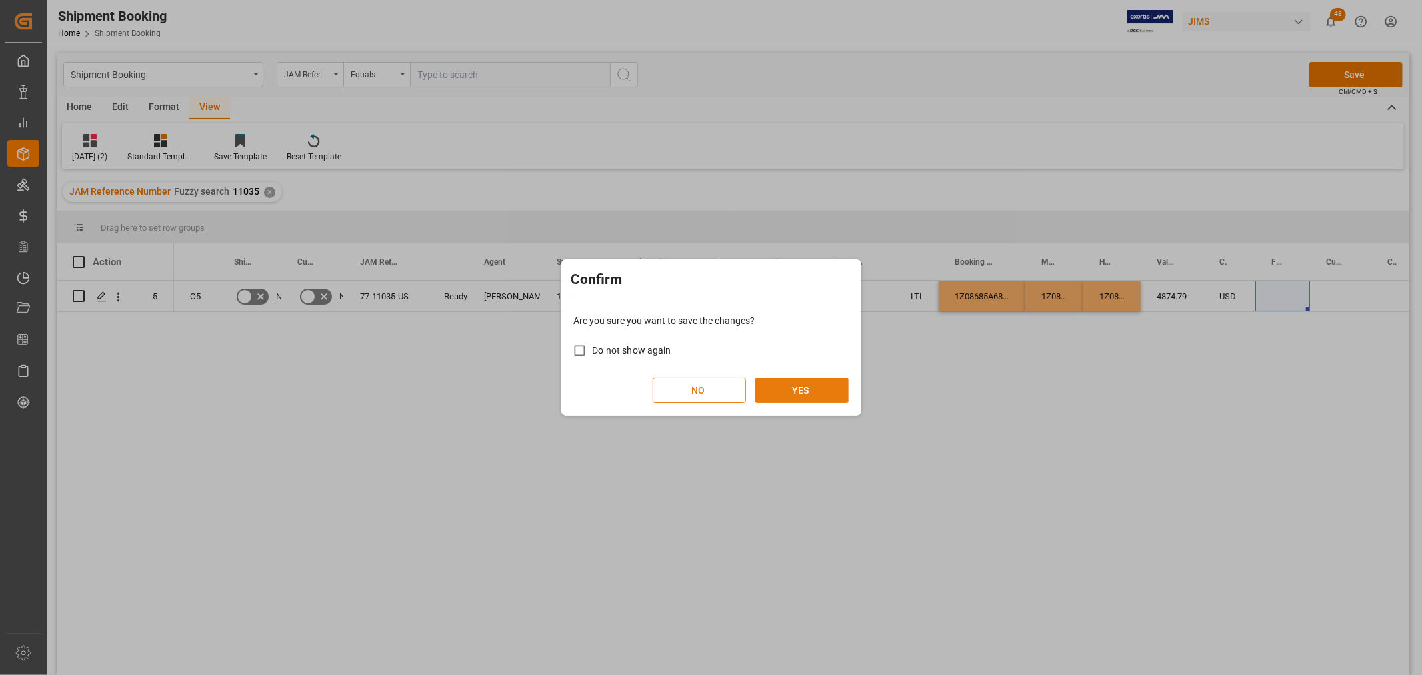
click at [781, 389] on button "YES" at bounding box center [801, 389] width 93 height 25
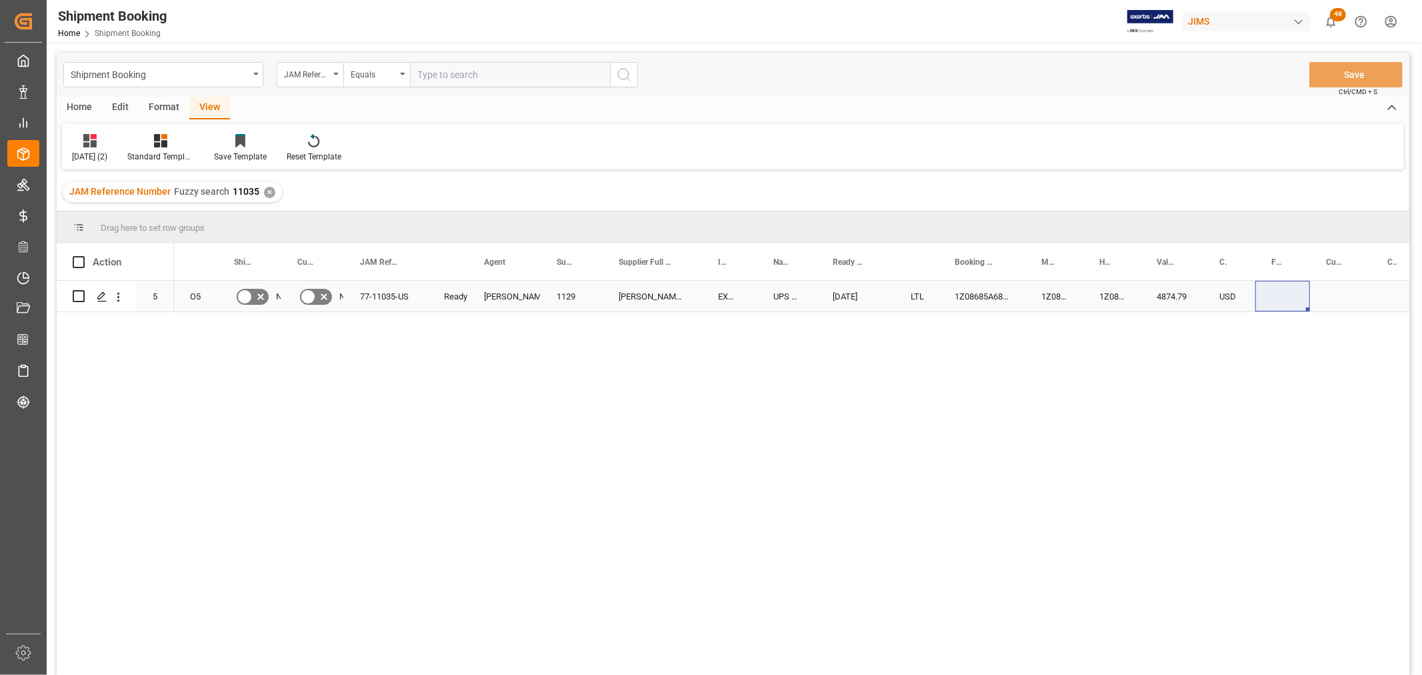
click at [1283, 291] on div "Press SPACE to select this row." at bounding box center [1282, 296] width 55 height 31
click at [1281, 302] on input "Press SPACE to select this row." at bounding box center [1282, 303] width 33 height 25
type input "240"
click at [1336, 300] on div "Press SPACE to select this row." at bounding box center [1340, 296] width 61 height 31
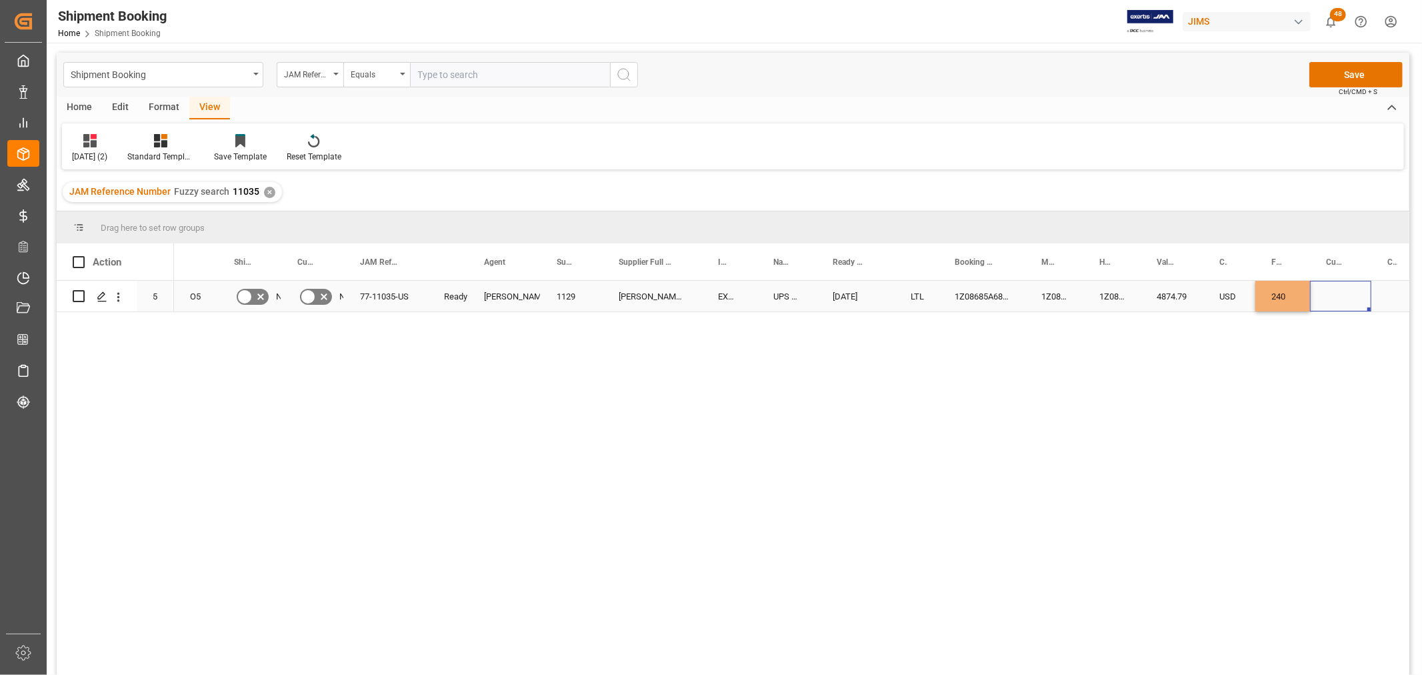
click at [1336, 300] on div "Press SPACE to select this row." at bounding box center [1340, 296] width 61 height 31
click at [1336, 300] on input "Press SPACE to select this row." at bounding box center [1341, 303] width 40 height 25
click at [1336, 313] on input "Press SPACE to select this row." at bounding box center [1341, 303] width 40 height 25
type input "CAD"
click at [1170, 289] on div "4874.79" at bounding box center [1172, 296] width 63 height 31
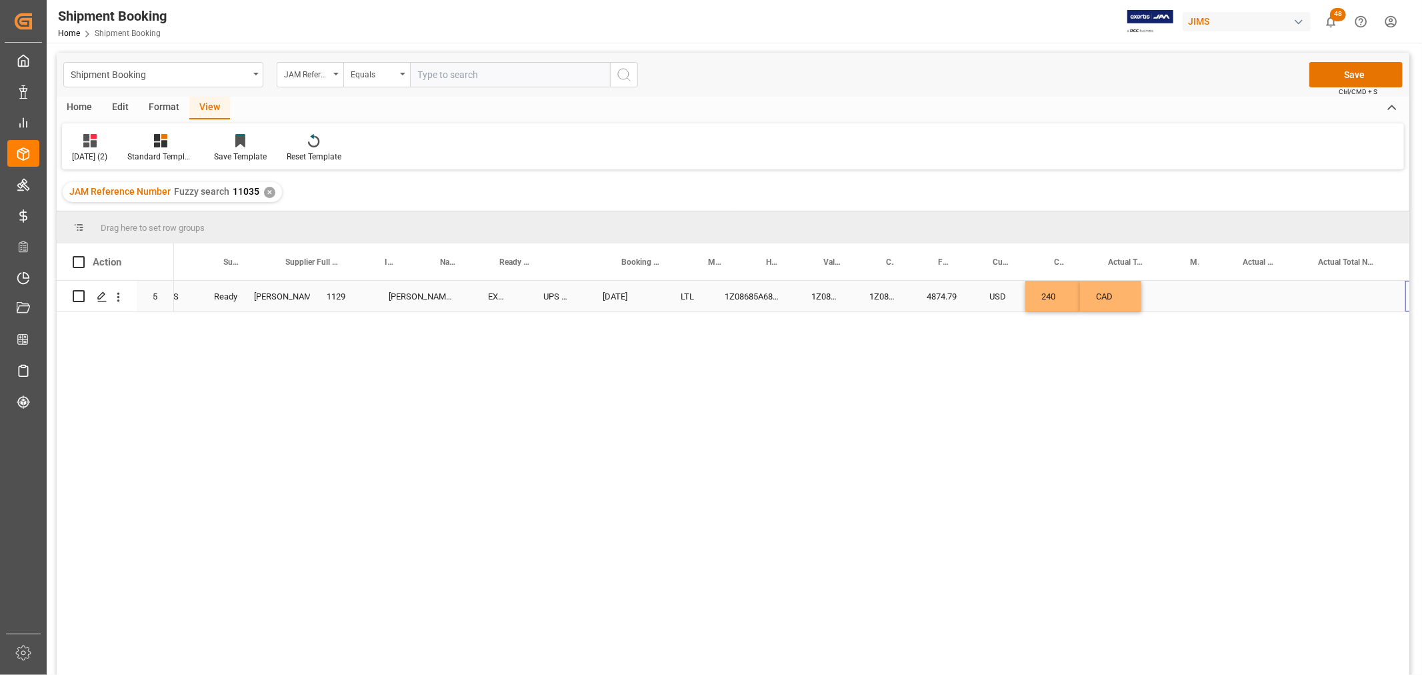
scroll to position [0, 333]
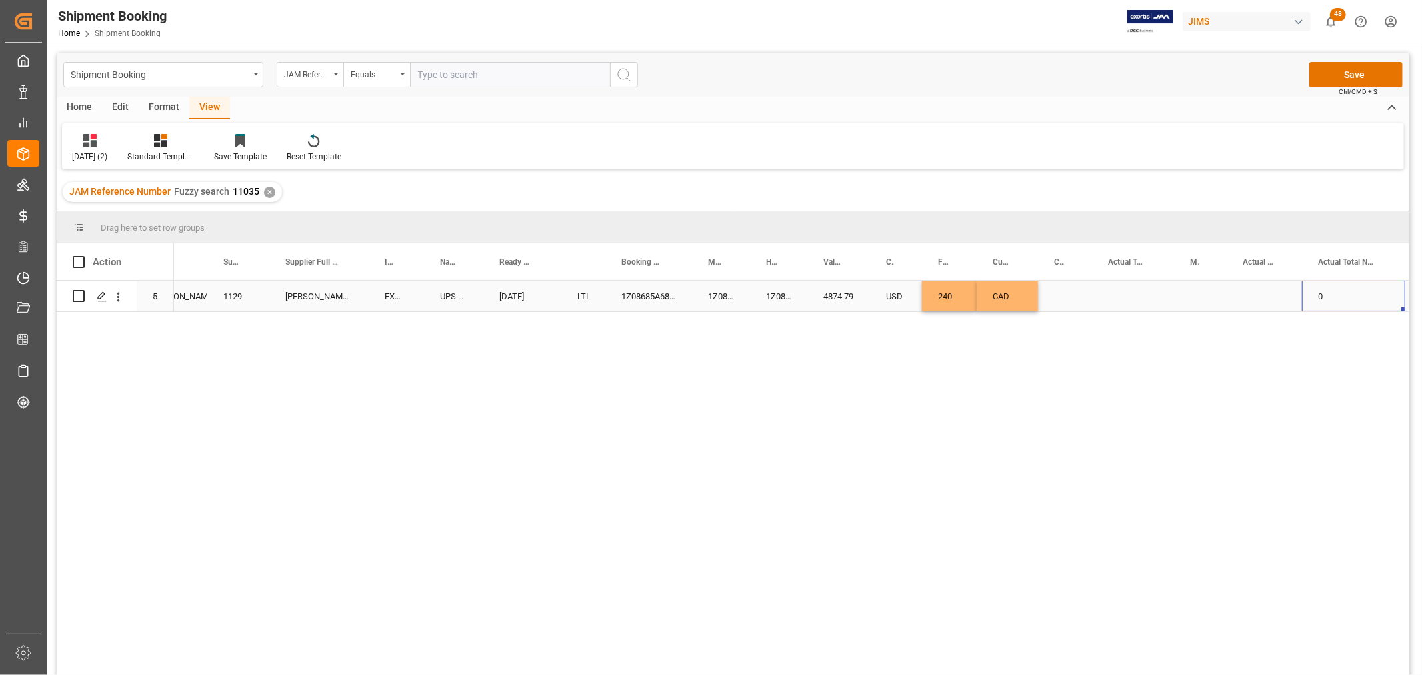
click at [1125, 297] on div "Press SPACE to select this row." at bounding box center [1133, 296] width 82 height 31
click at [1125, 298] on input "Press SPACE to select this row." at bounding box center [1133, 303] width 61 height 25
type input "193"
click at [1184, 291] on div "Press SPACE to select this row." at bounding box center [1200, 296] width 53 height 31
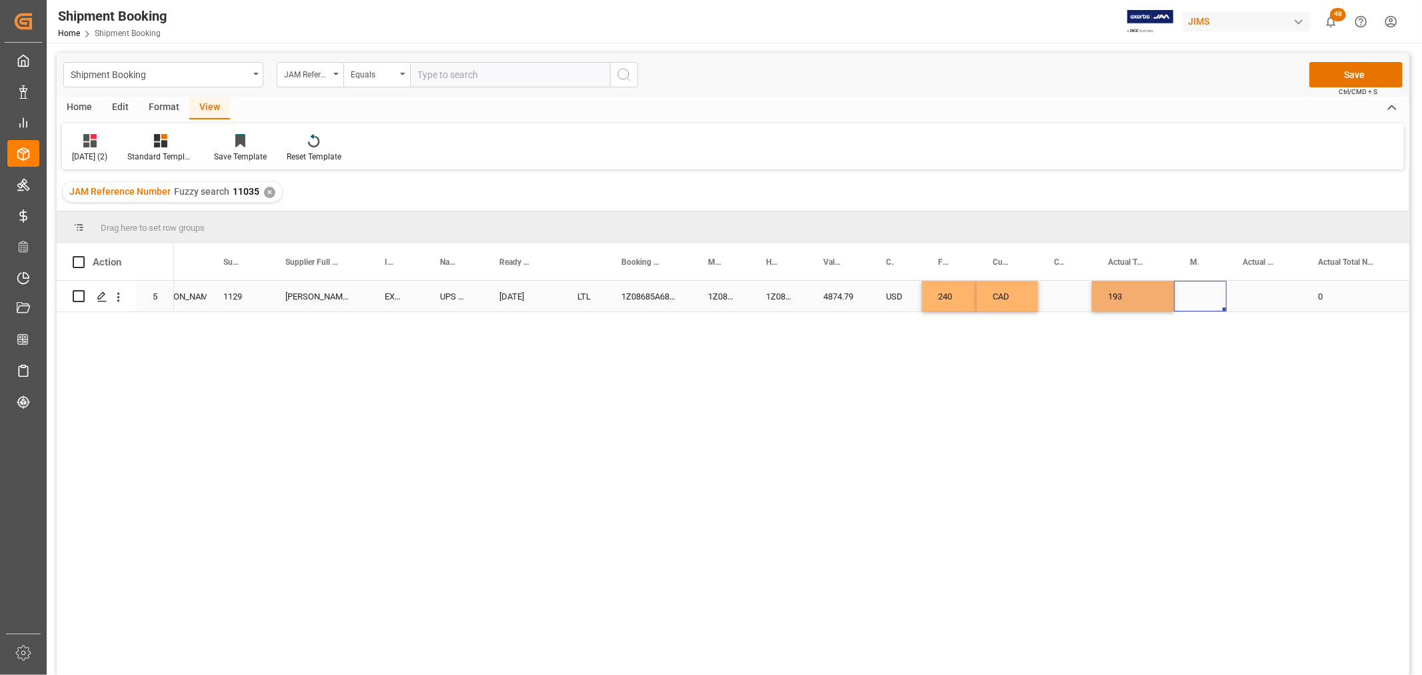
click at [1184, 291] on div "Press SPACE to select this row." at bounding box center [1200, 296] width 53 height 31
click at [1185, 292] on div "Press SPACE to select this row." at bounding box center [1200, 303] width 31 height 25
click at [1203, 302] on icon "open menu" at bounding box center [1202, 305] width 16 height 16
click at [1199, 385] on div "LB" at bounding box center [1200, 388] width 30 height 47
type input "LB"
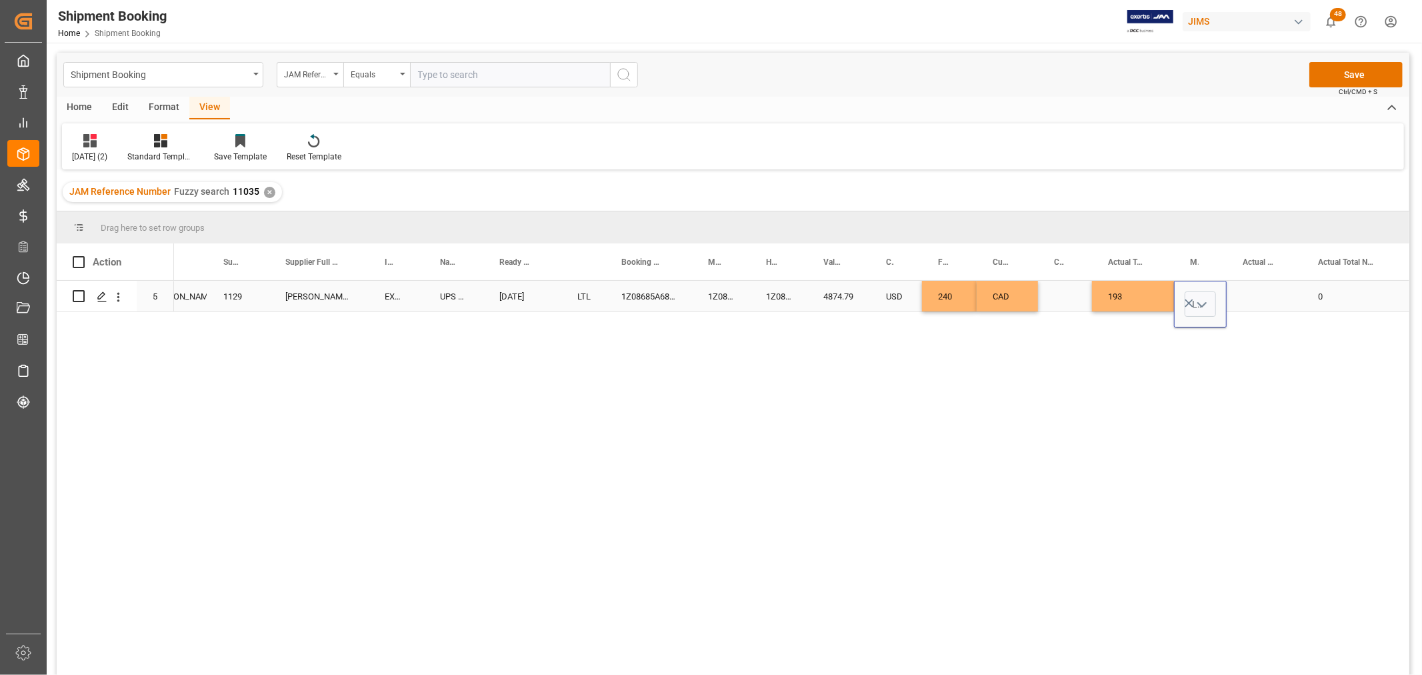
click at [1247, 285] on div "Press SPACE to select this row." at bounding box center [1264, 296] width 75 height 31
click at [1249, 295] on div "Press SPACE to select this row." at bounding box center [1264, 296] width 75 height 31
click at [1259, 303] on input "Press SPACE to select this row." at bounding box center [1264, 303] width 54 height 25
type input "6"
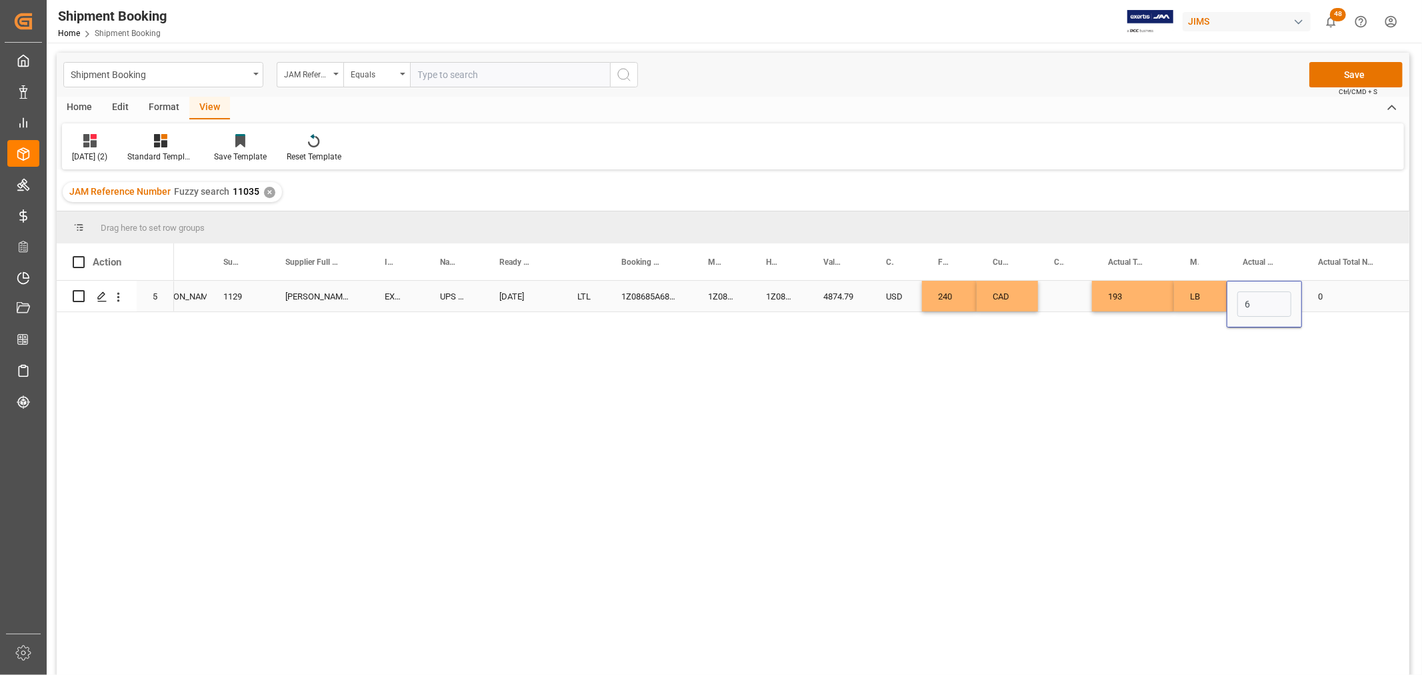
click at [1047, 294] on div "Press SPACE to select this row." at bounding box center [1065, 296] width 54 height 31
click at [1335, 69] on button "Save" at bounding box center [1355, 74] width 93 height 25
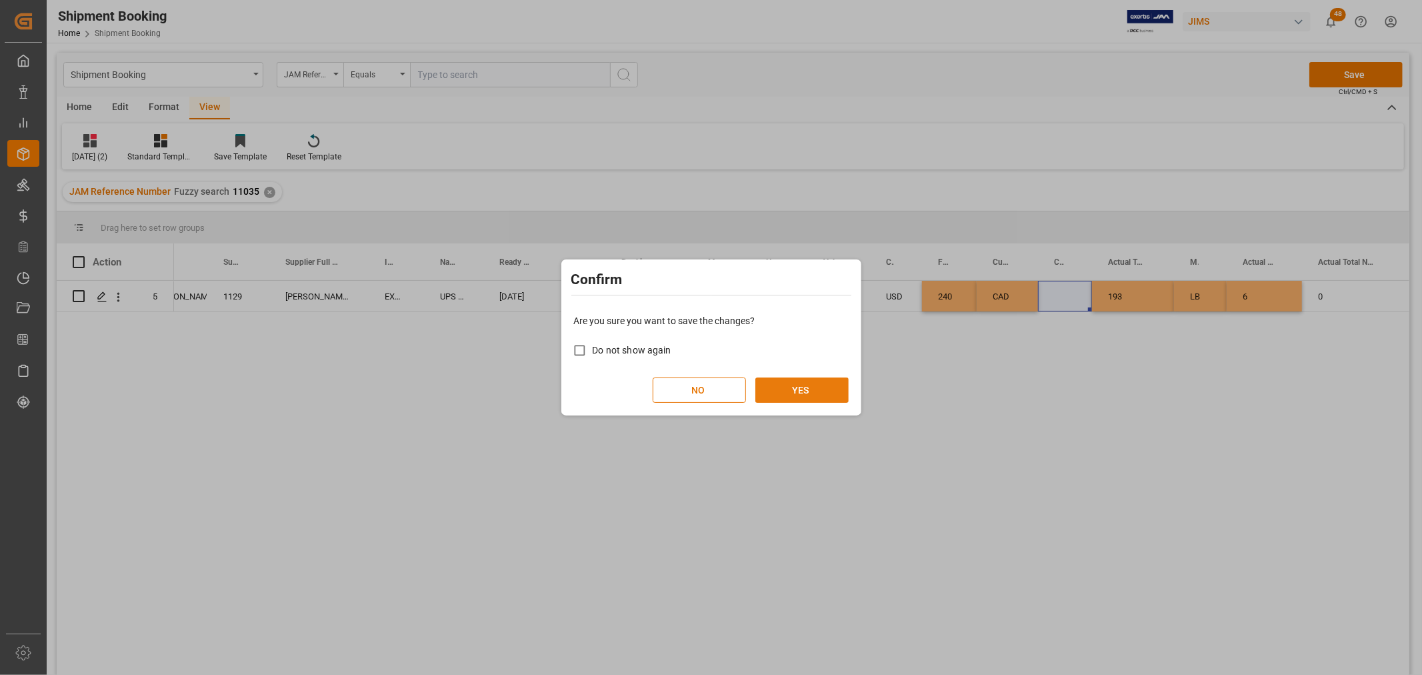
click at [809, 385] on button "YES" at bounding box center [801, 389] width 93 height 25
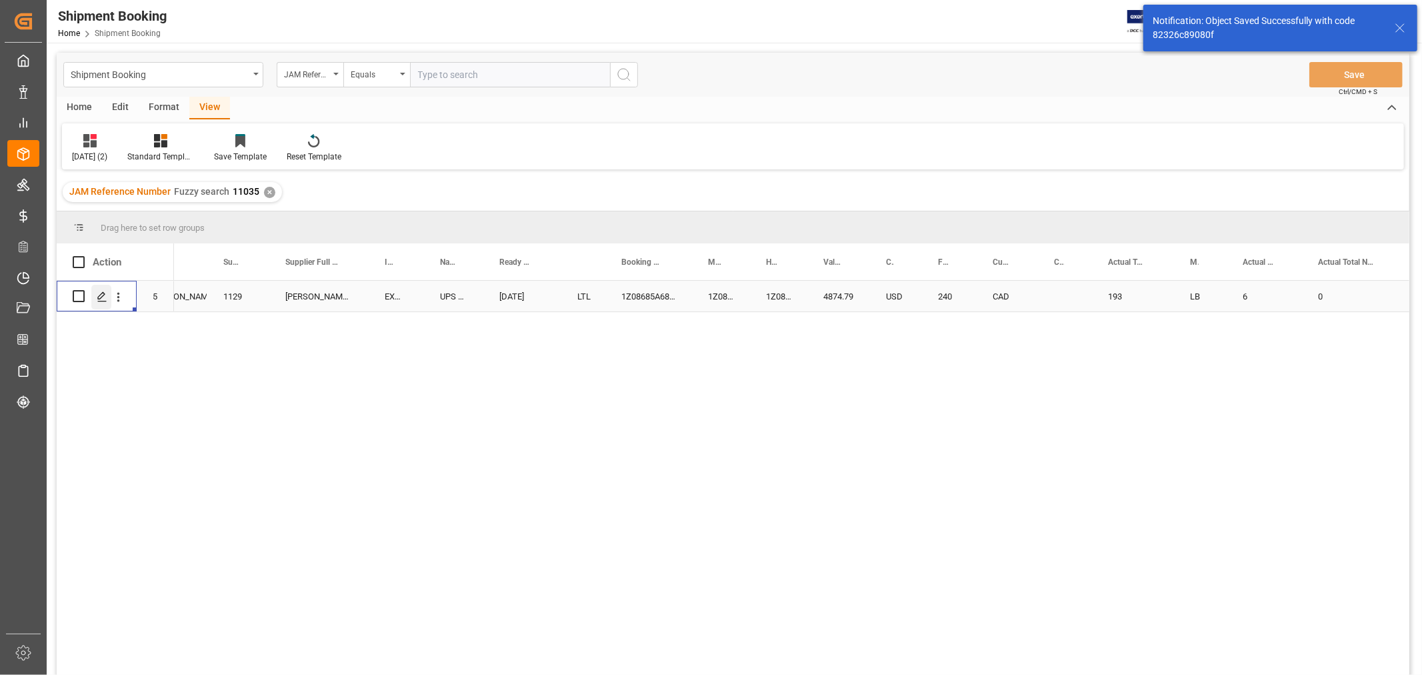
click at [102, 301] on icon "Press SPACE to select this row." at bounding box center [102, 296] width 11 height 11
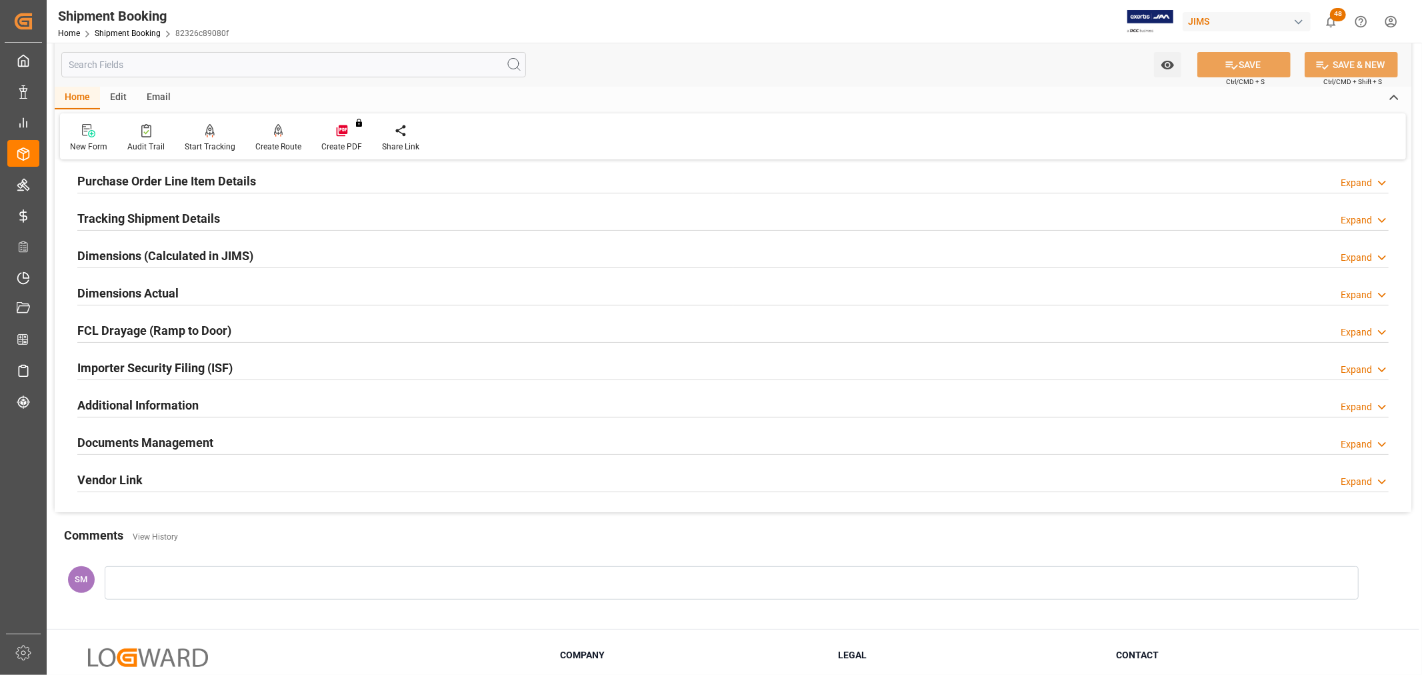
scroll to position [222, 0]
click at [134, 443] on h2 "Documents Management" at bounding box center [145, 442] width 136 height 18
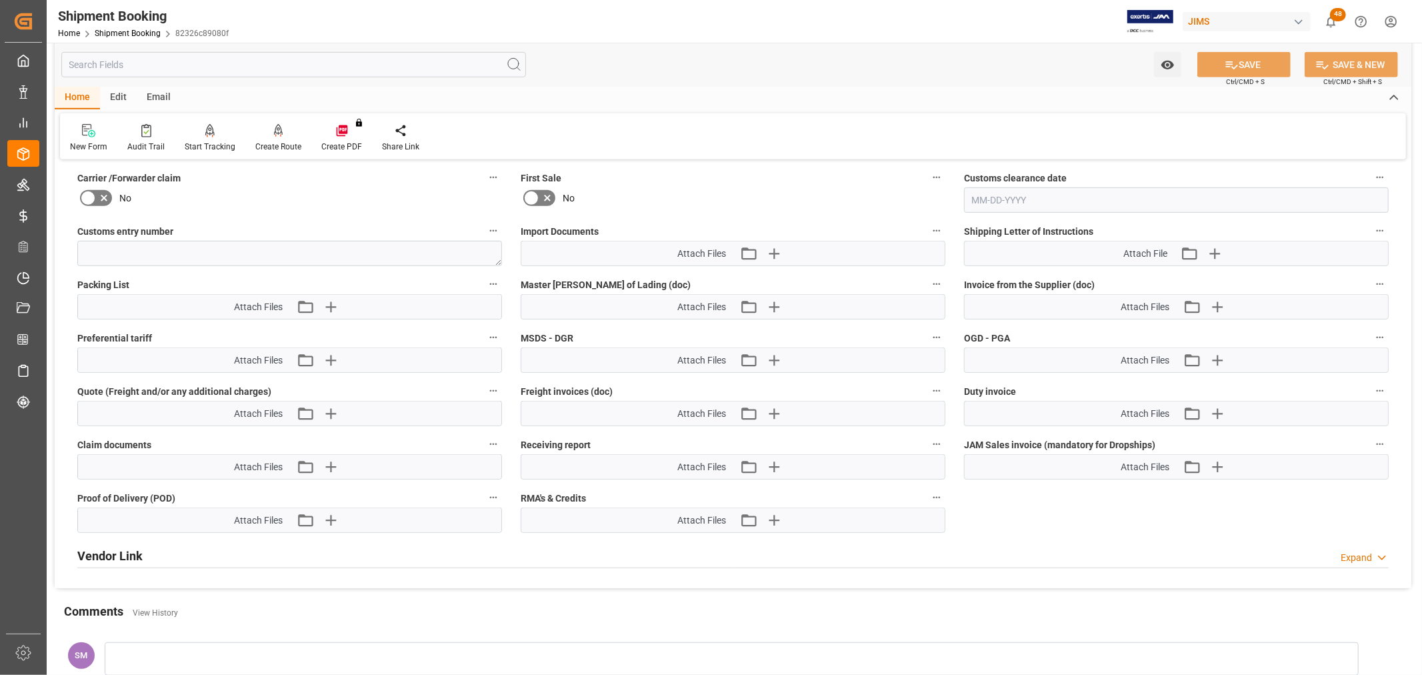
scroll to position [592, 0]
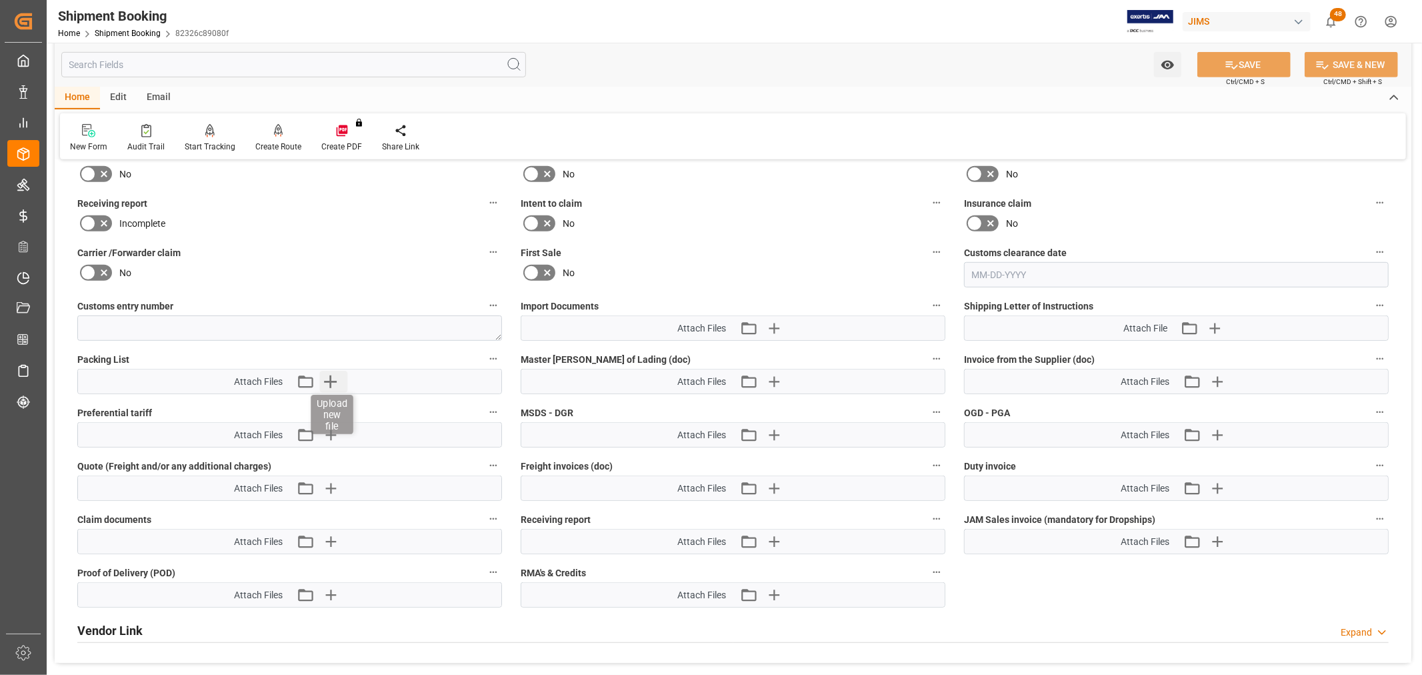
click at [327, 379] on icon "button" at bounding box center [329, 381] width 21 height 21
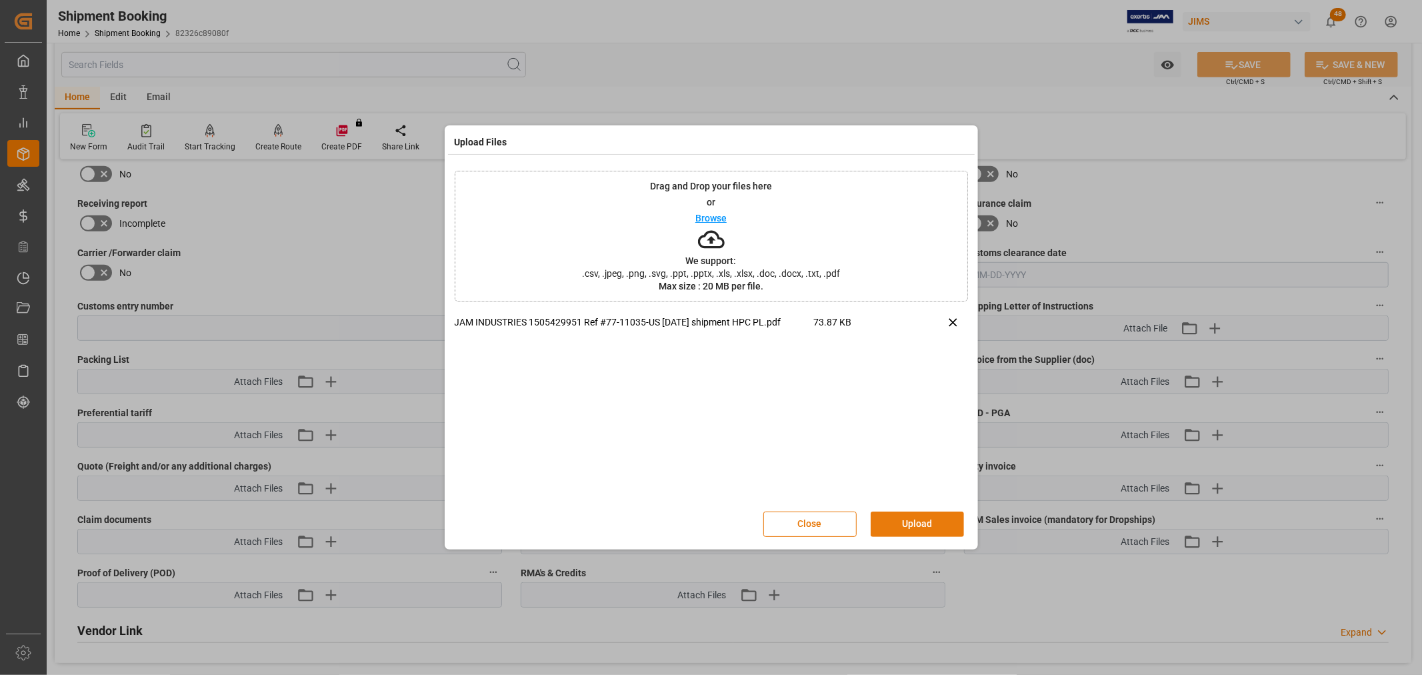
click at [903, 520] on button "Upload" at bounding box center [917, 523] width 93 height 25
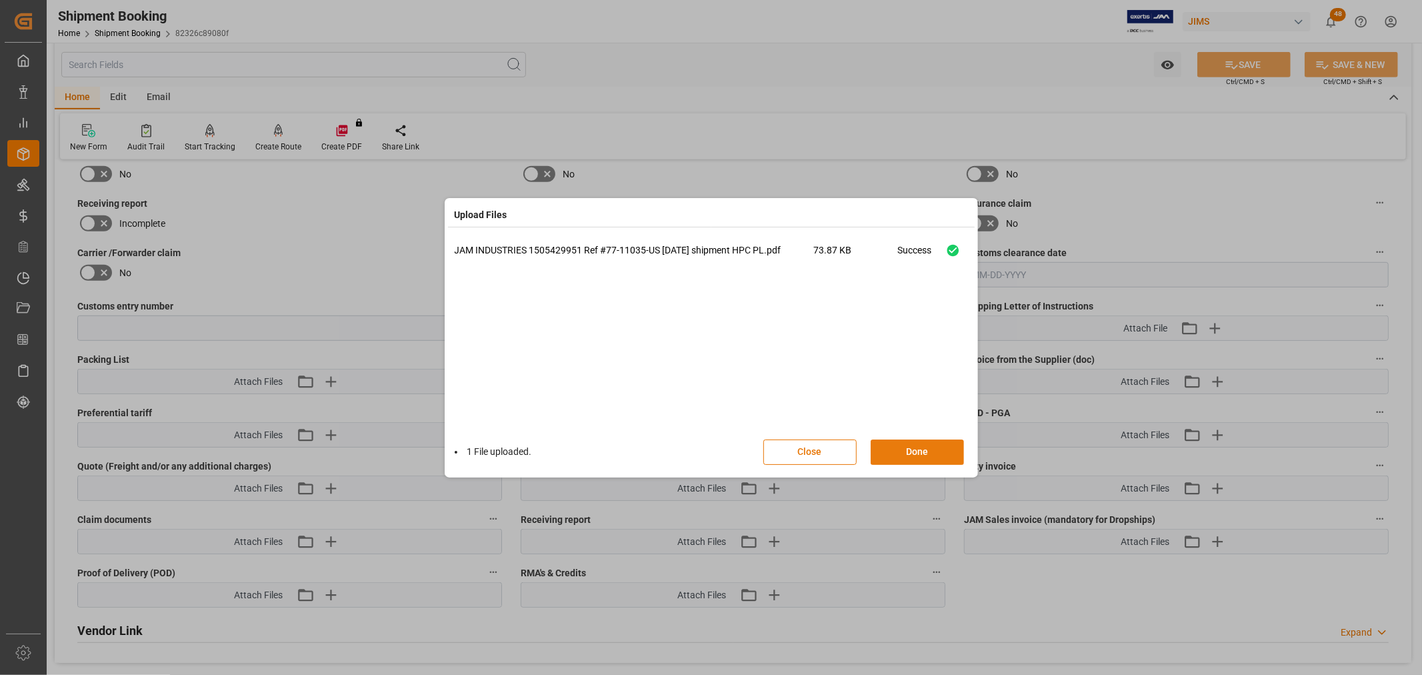
click at [915, 449] on button "Done" at bounding box center [917, 451] width 93 height 25
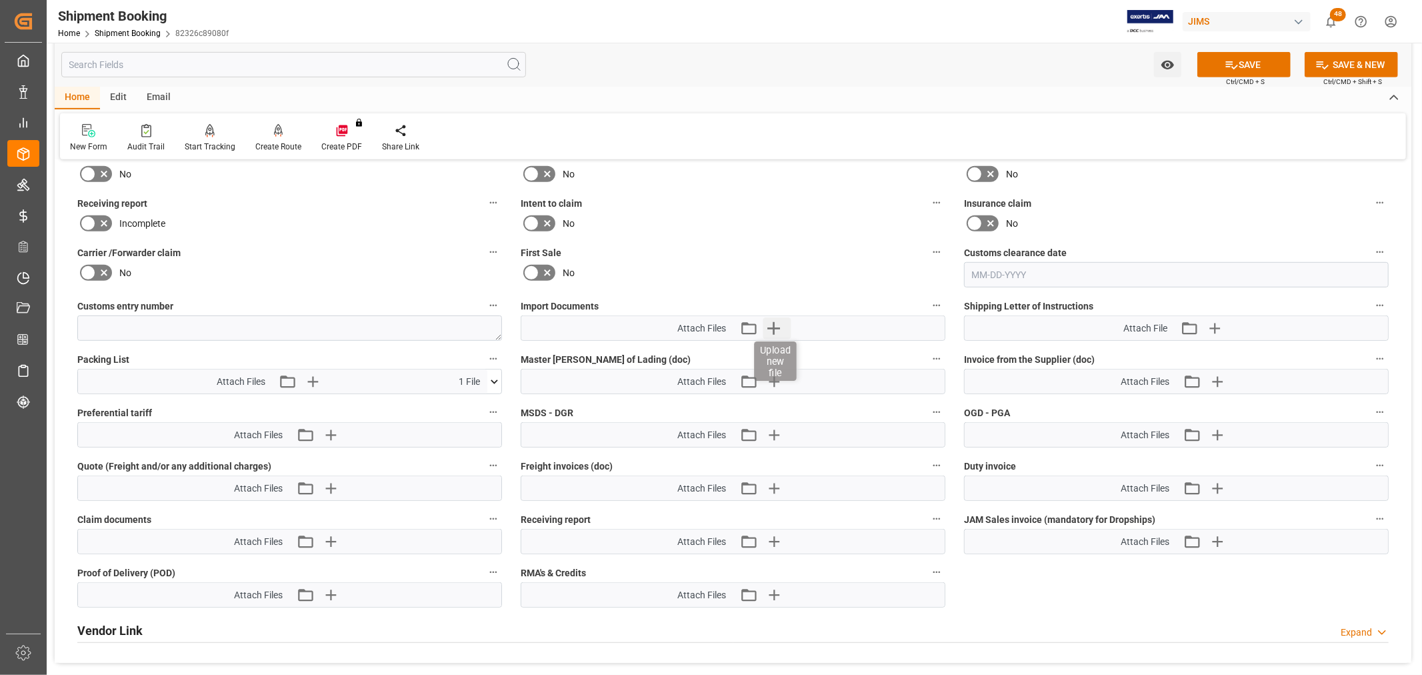
click at [774, 323] on icon "button" at bounding box center [773, 328] width 13 height 13
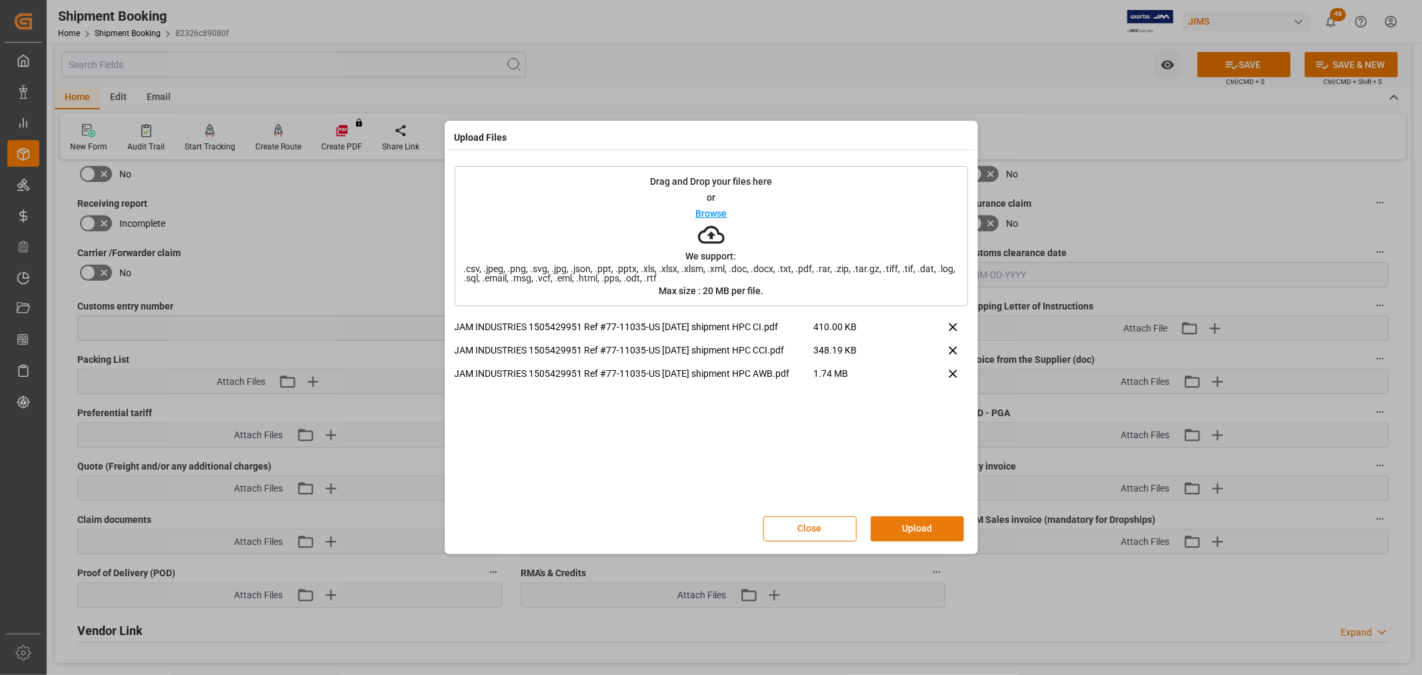
click at [912, 528] on button "Upload" at bounding box center [917, 528] width 93 height 25
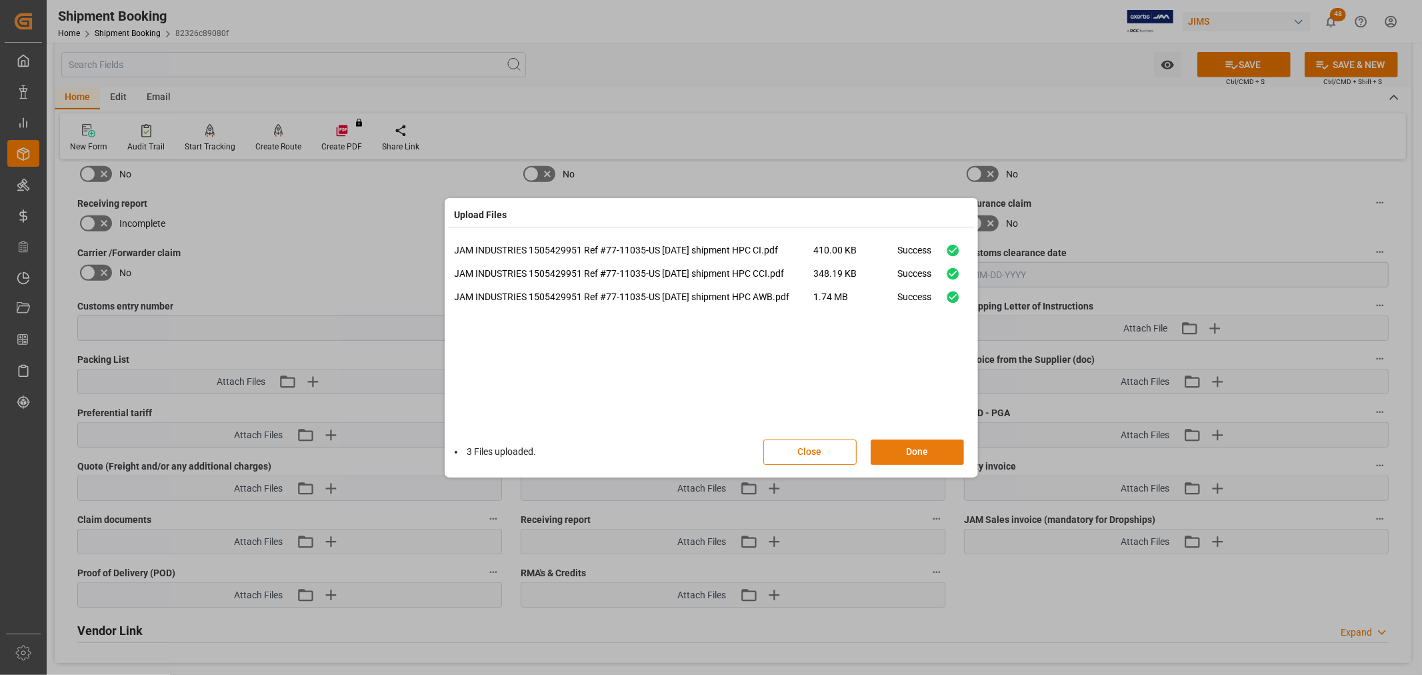
click at [900, 448] on button "Done" at bounding box center [917, 451] width 93 height 25
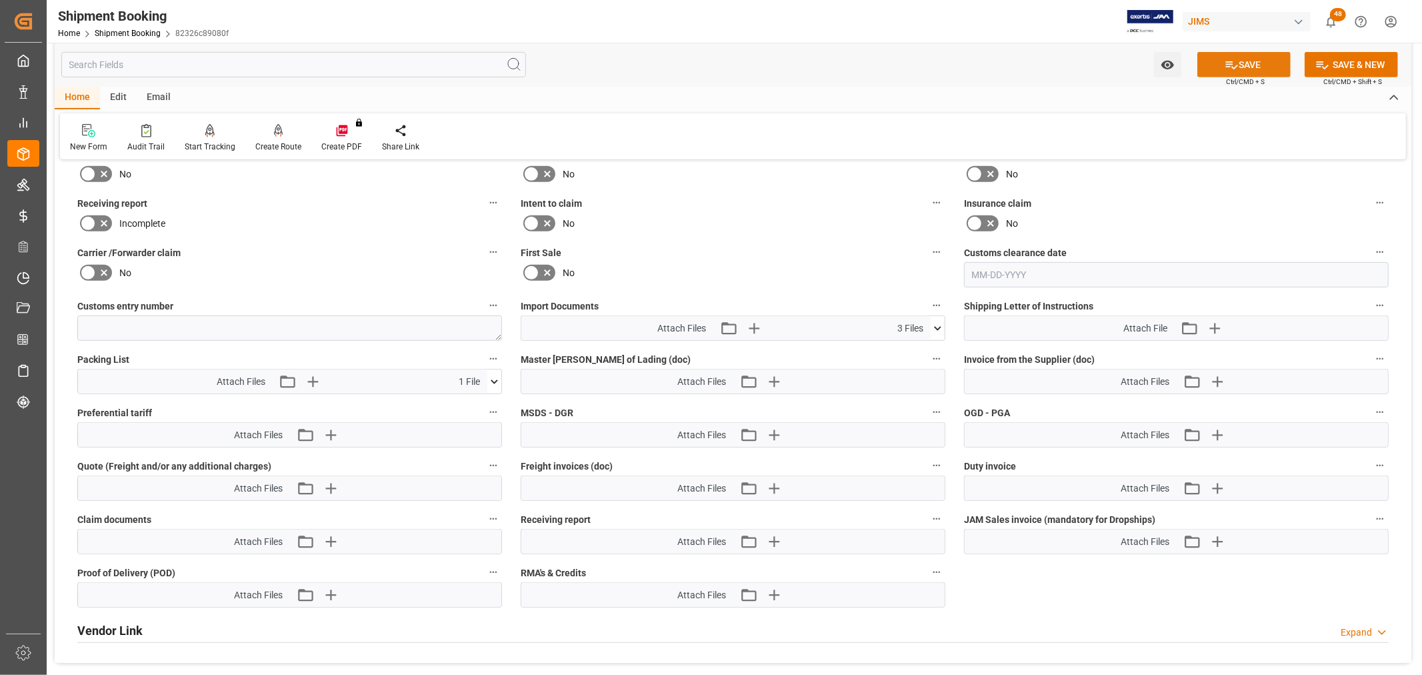
click at [1237, 59] on button "SAVE" at bounding box center [1243, 64] width 93 height 25
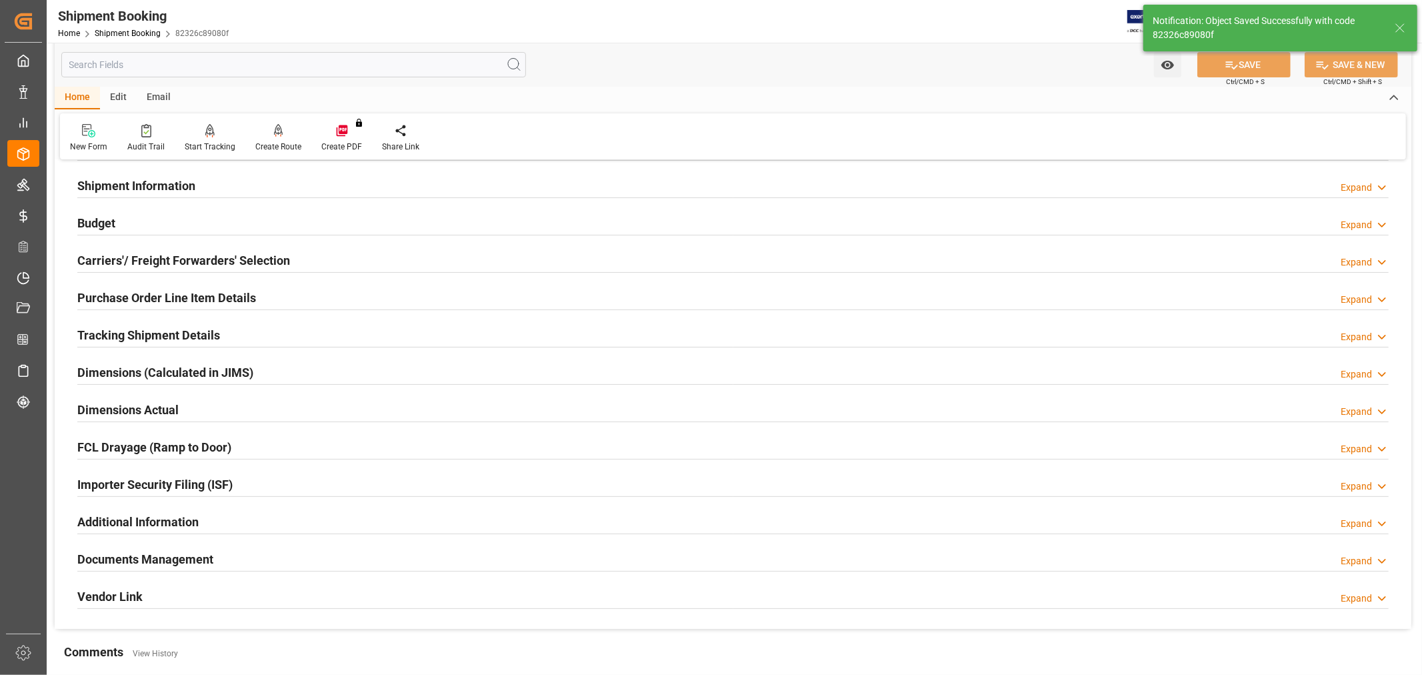
scroll to position [0, 0]
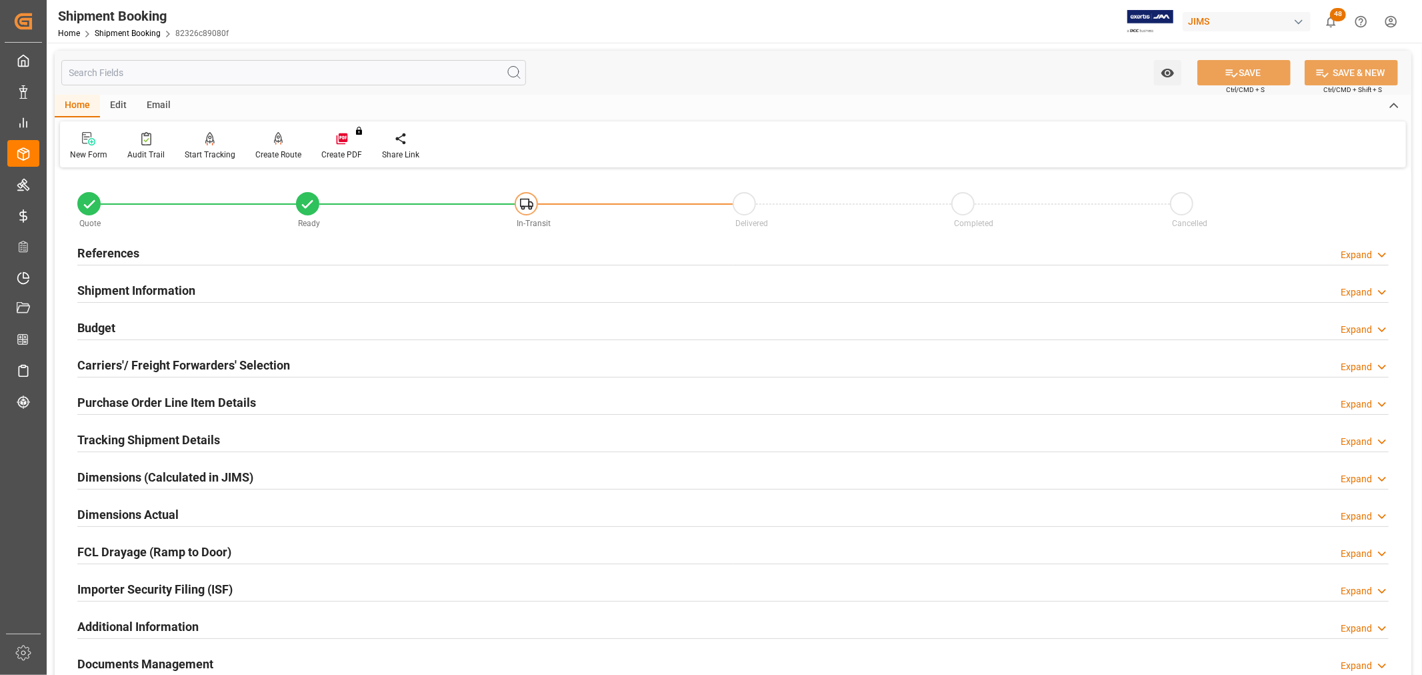
click at [111, 440] on h2 "Tracking Shipment Details" at bounding box center [148, 440] width 143 height 18
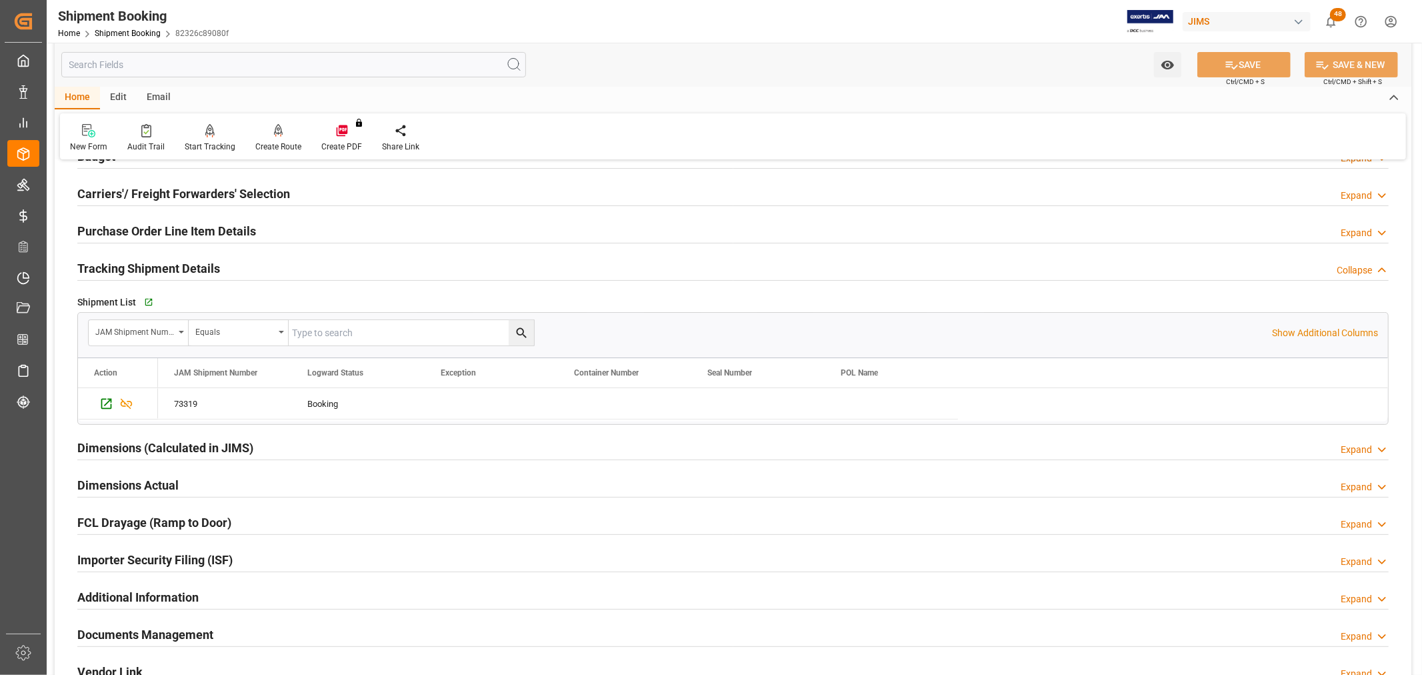
scroll to position [148, 0]
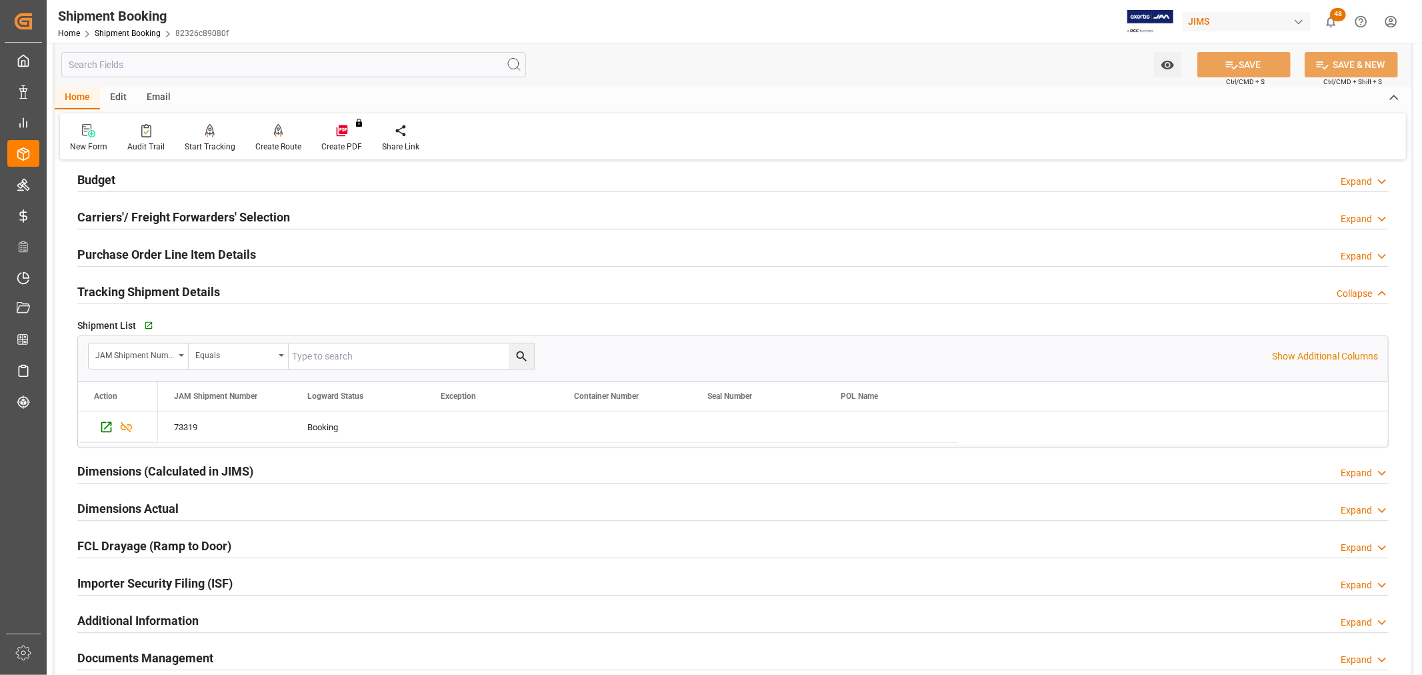
click at [134, 249] on h2 "Purchase Order Line Item Details" at bounding box center [166, 254] width 179 height 18
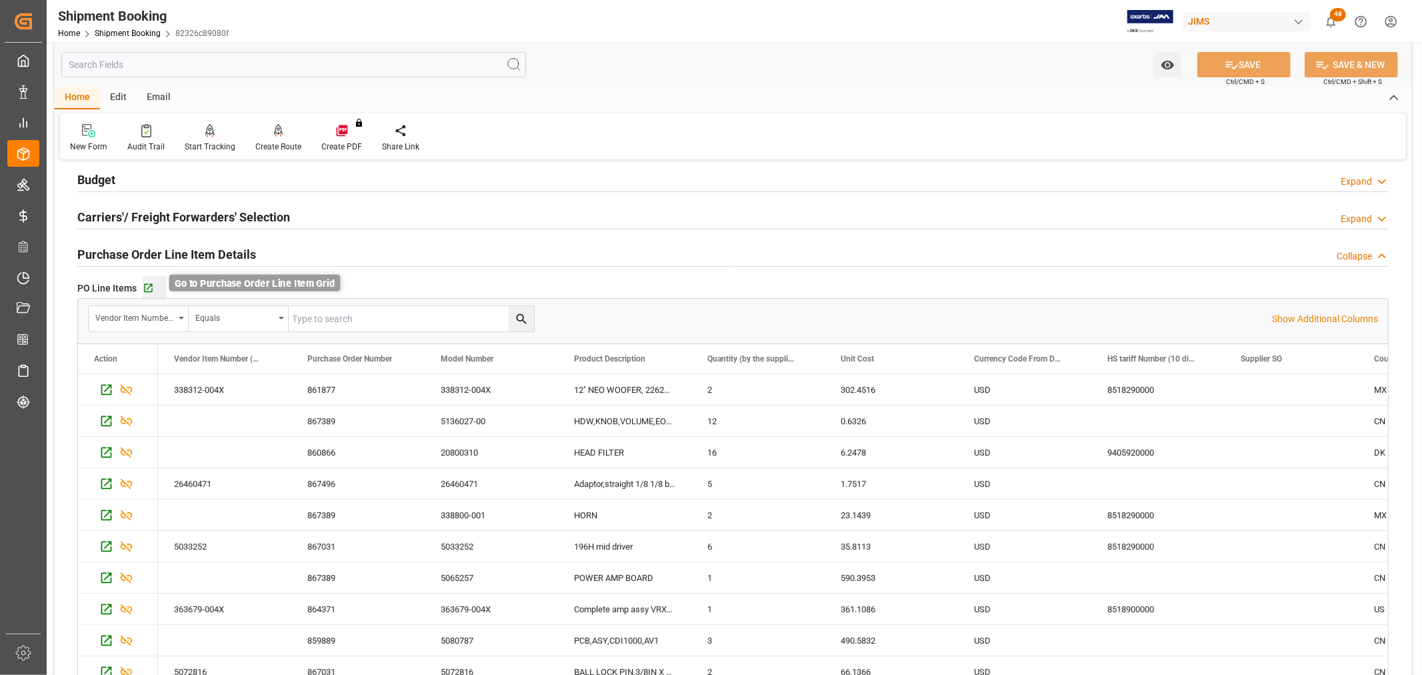
click at [145, 283] on icon "button" at bounding box center [148, 288] width 11 height 11
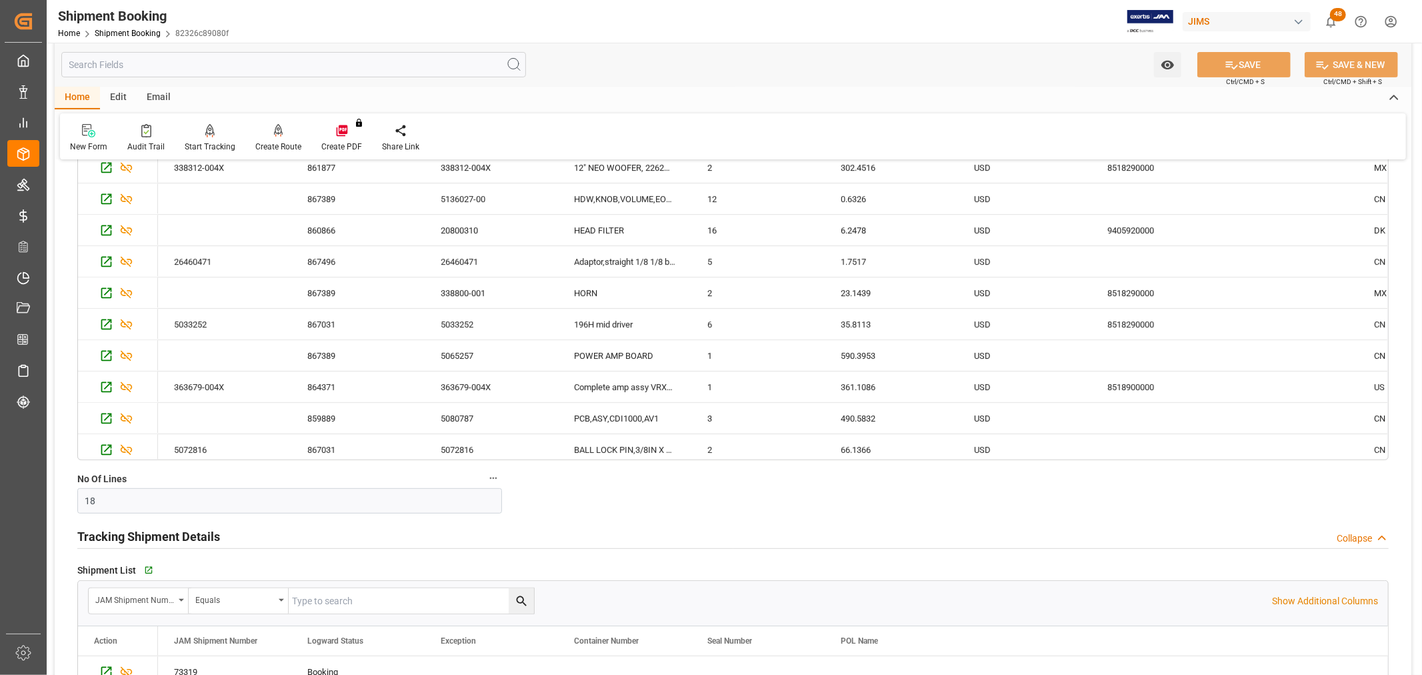
scroll to position [518, 0]
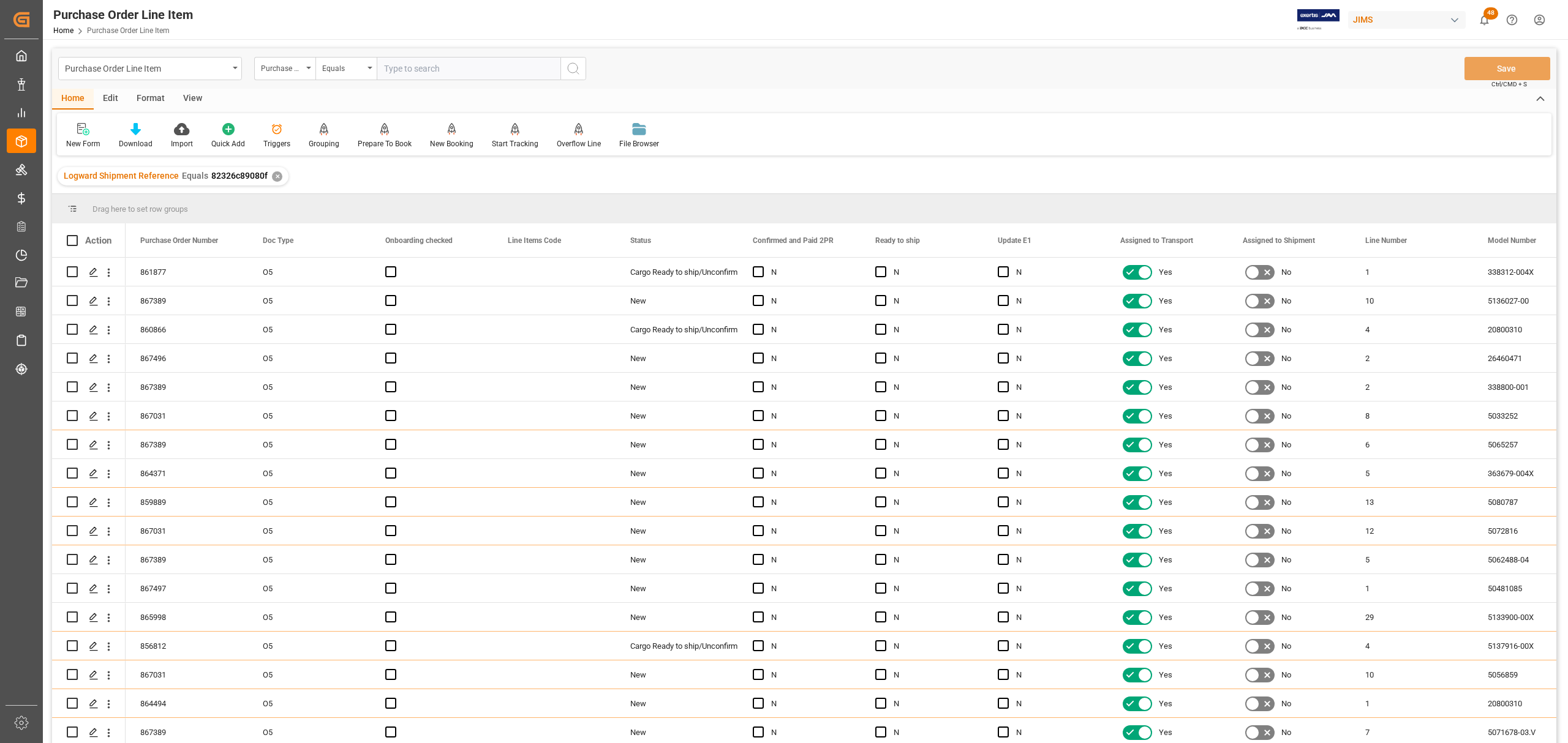
click at [185, 92] on div "View" at bounding box center [192, 99] width 38 height 21
click at [72, 137] on div "Default" at bounding box center [78, 135] width 42 height 27
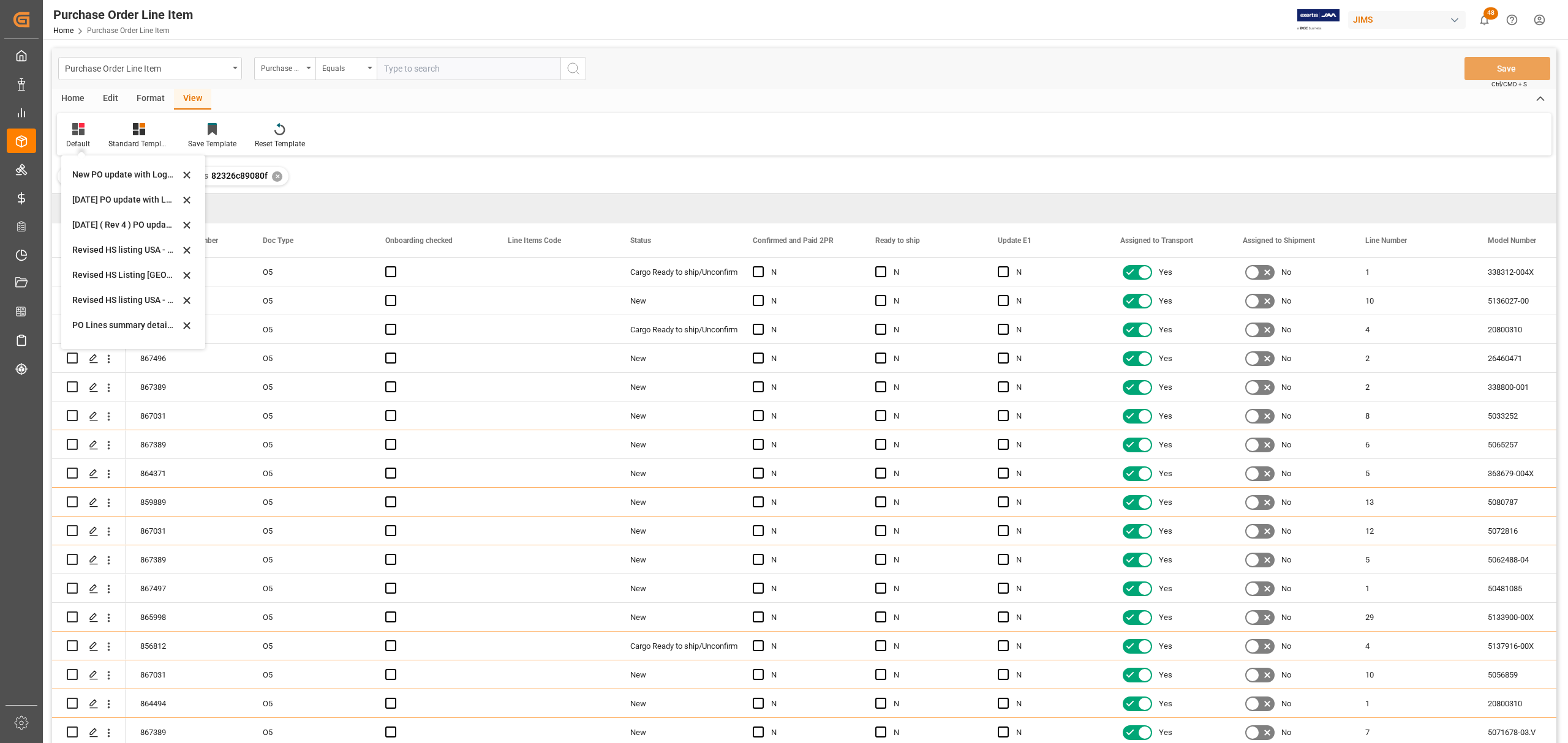
scroll to position [326, 0]
click at [86, 273] on div "Revised HS Listing Canada" at bounding box center [126, 274] width 107 height 13
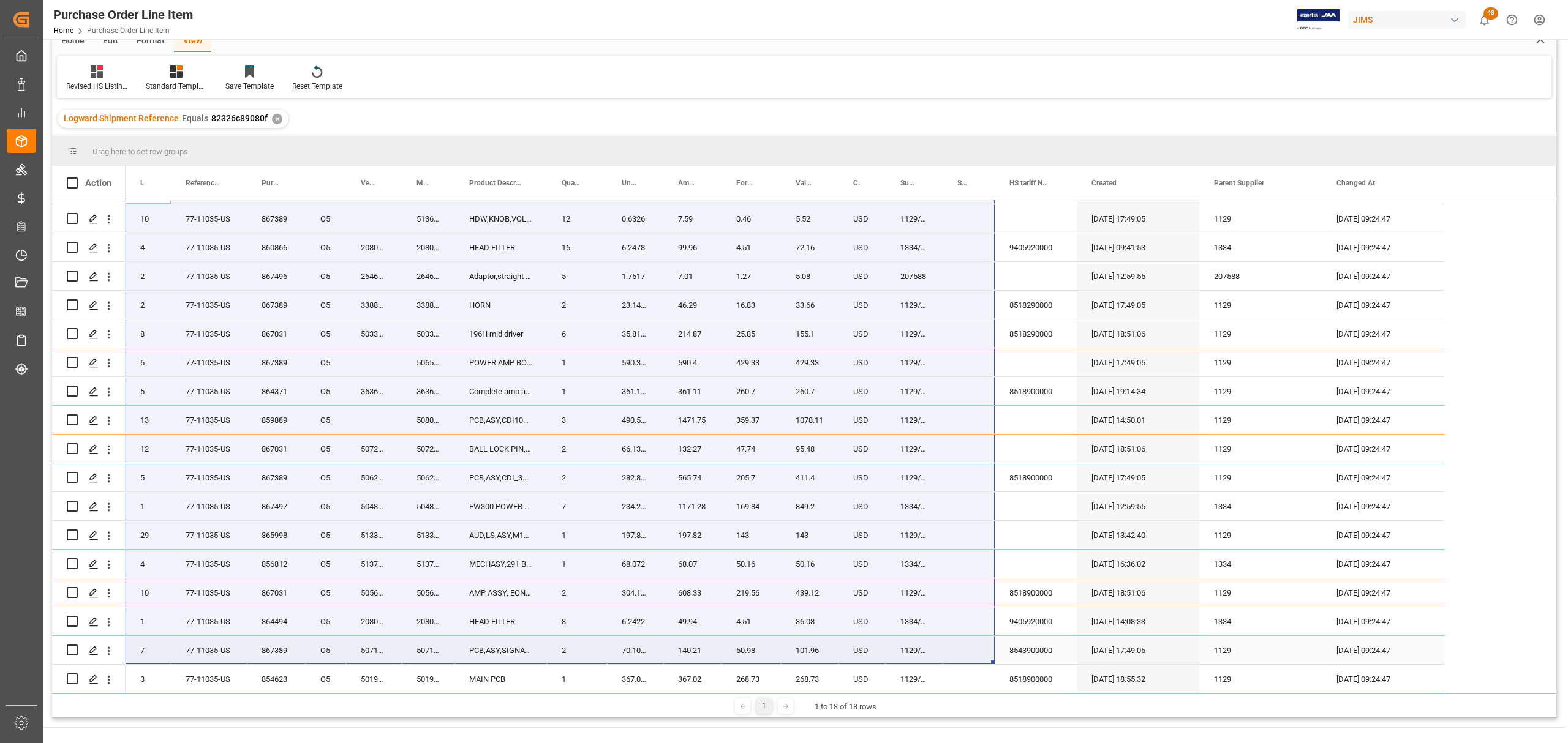
scroll to position [82, 0]
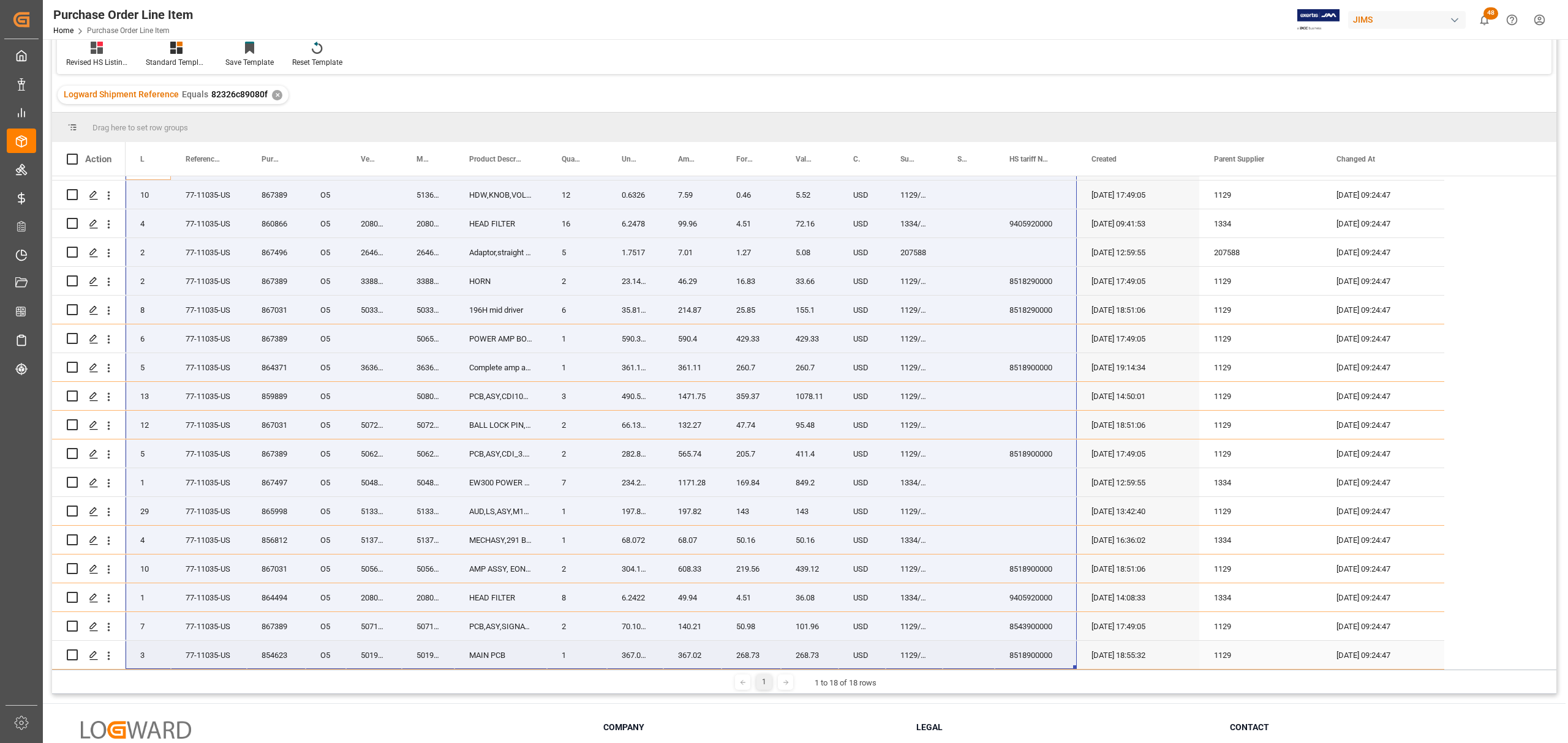
drag, startPoint x: 144, startPoint y: 265, endPoint x: 1039, endPoint y: 657, distance: 977.1
click at [1039, 619] on div "861877 O5 1 338312-004X 77-11035-US 338312-004X 12" NEO WOOFER, 2262HPL 2 302.4…" at bounding box center [784, 411] width 1318 height 518
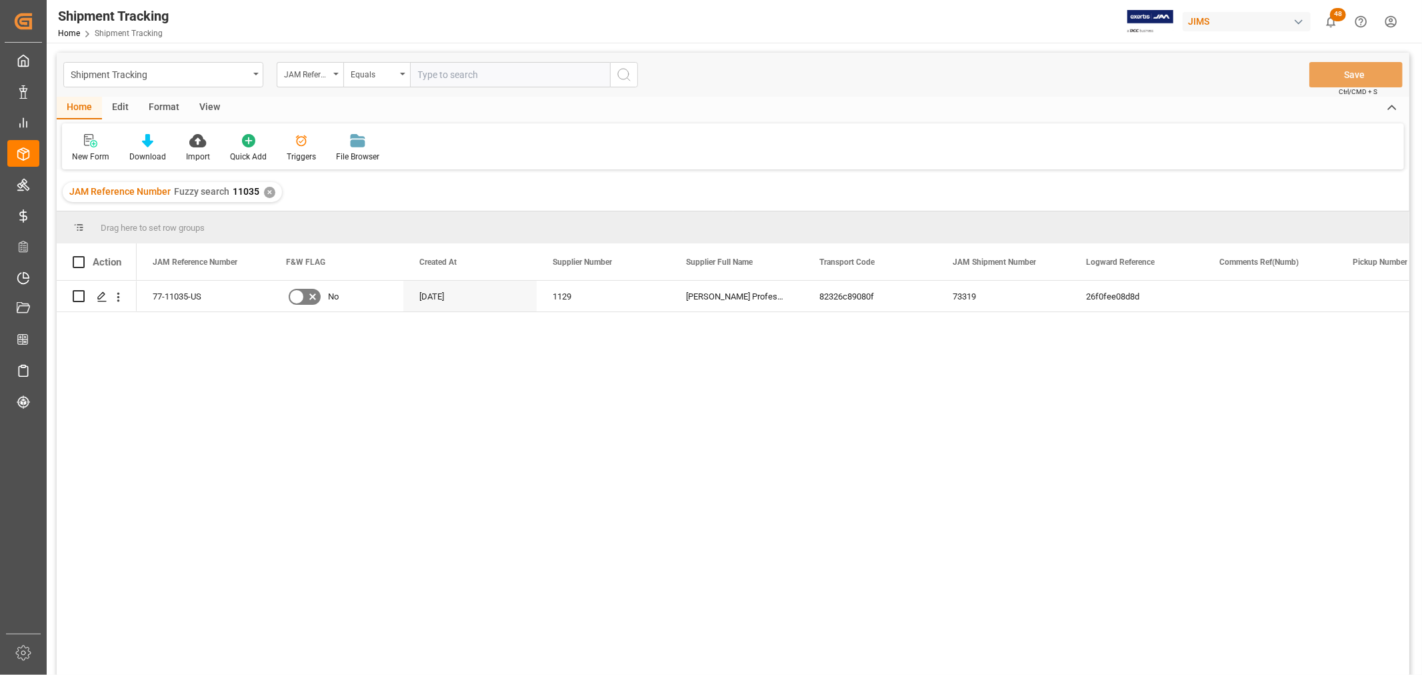
click at [214, 105] on div "View" at bounding box center [209, 108] width 41 height 23
click at [79, 151] on div "Default" at bounding box center [85, 157] width 26 height 12
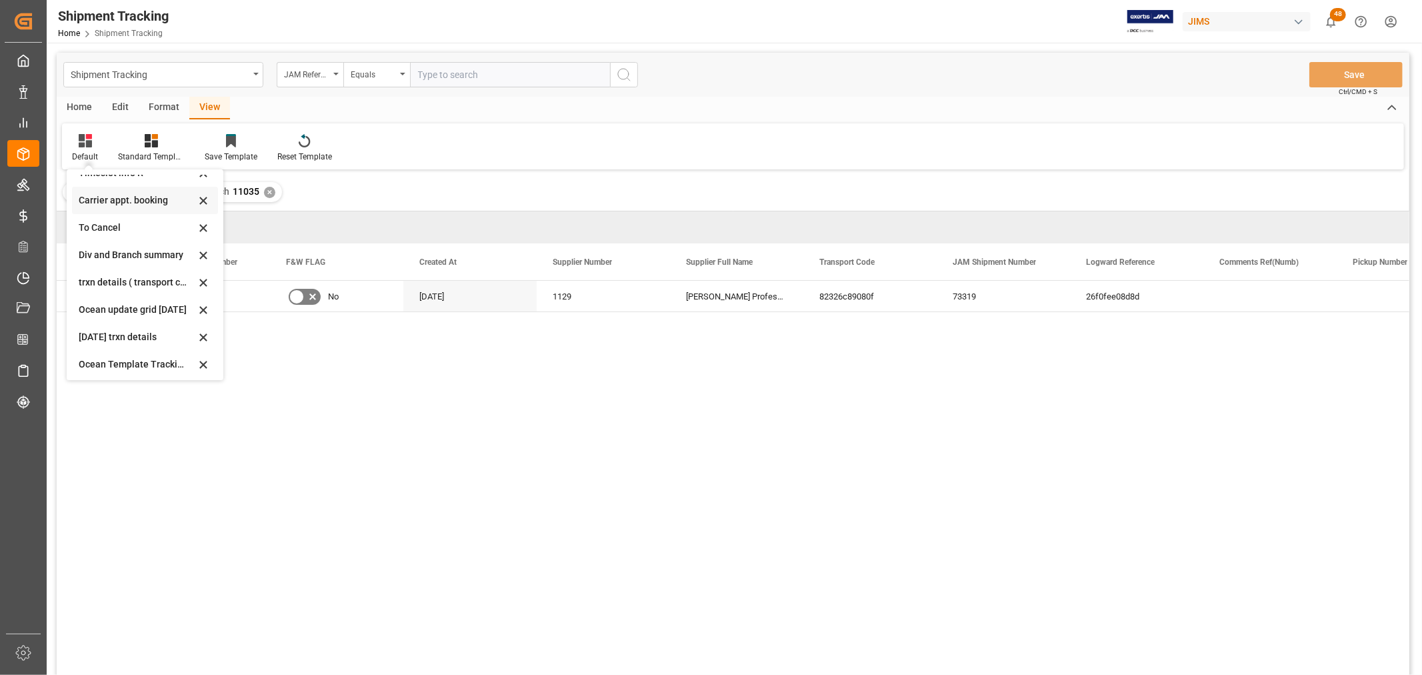
scroll to position [127, 0]
click at [109, 361] on div "[DATE]- Rev" at bounding box center [137, 362] width 117 height 14
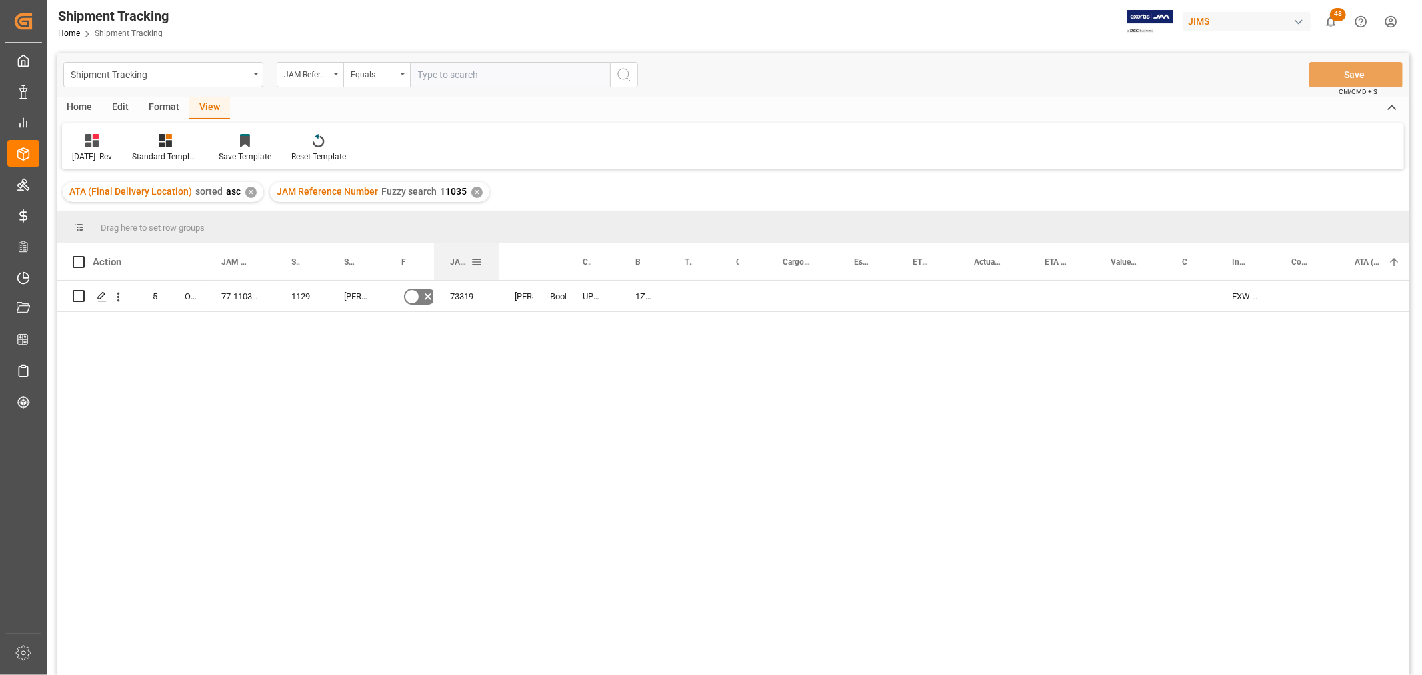
drag, startPoint x: 483, startPoint y: 257, endPoint x: 497, endPoint y: 261, distance: 14.6
click at [497, 261] on div at bounding box center [498, 261] width 5 height 37
click at [642, 300] on div "1Z08685A6872045267" at bounding box center [643, 296] width 49 height 31
click at [657, 300] on div "1Z08685A6872045267" at bounding box center [643, 296] width 49 height 31
drag, startPoint x: 667, startPoint y: 309, endPoint x: 695, endPoint y: 304, distance: 28.4
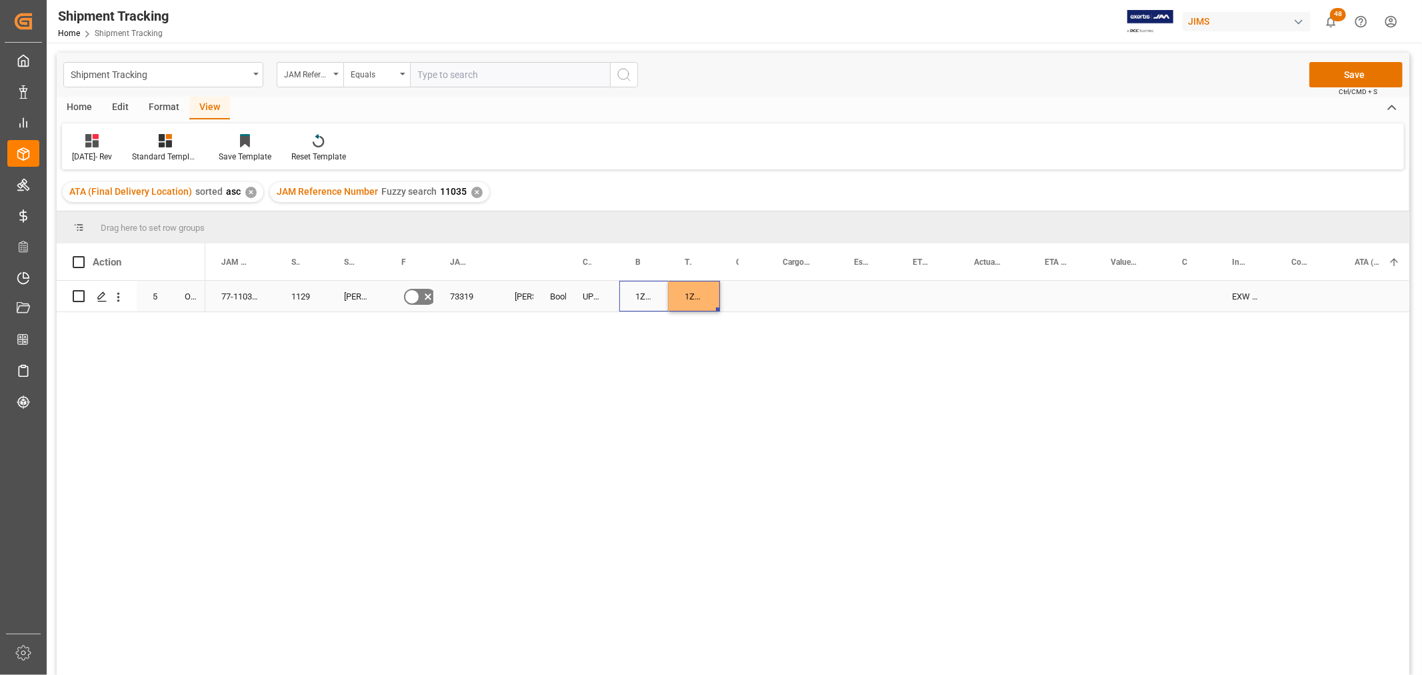
click at [758, 292] on div "Press SPACE to select this row." at bounding box center [743, 296] width 47 height 31
click at [789, 288] on div "Press SPACE to select this row." at bounding box center [802, 296] width 71 height 31
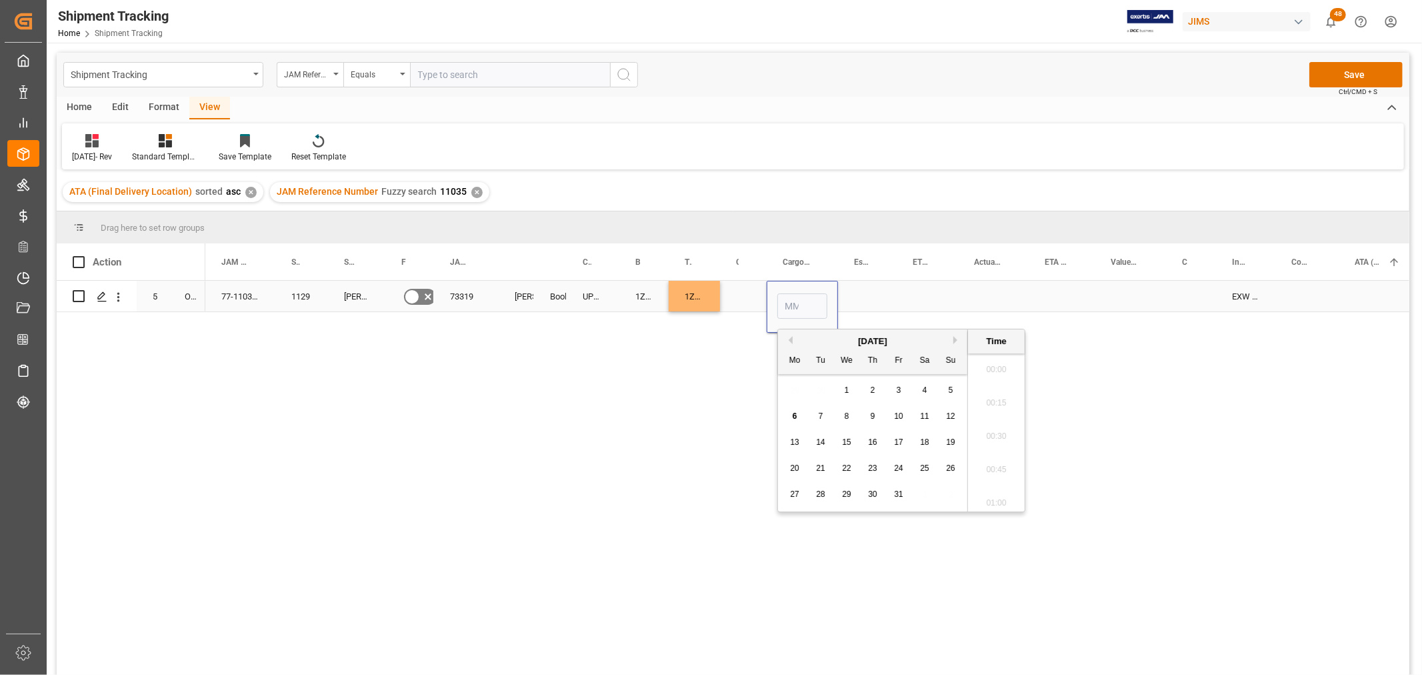
scroll to position [1204, 0]
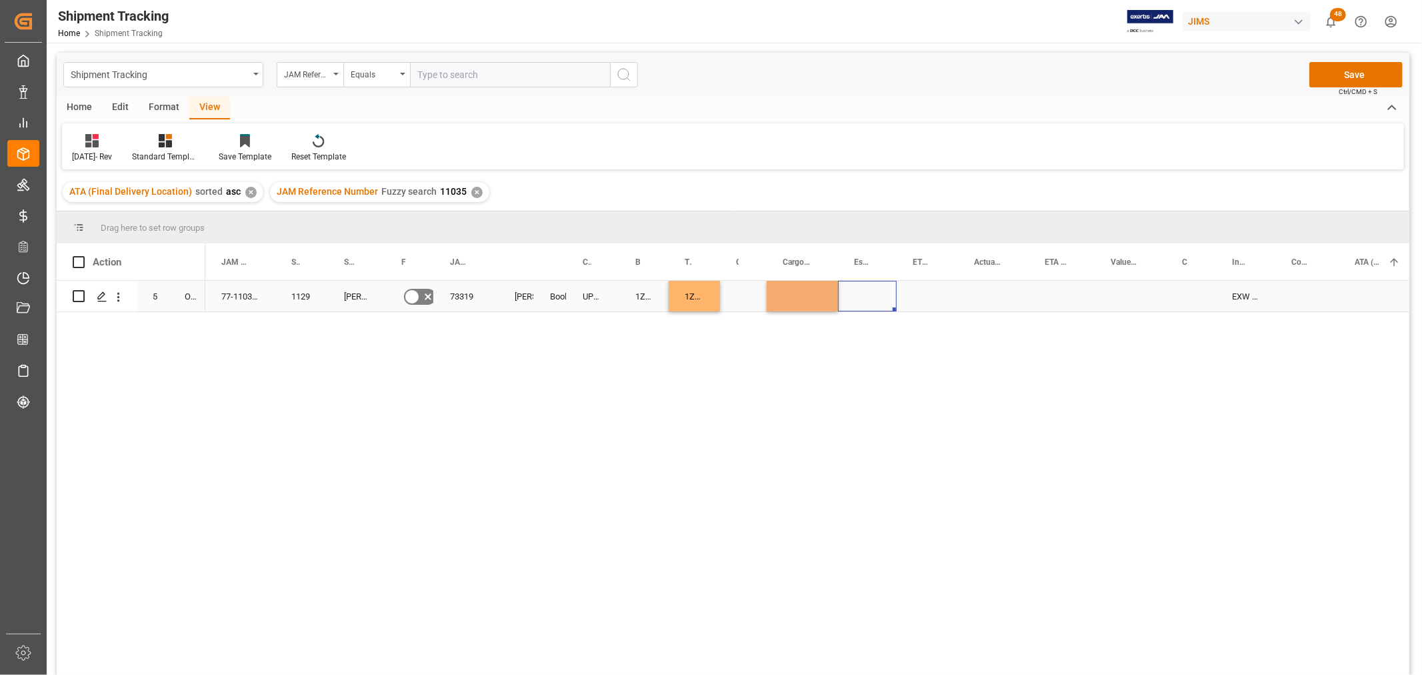
click at [884, 288] on div "Press SPACE to select this row." at bounding box center [867, 296] width 59 height 31
click at [732, 284] on div "Press SPACE to select this row." at bounding box center [743, 296] width 47 height 31
click at [743, 302] on button "Select" at bounding box center [745, 303] width 29 height 25
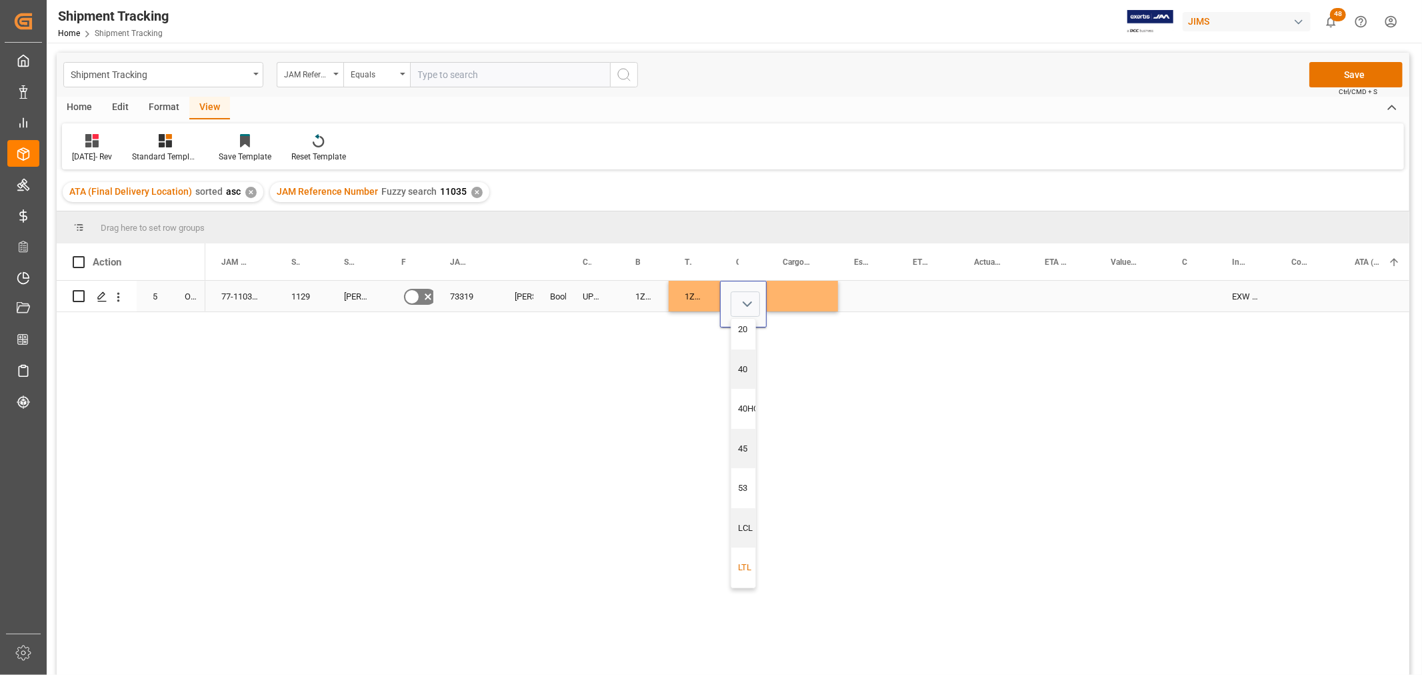
drag, startPoint x: 741, startPoint y: 560, endPoint x: 762, endPoint y: 528, distance: 38.1
click at [743, 561] on div "LTL" at bounding box center [749, 567] width 21 height 13
click at [843, 285] on div "Press SPACE to select this row." at bounding box center [867, 296] width 59 height 31
click at [801, 294] on div "Press SPACE to select this row." at bounding box center [802, 296] width 71 height 31
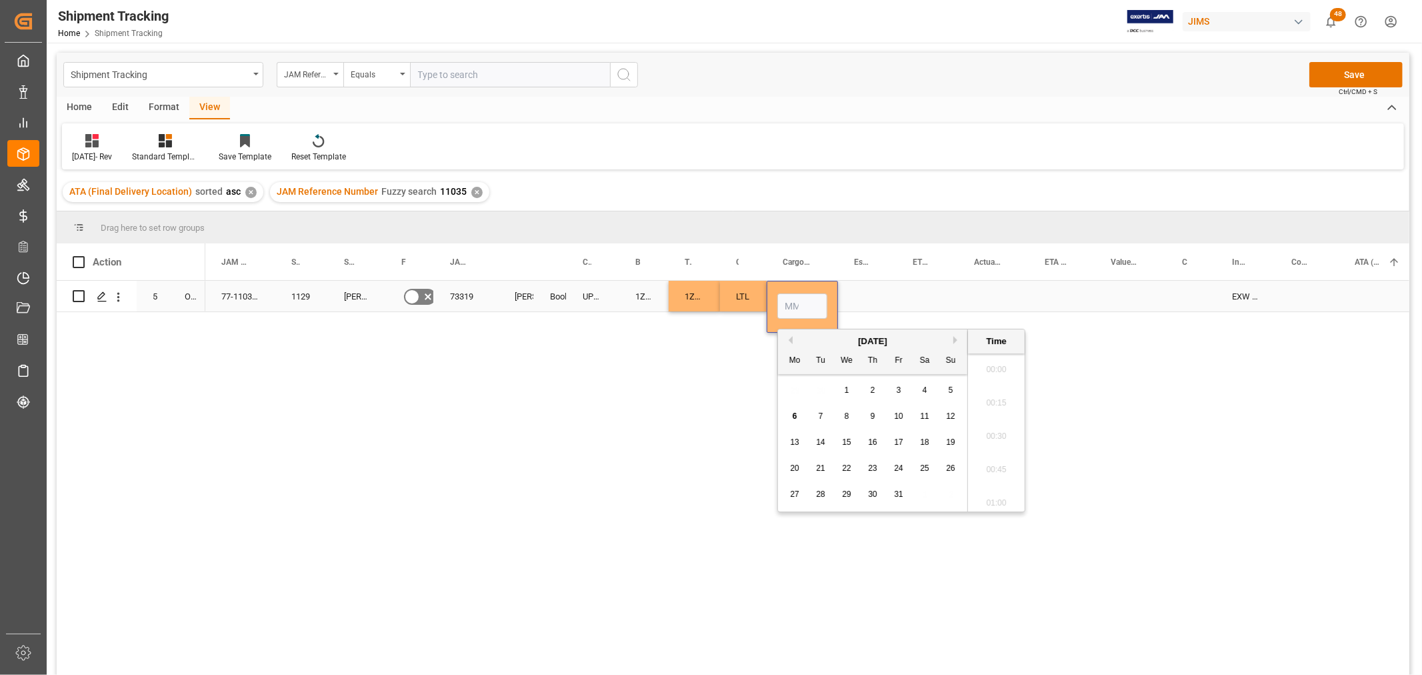
scroll to position [1204, 0]
click at [791, 338] on button "Previous Month" at bounding box center [789, 340] width 8 height 8
click at [818, 494] on span "30" at bounding box center [820, 493] width 9 height 9
type input "[DATE] 00:00"
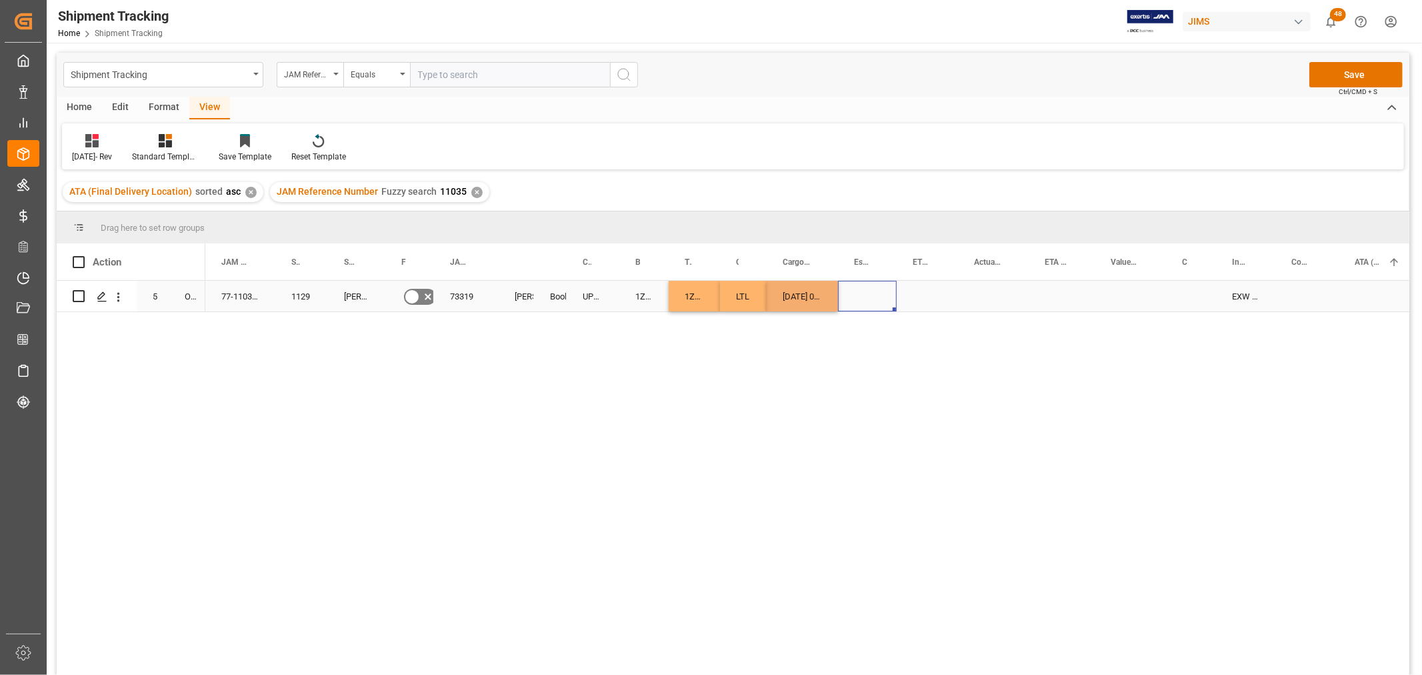
click at [875, 287] on div "Press SPACE to select this row." at bounding box center [867, 296] width 59 height 31
click at [793, 289] on div "[DATE] 00:00:00" at bounding box center [802, 296] width 71 height 31
drag, startPoint x: 835, startPoint y: 305, endPoint x: 913, endPoint y: 302, distance: 78.0
click at [825, 303] on div "[DATE] 00:00:00" at bounding box center [802, 296] width 71 height 31
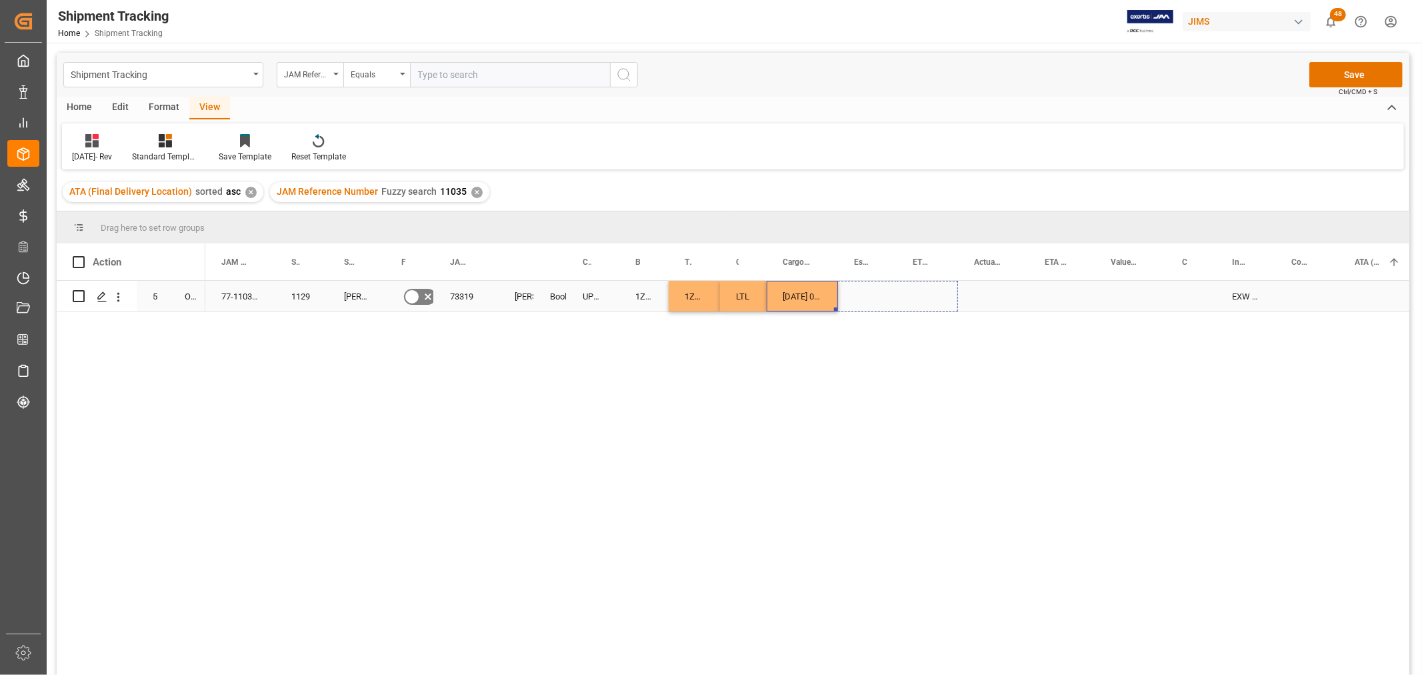
drag, startPoint x: 834, startPoint y: 307, endPoint x: 923, endPoint y: 300, distance: 89.0
click at [988, 289] on div "Press SPACE to select this row." at bounding box center [993, 296] width 71 height 31
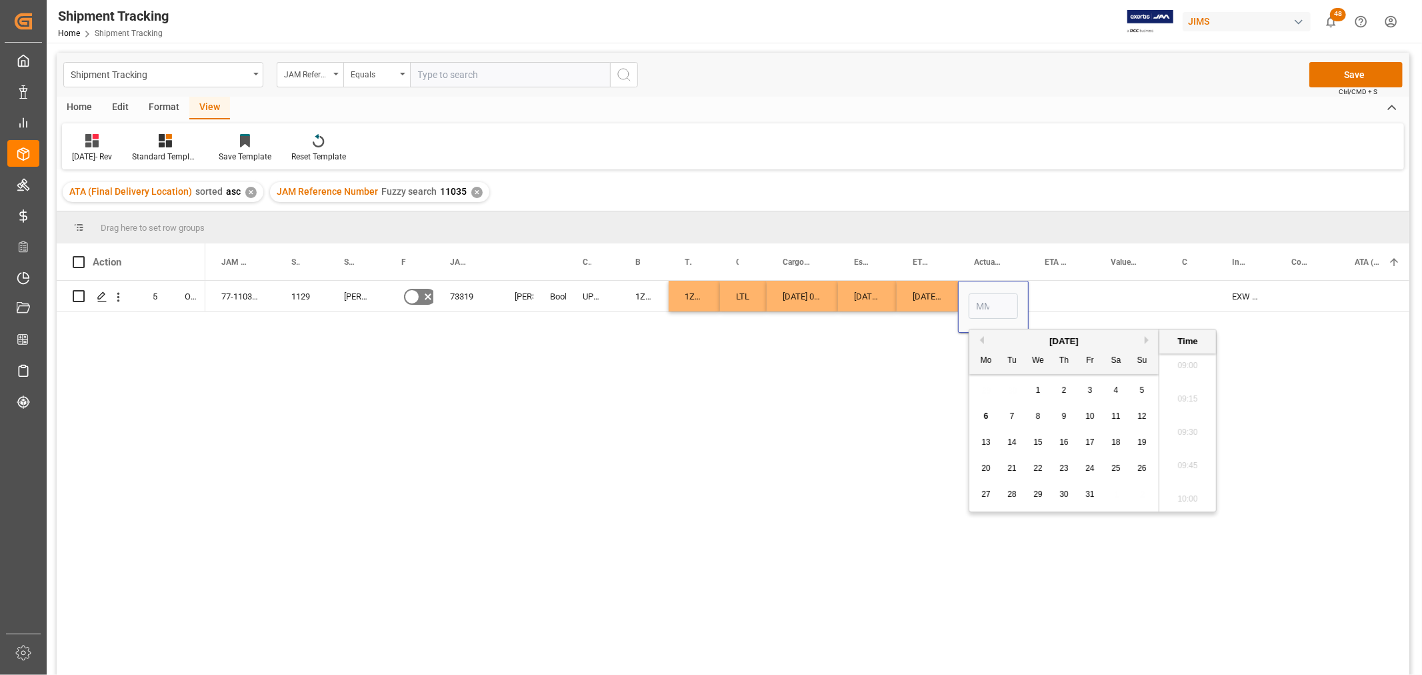
click at [1093, 388] on div "3" at bounding box center [1090, 391] width 17 height 16
type input "[DATE] 00:00"
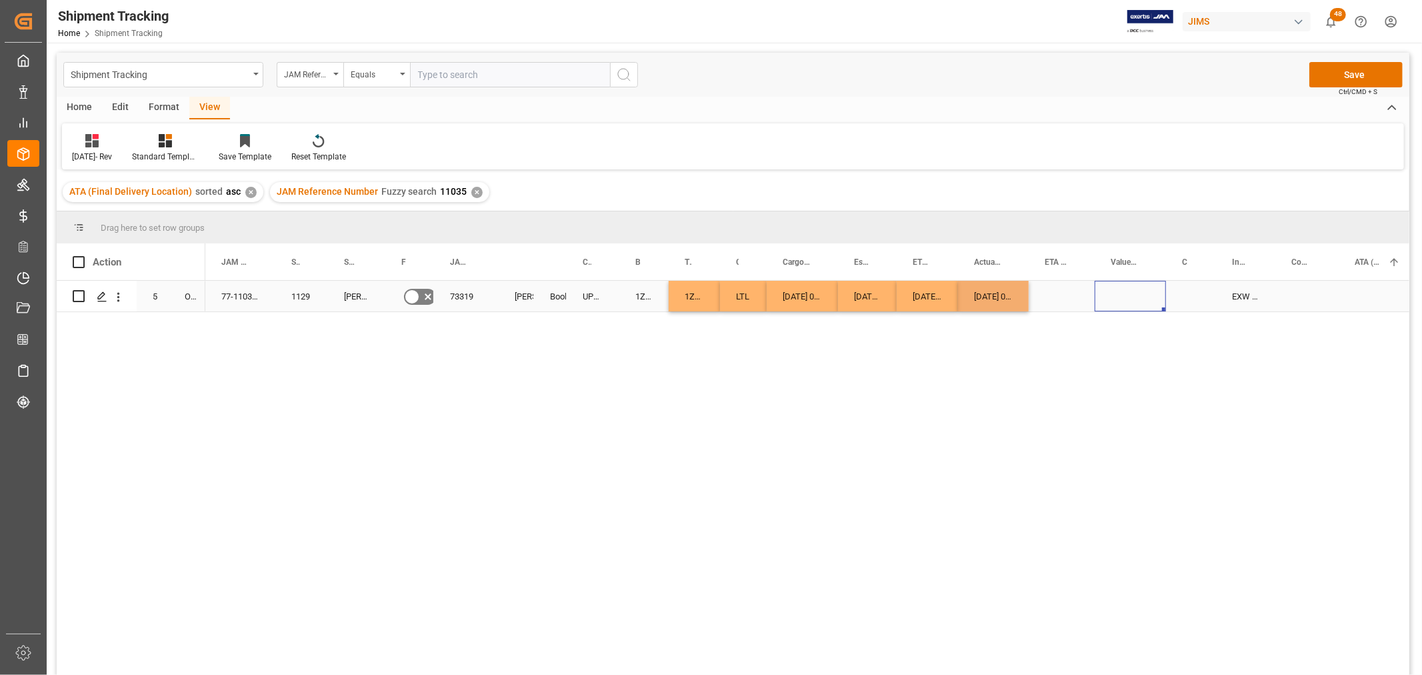
click at [1141, 285] on div "Press SPACE to select this row." at bounding box center [1130, 296] width 71 height 31
drag, startPoint x: 1092, startPoint y: 258, endPoint x: 1101, endPoint y: 279, distance: 22.7
click at [1108, 277] on div at bounding box center [1110, 261] width 5 height 37
click at [1044, 292] on div "Press SPACE to select this row." at bounding box center [1069, 296] width 81 height 31
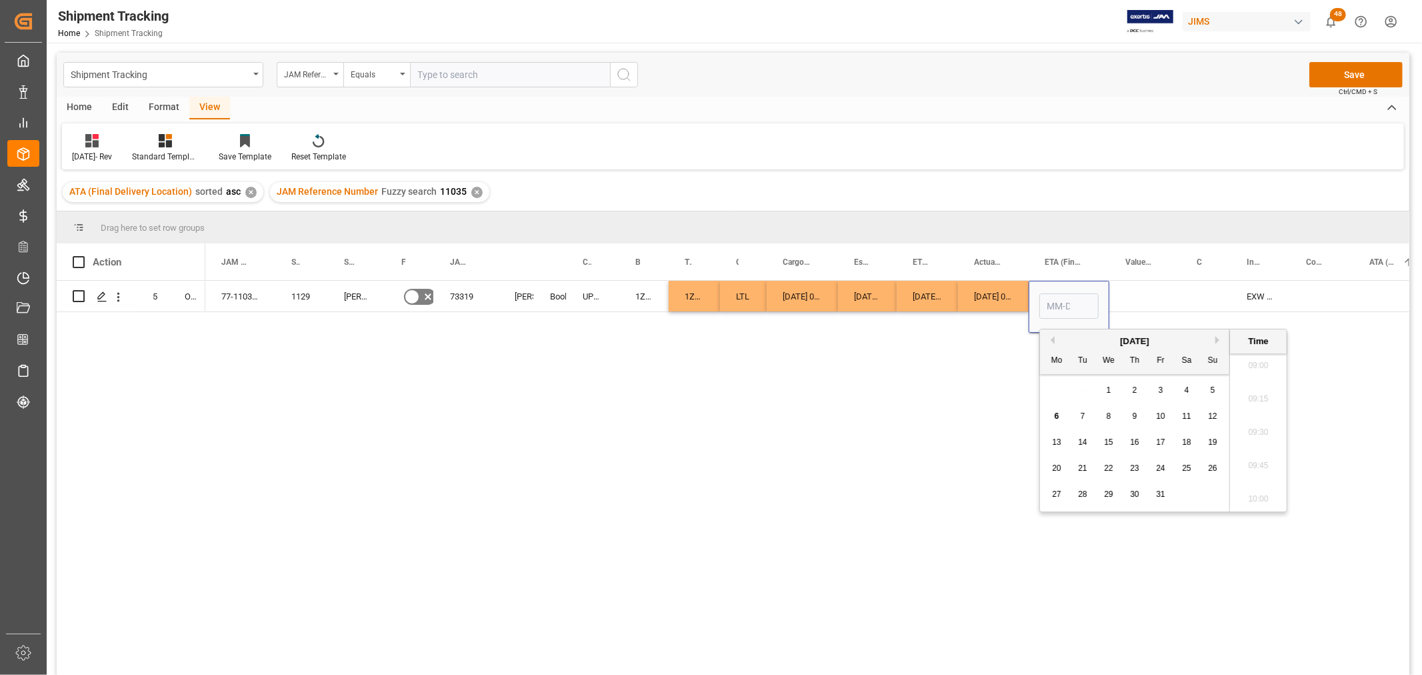
click at [1131, 411] on div "9" at bounding box center [1135, 417] width 17 height 16
type input "10-09-2025 00:00"
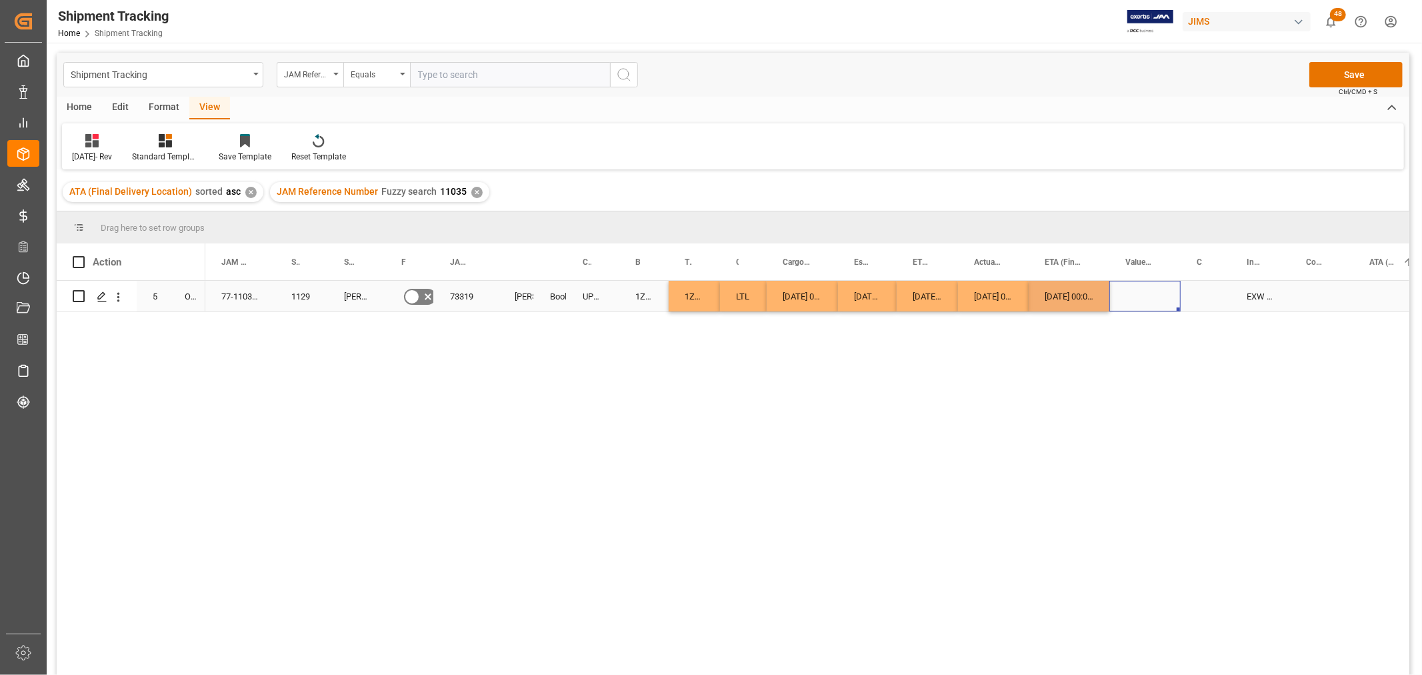
click at [1163, 296] on div "Press SPACE to select this row." at bounding box center [1144, 296] width 71 height 31
click at [1348, 71] on button "Save" at bounding box center [1355, 74] width 93 height 25
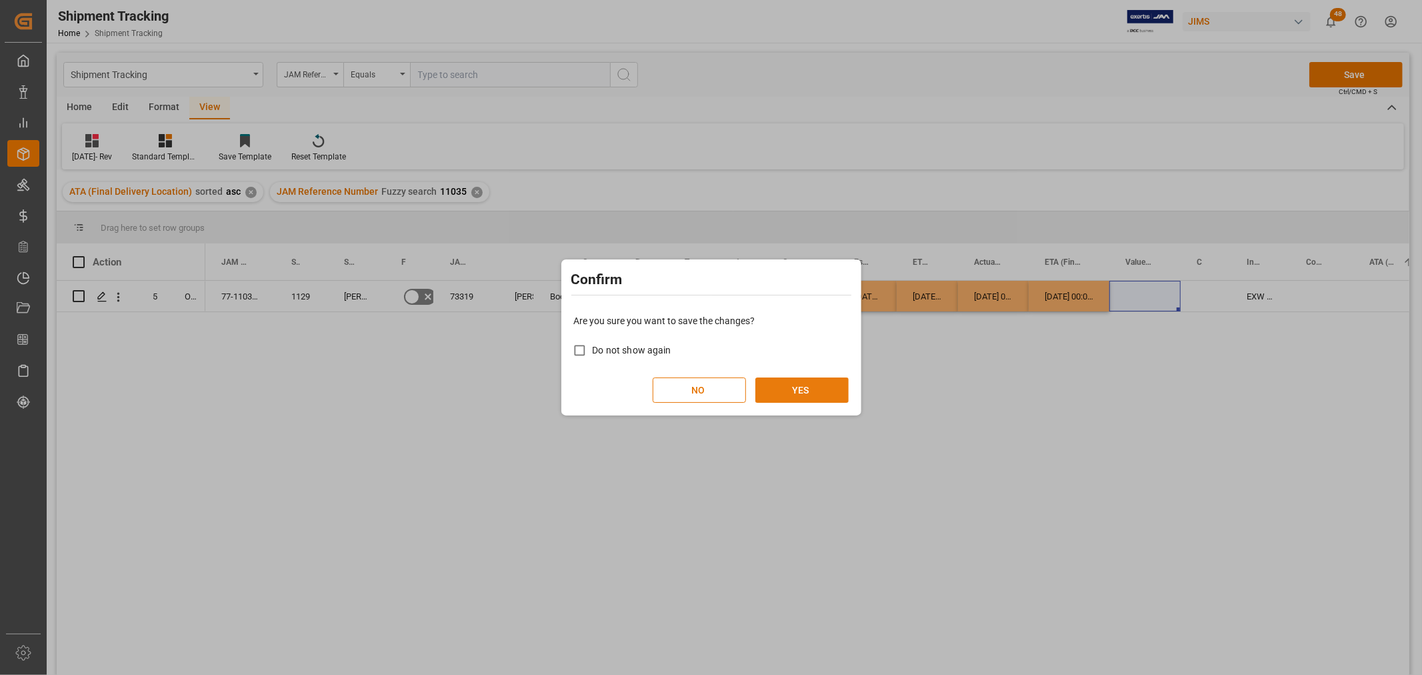
click at [834, 388] on button "YES" at bounding box center [801, 389] width 93 height 25
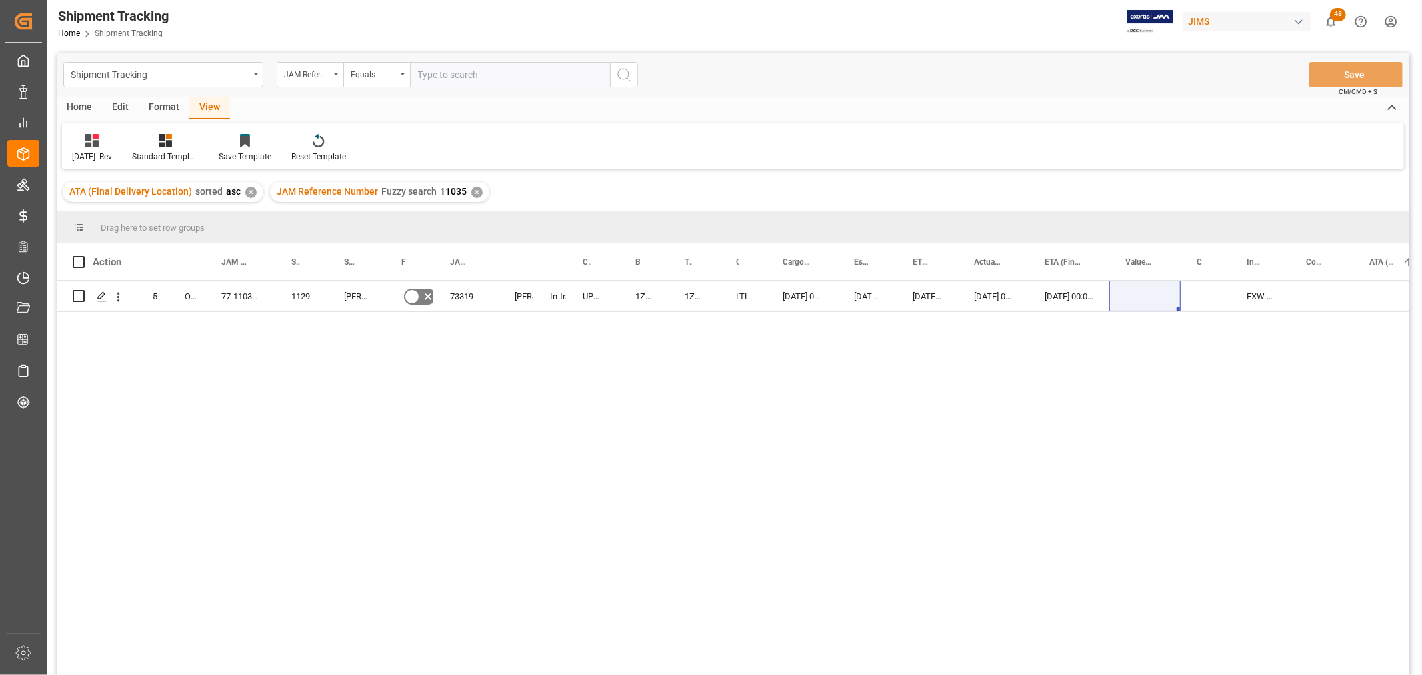
click at [243, 345] on div "77-11035-US 1129 Harman Professional, Inc. No 73319 Jacques Denis In-transit UP…" at bounding box center [807, 482] width 1204 height 403
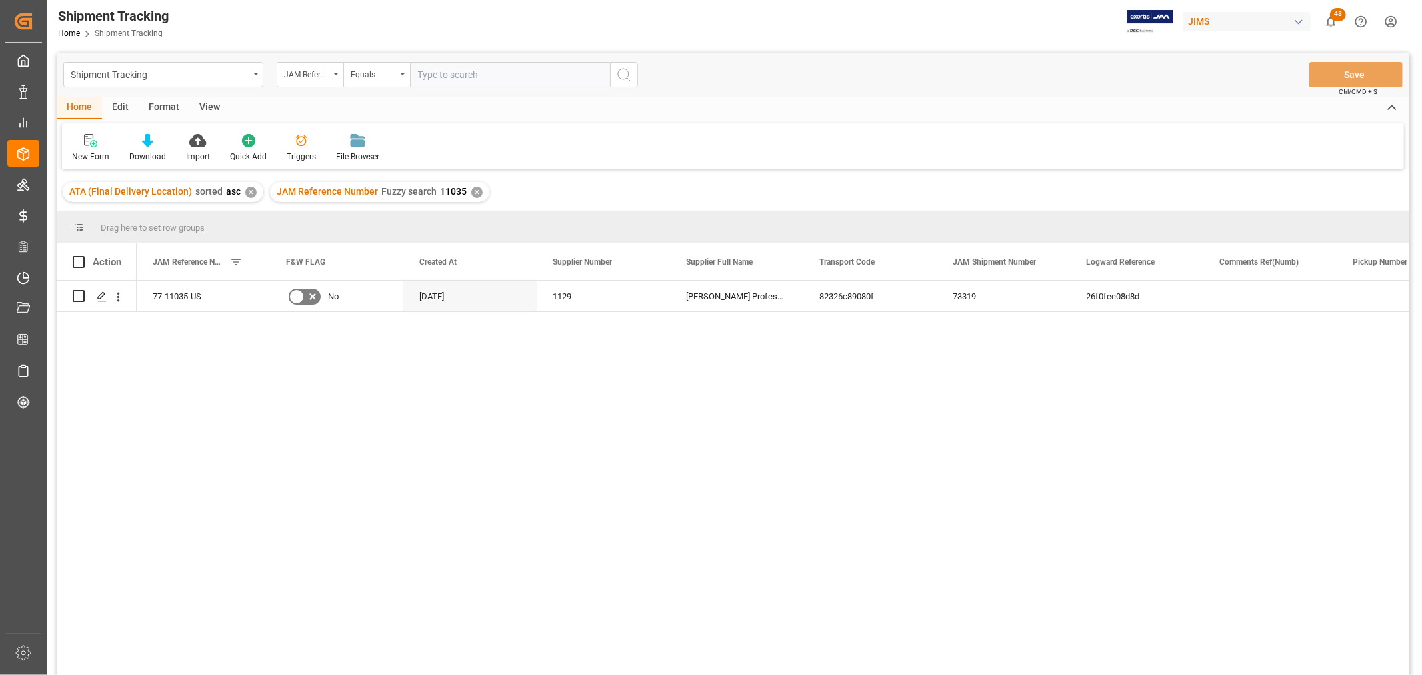
click at [204, 107] on div "View" at bounding box center [209, 108] width 41 height 23
click at [83, 149] on div "Default" at bounding box center [85, 147] width 46 height 29
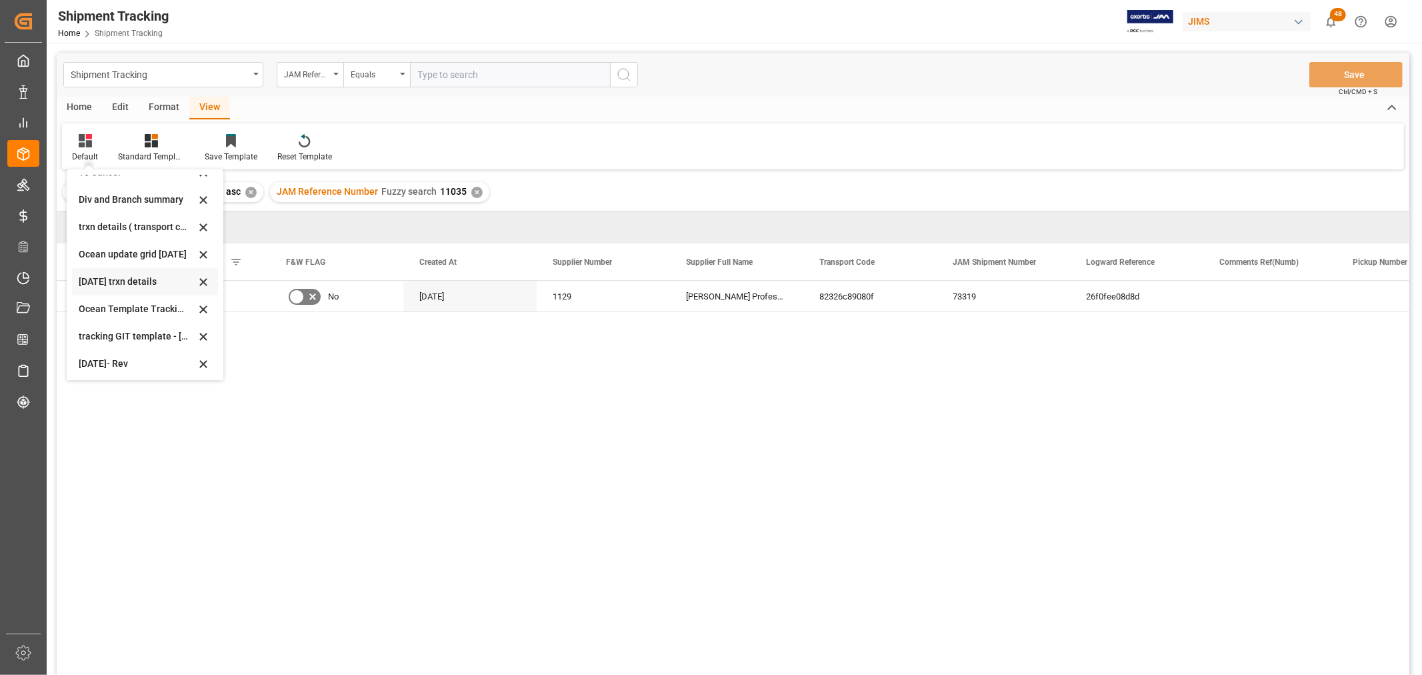
scroll to position [127, 0]
click at [100, 355] on div "[DATE]- Rev" at bounding box center [137, 362] width 117 height 14
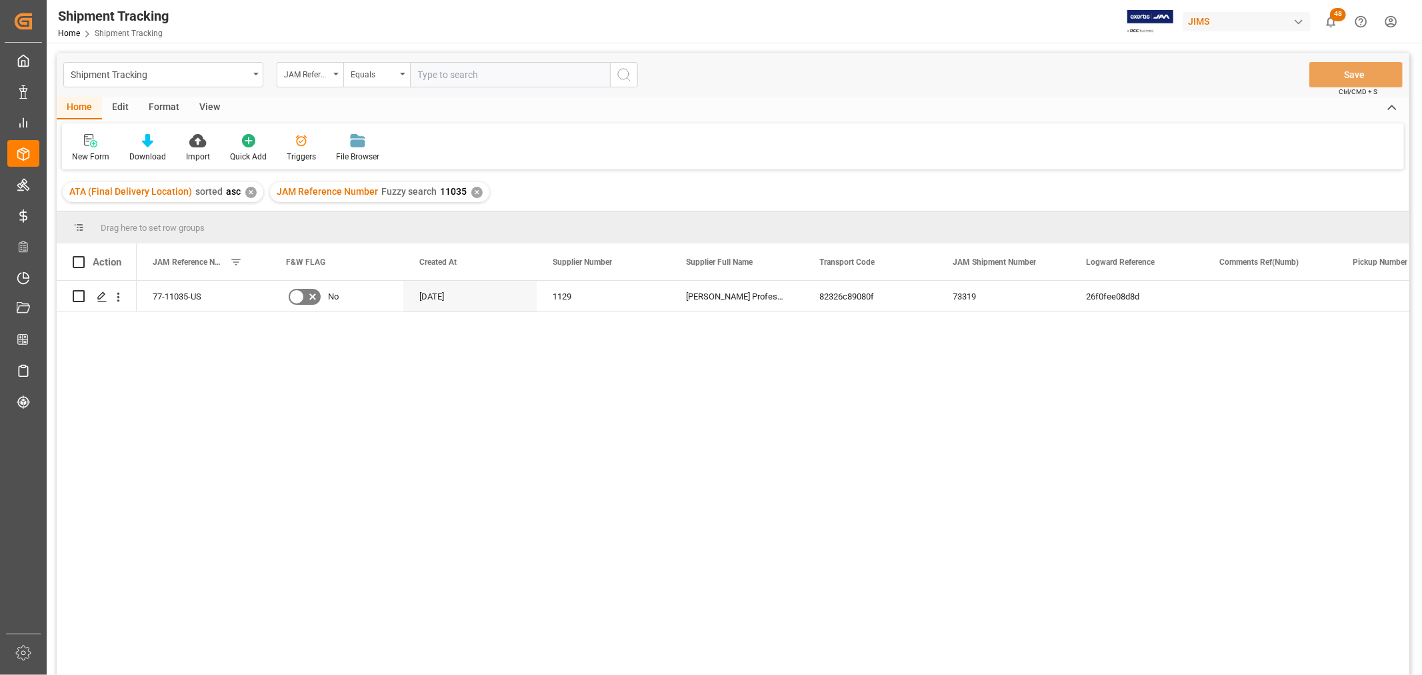
click at [201, 101] on div "View" at bounding box center [209, 108] width 41 height 23
click at [67, 147] on div "Default" at bounding box center [85, 147] width 46 height 29
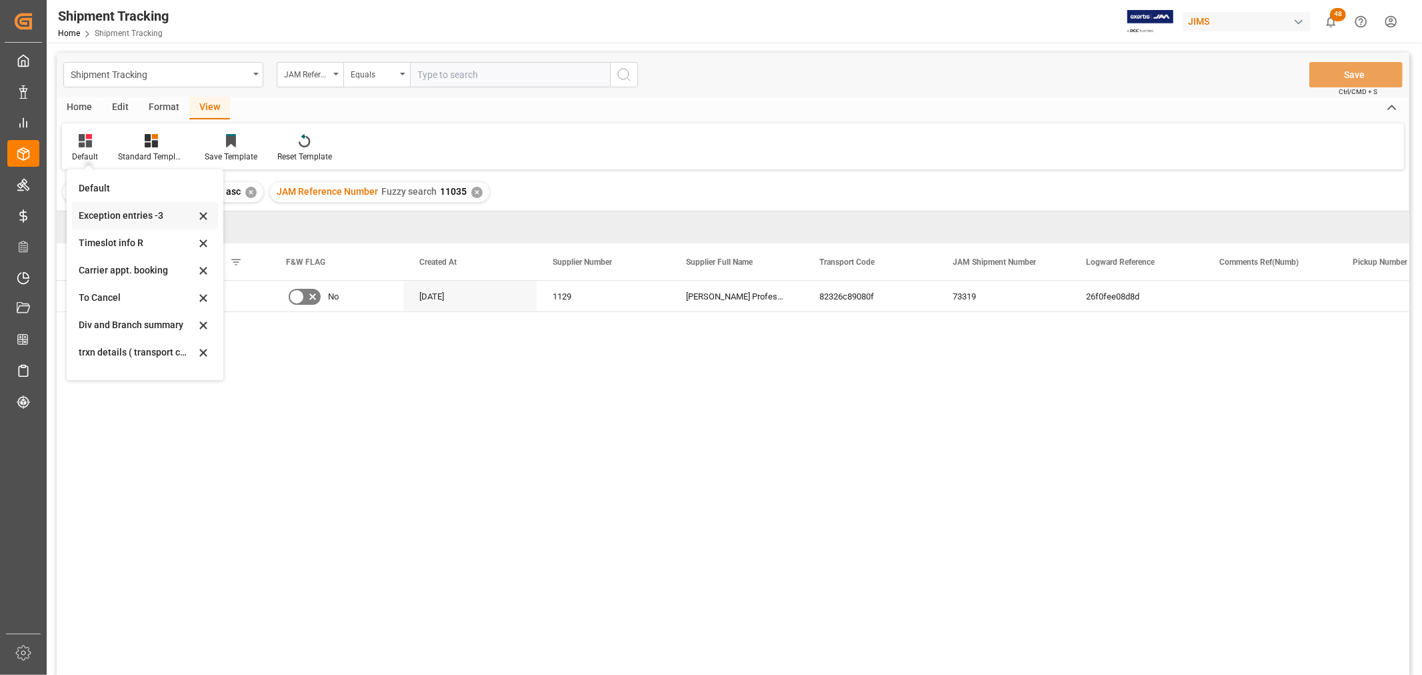
scroll to position [127, 0]
click at [98, 361] on div "[DATE]- Rev" at bounding box center [137, 362] width 117 height 14
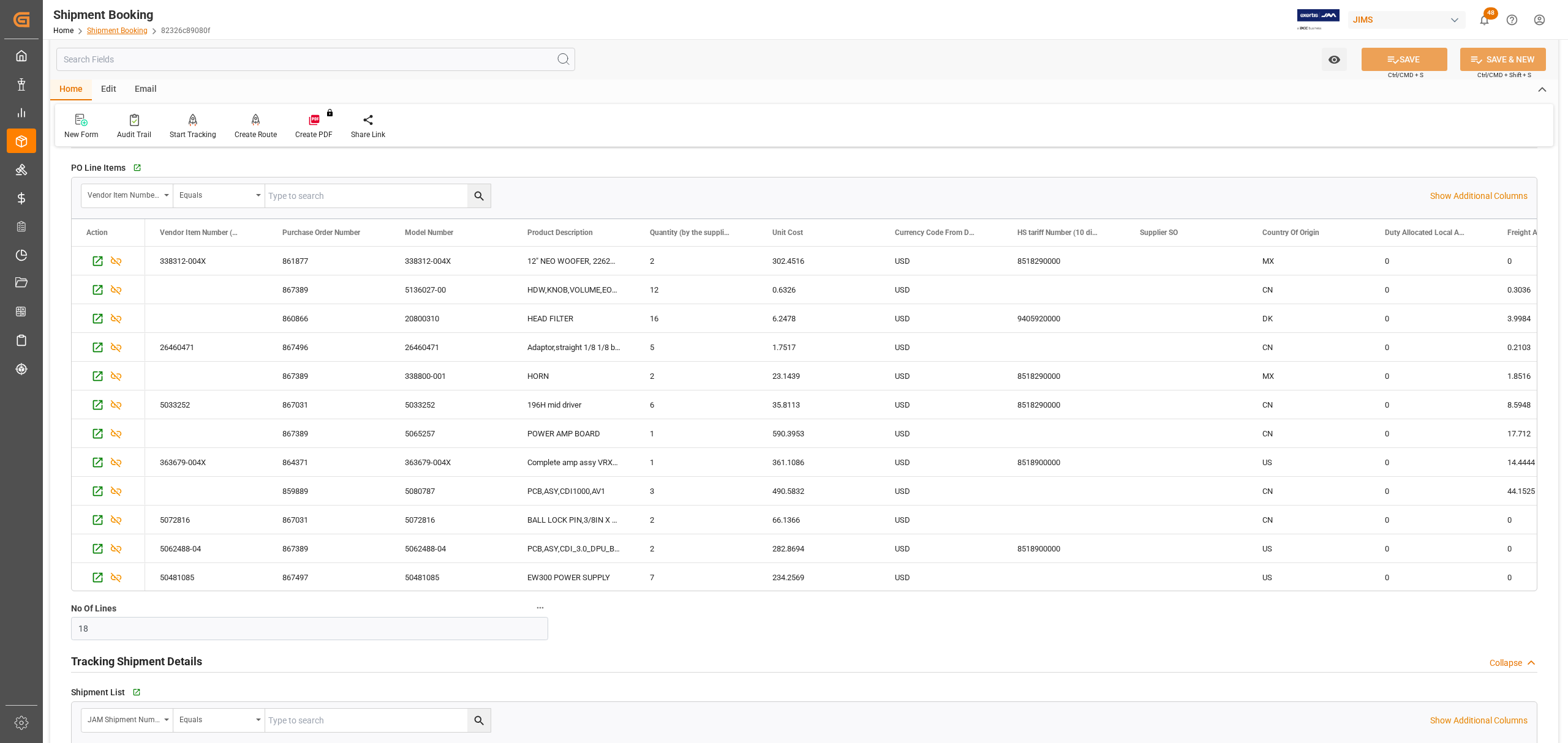
scroll to position [231, 0]
click at [118, 29] on link "Shipment Booking" at bounding box center [118, 30] width 61 height 8
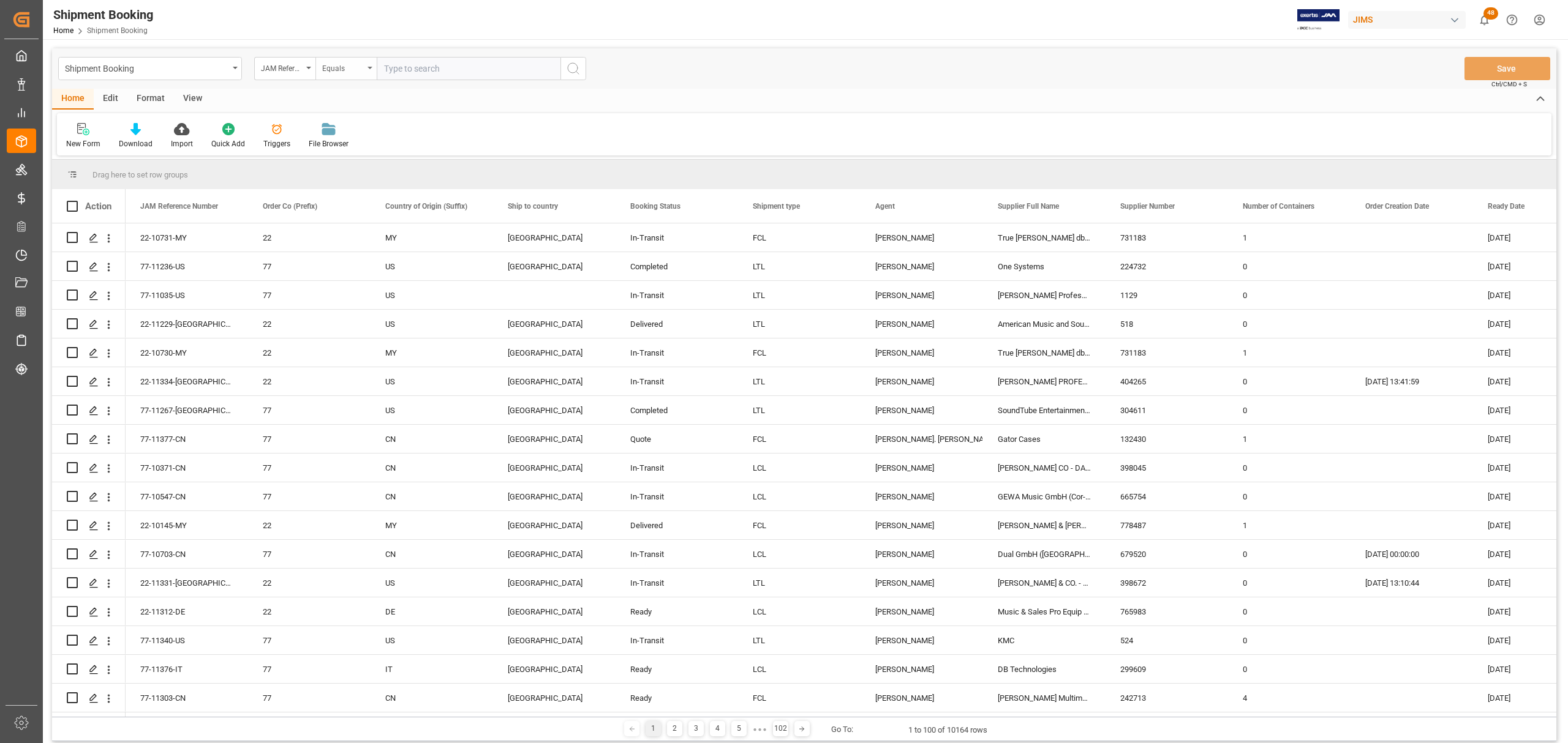
click at [370, 67] on icon "open menu" at bounding box center [369, 68] width 5 height 3
click at [354, 151] on div "Fuzzy search" at bounding box center [407, 151] width 183 height 26
type input "10932"
click at [563, 64] on button "search button" at bounding box center [573, 68] width 26 height 23
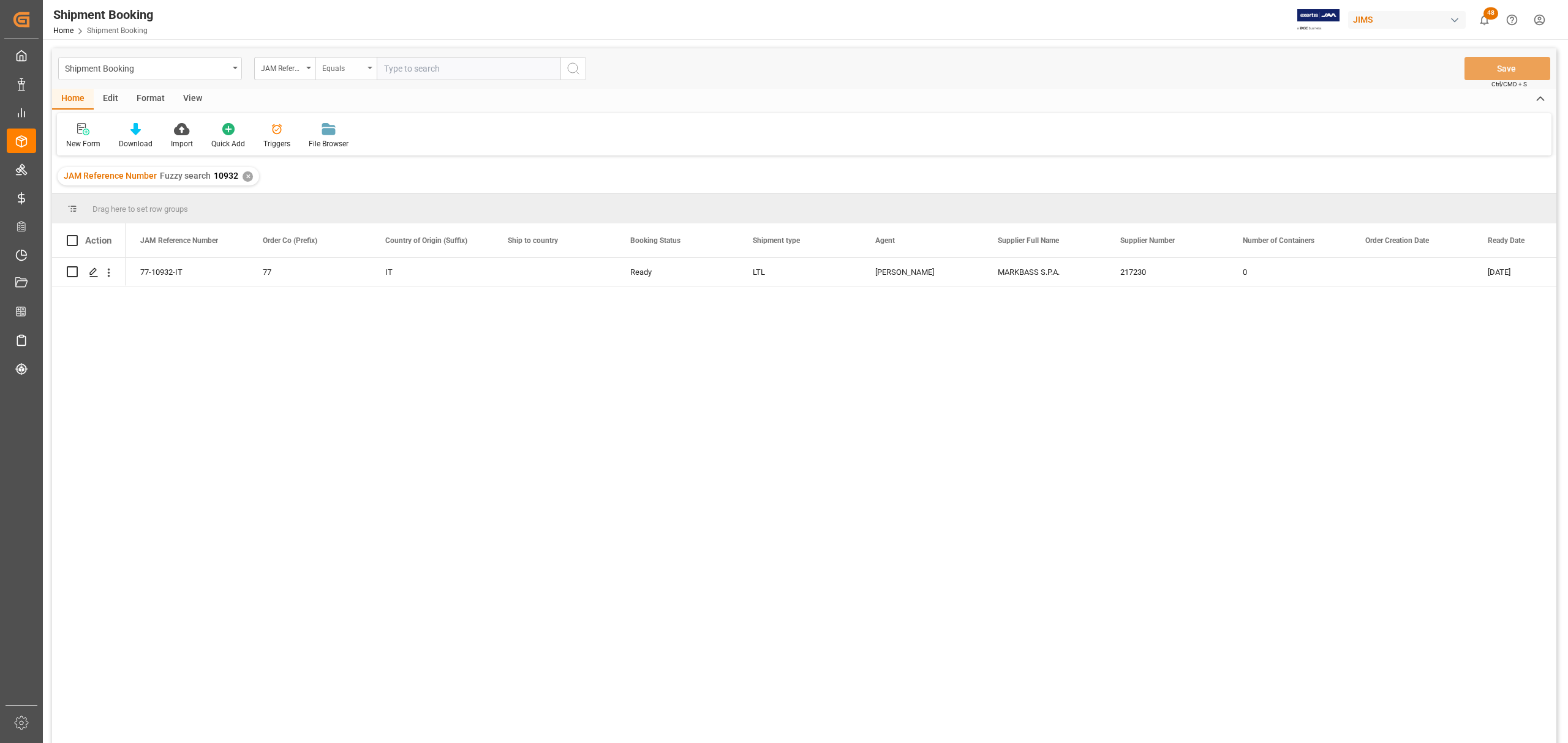
click at [373, 67] on div "Equals" at bounding box center [345, 68] width 62 height 23
click at [335, 157] on div "Fuzzy search" at bounding box center [407, 151] width 183 height 26
type input "11310"
click at [365, 370] on div "77-10932-IT 77 IT Ready LTL [PERSON_NAME] S.P.A. 217230 0 [DATE]" at bounding box center [840, 504] width 1430 height 493
click at [581, 67] on button "search button" at bounding box center [573, 68] width 26 height 23
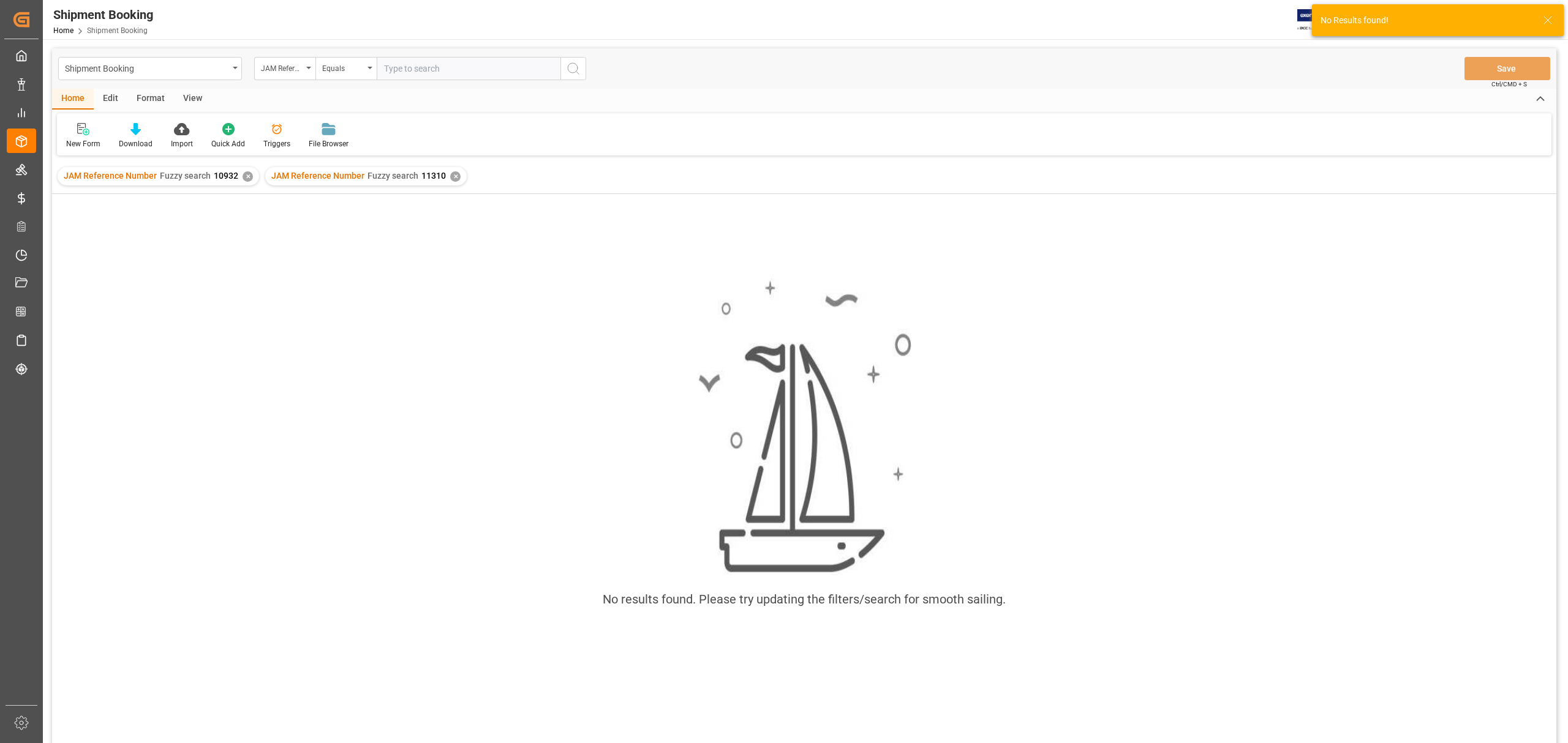
click at [243, 175] on div "✕" at bounding box center [247, 176] width 10 height 10
